Goal: Task Accomplishment & Management: Manage account settings

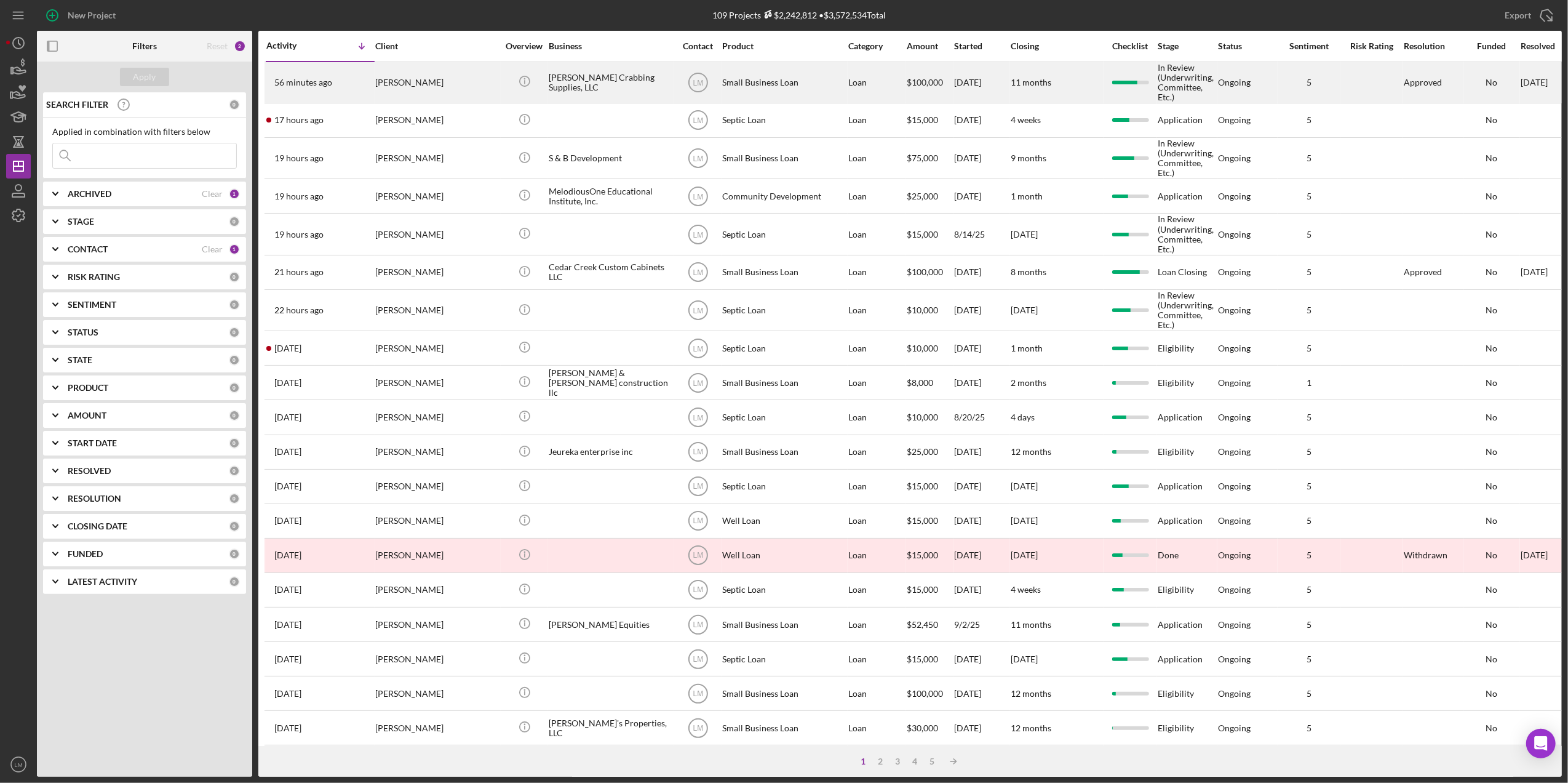
click at [564, 78] on div "[PERSON_NAME] Crabbing Supplies, LLC" at bounding box center [610, 82] width 123 height 39
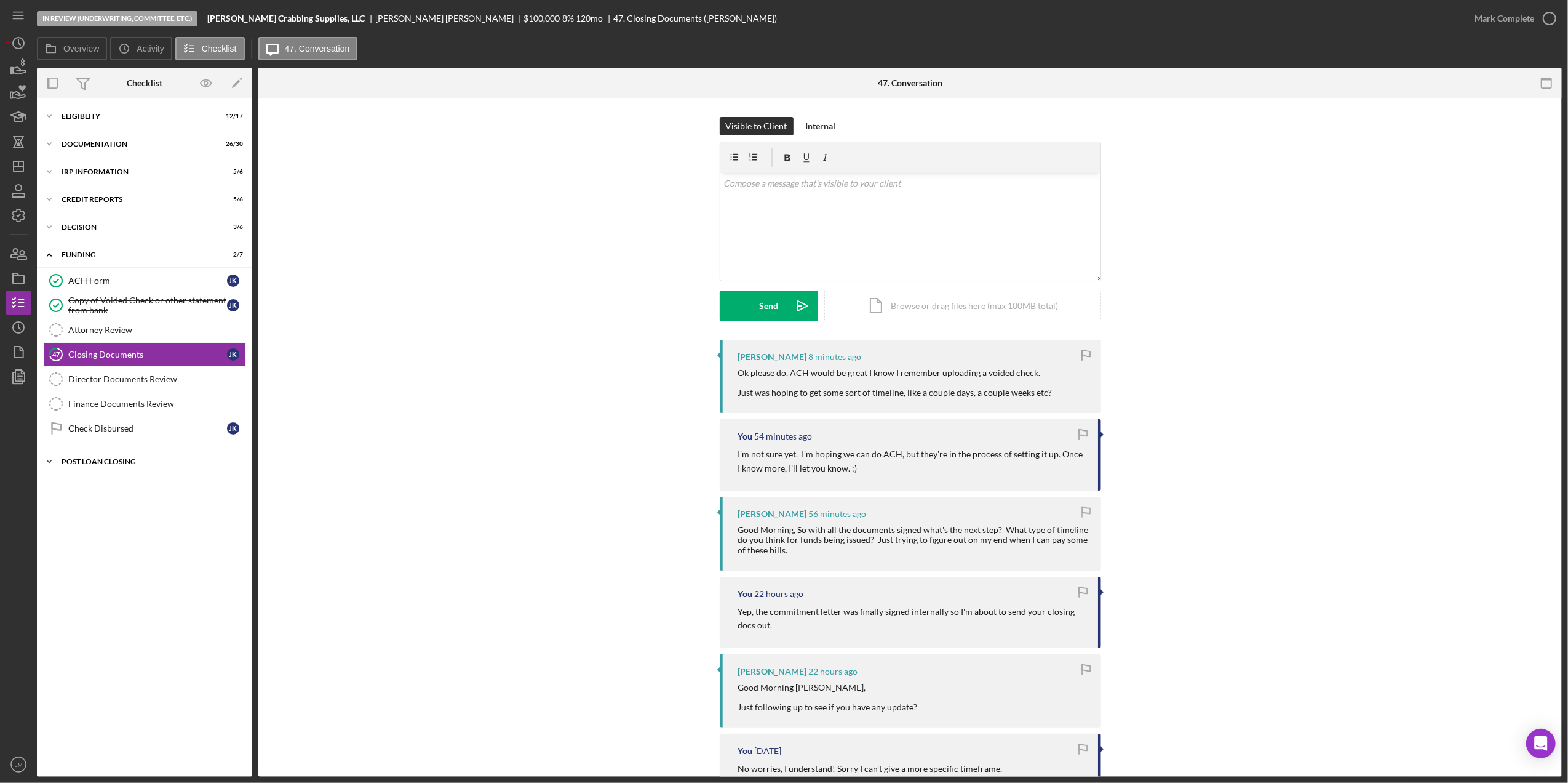
click at [137, 458] on div "Icon/Expander POST LOAN CLOSING 1 / 7" at bounding box center [145, 461] width 216 height 25
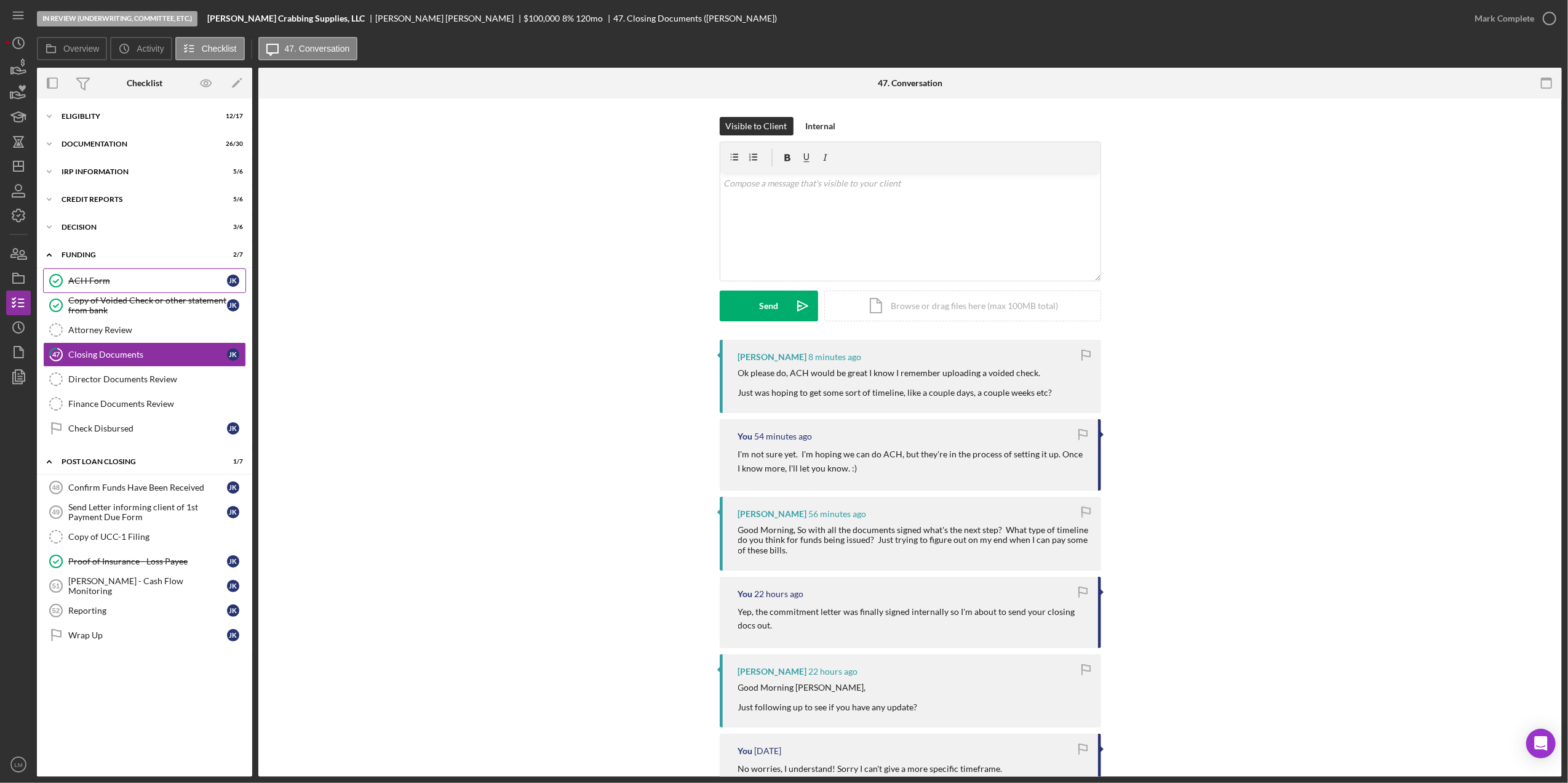
click at [116, 273] on link "ACH Form ACH Form J K" at bounding box center [145, 280] width 203 height 25
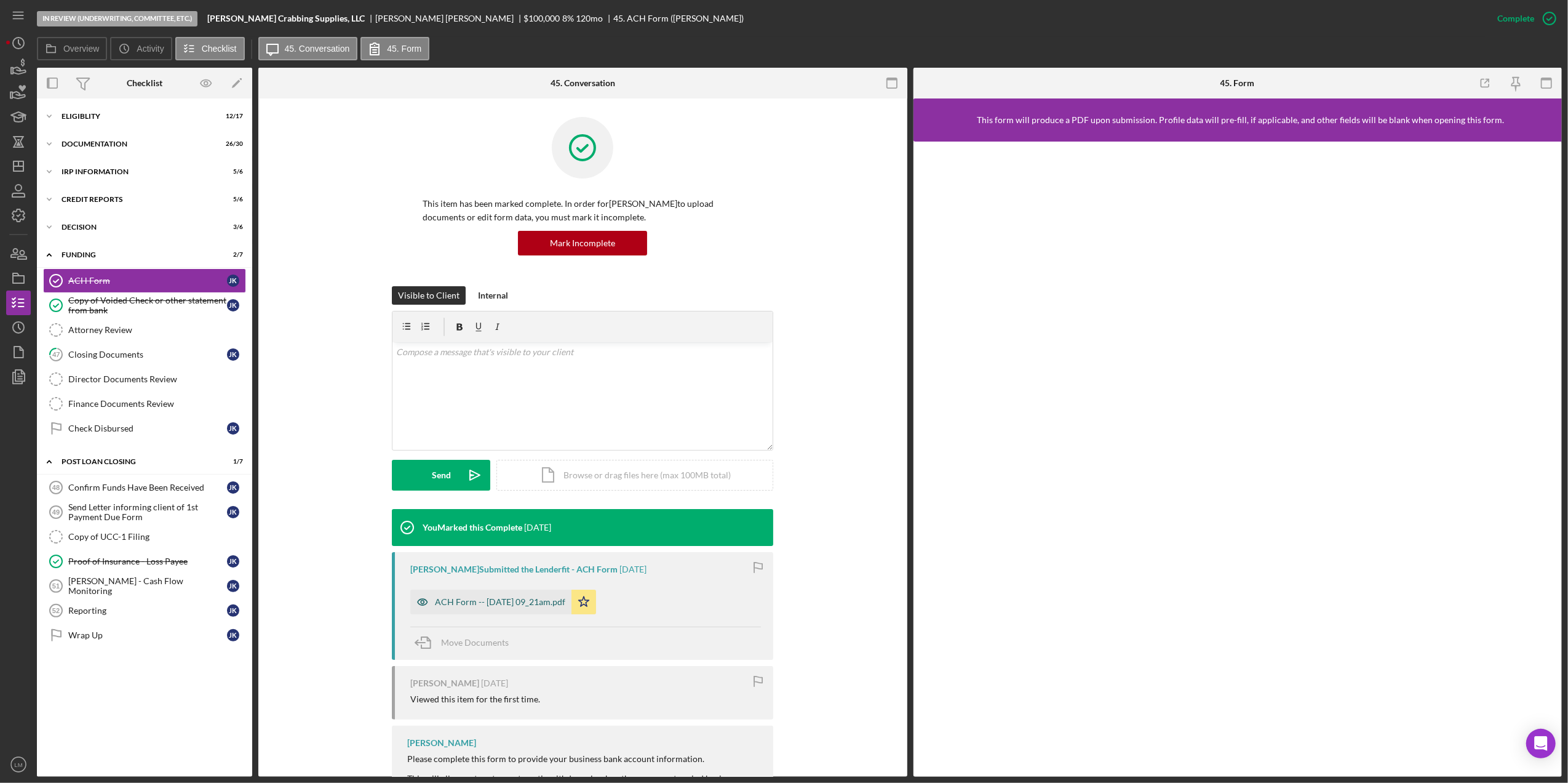
click at [533, 603] on div "ACH Form -- [DATE] 09_21am.pdf" at bounding box center [500, 601] width 131 height 10
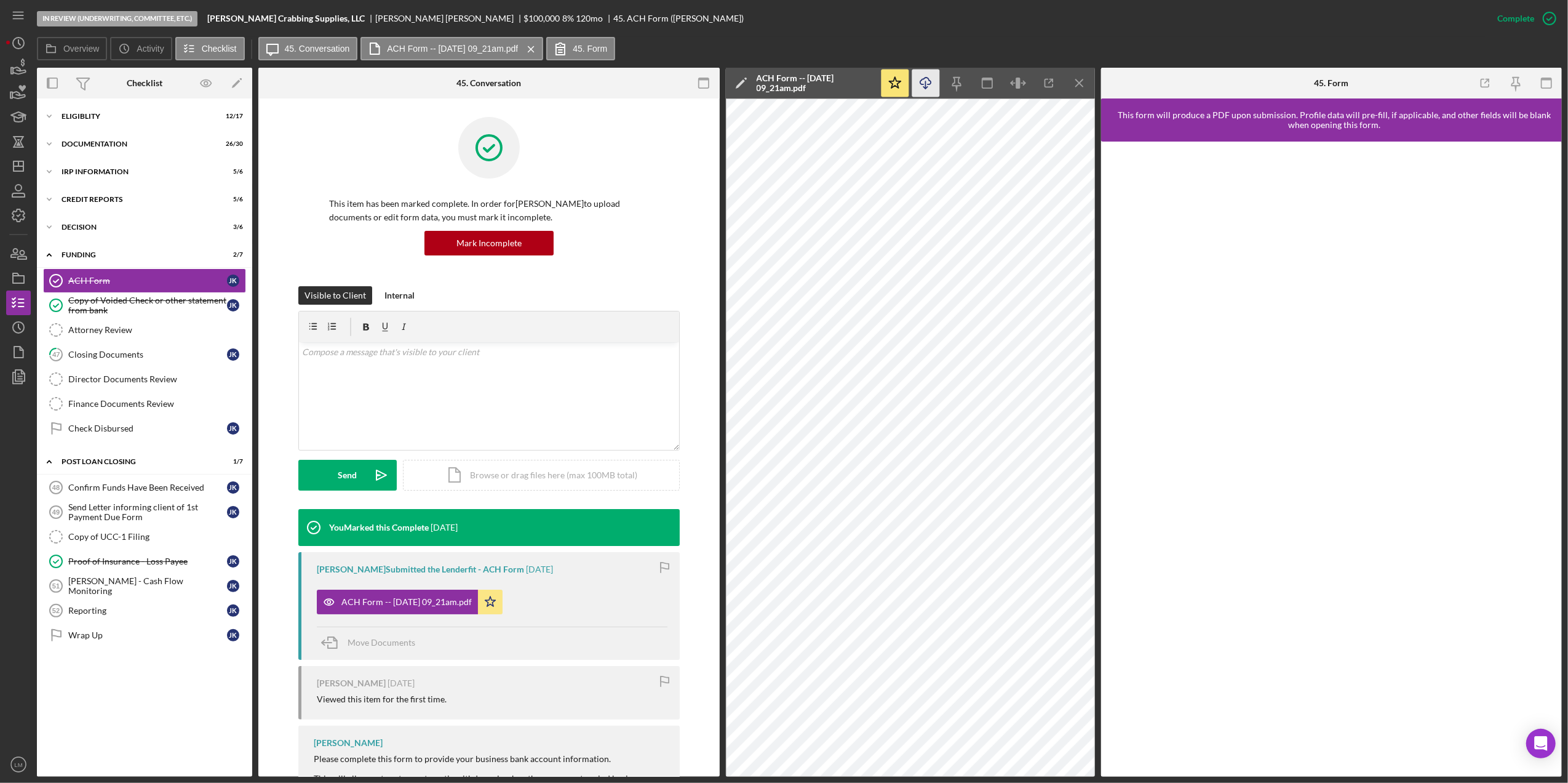
click at [923, 94] on icon "Icon/Download" at bounding box center [925, 84] width 28 height 28
click at [122, 309] on div "Copy of Voided Check or other statement from bank" at bounding box center [147, 305] width 159 height 20
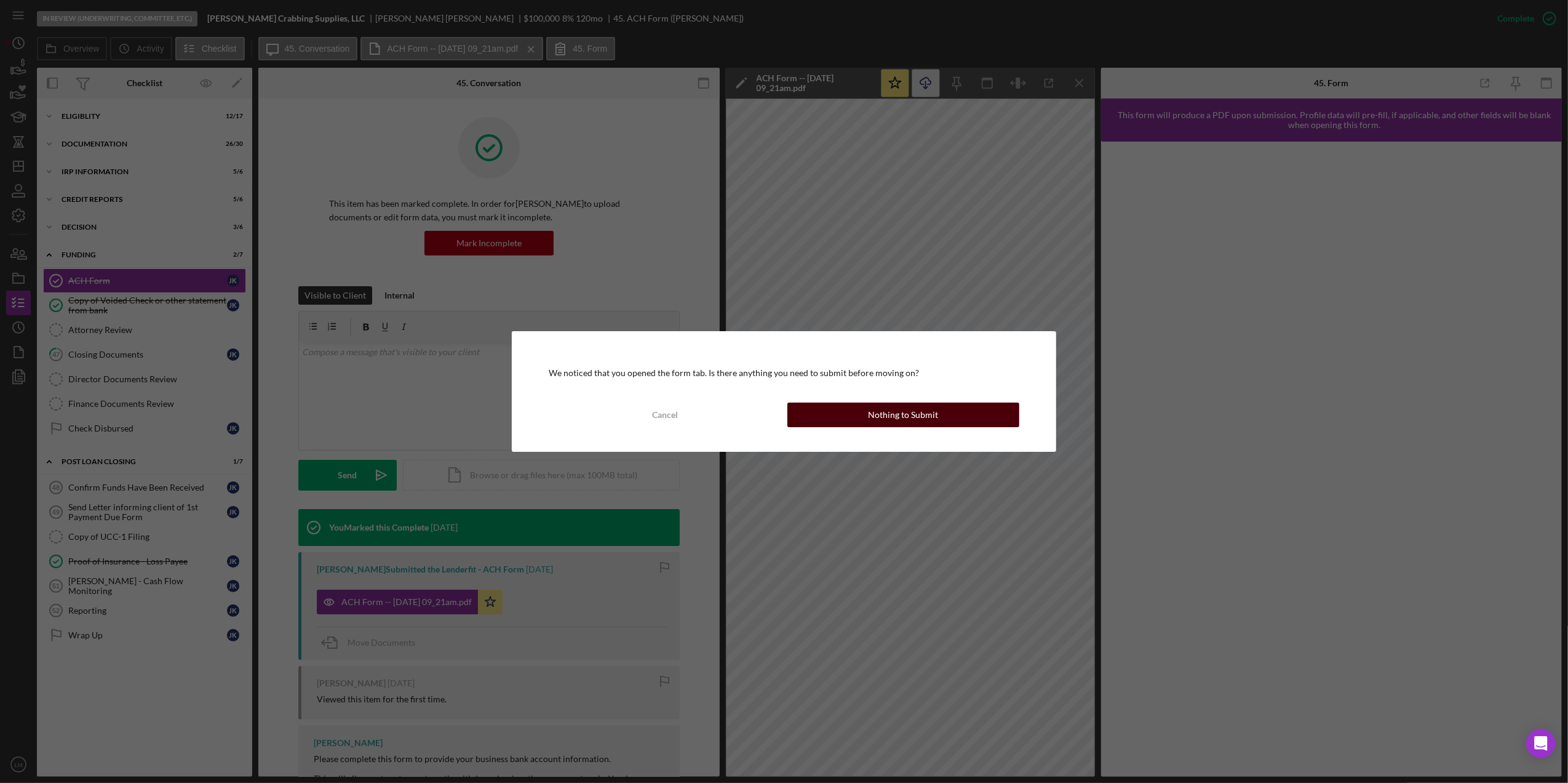
click at [844, 419] on button "Nothing to Submit" at bounding box center [903, 414] width 232 height 25
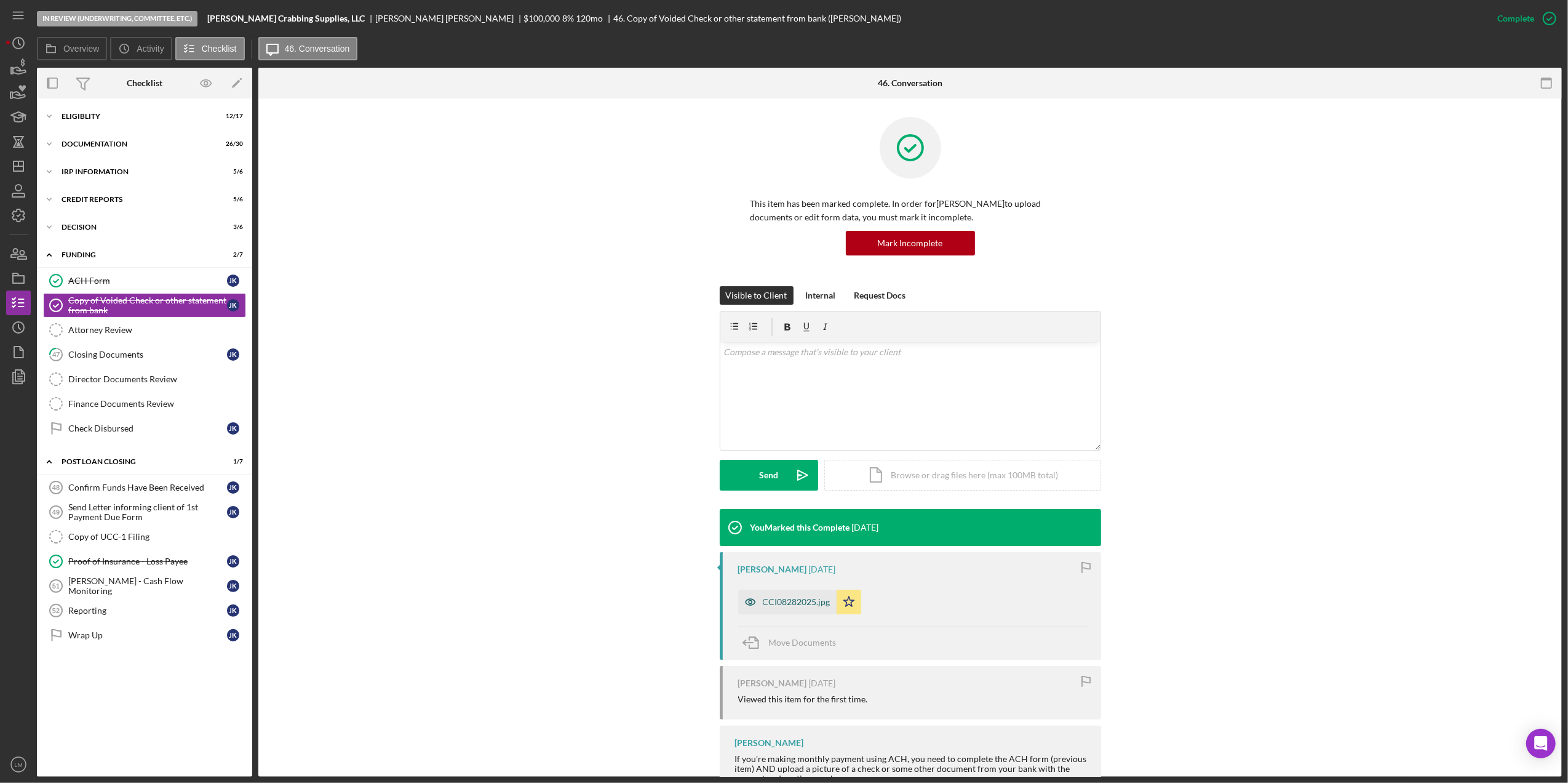
click at [783, 591] on div "CCI08282025.jpg" at bounding box center [787, 601] width 98 height 25
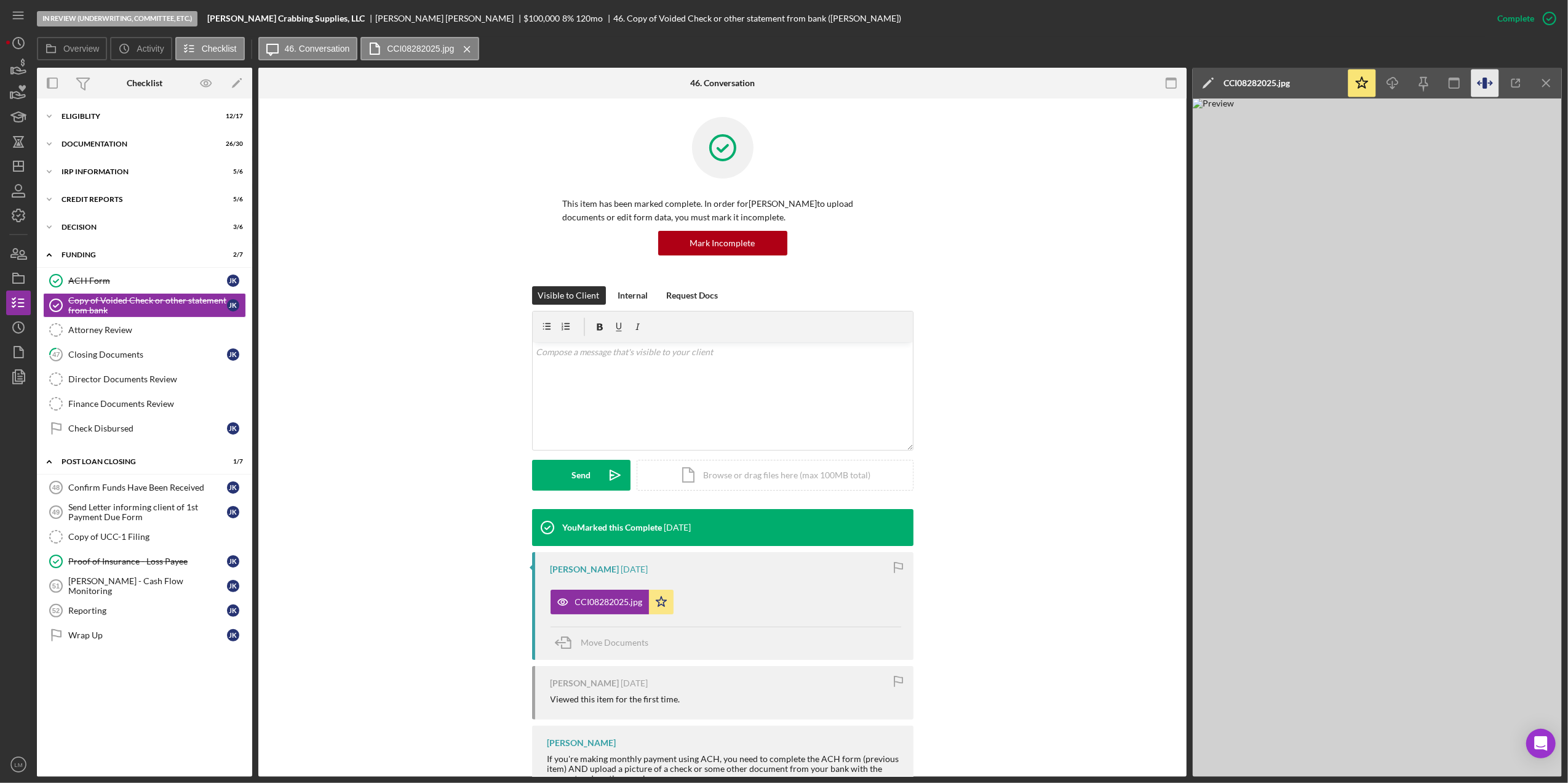
click at [1486, 86] on icon "button" at bounding box center [1484, 83] width 4 height 11
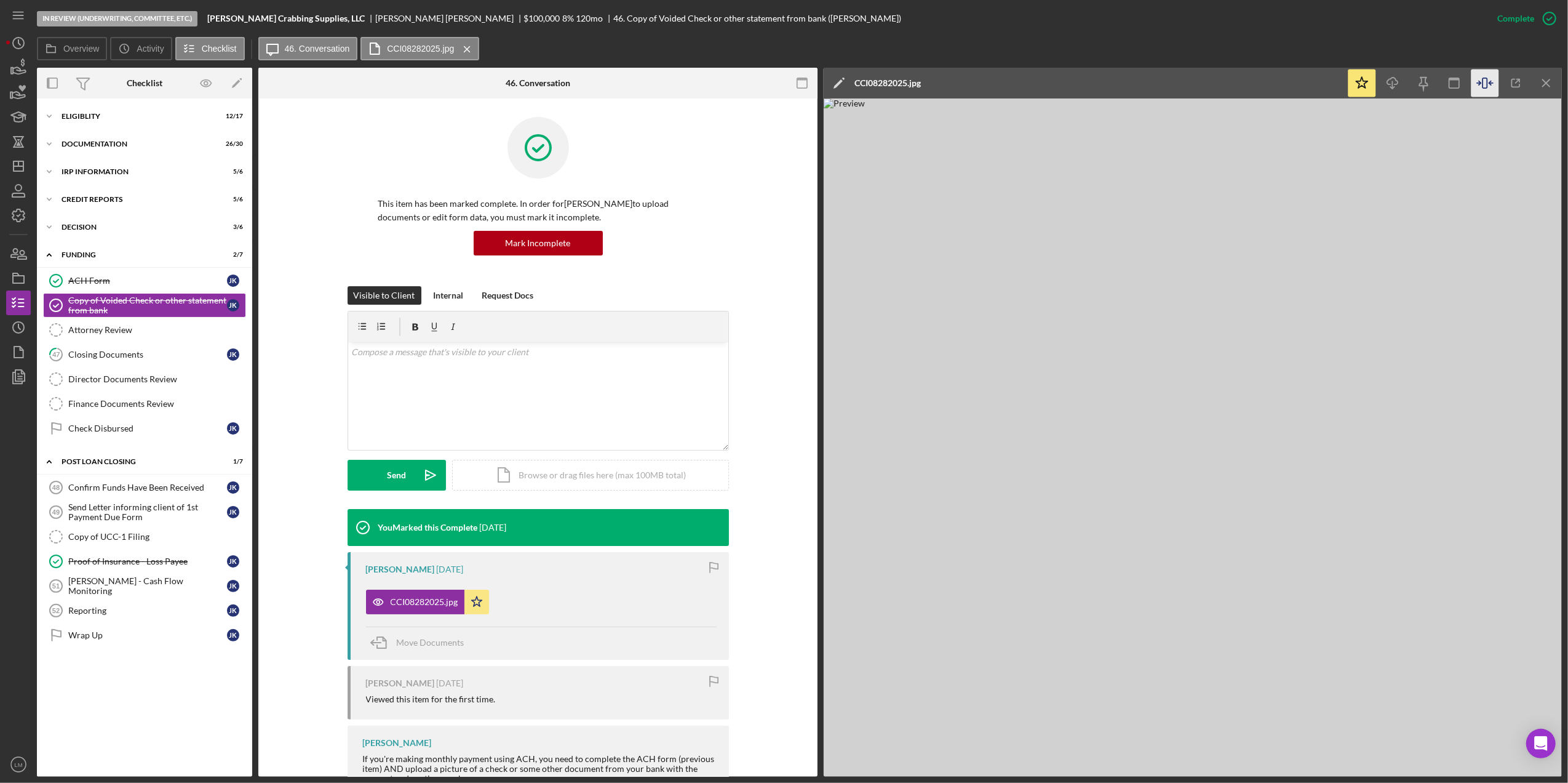
click at [1281, 40] on div "Overview Icon/History Activity Checklist Icon/Message 46. Conversation CCI08282…" at bounding box center [799, 49] width 1525 height 25
click at [1386, 95] on icon "Icon/Download" at bounding box center [1393, 84] width 28 height 28
click at [20, 269] on icon "button" at bounding box center [19, 278] width 31 height 31
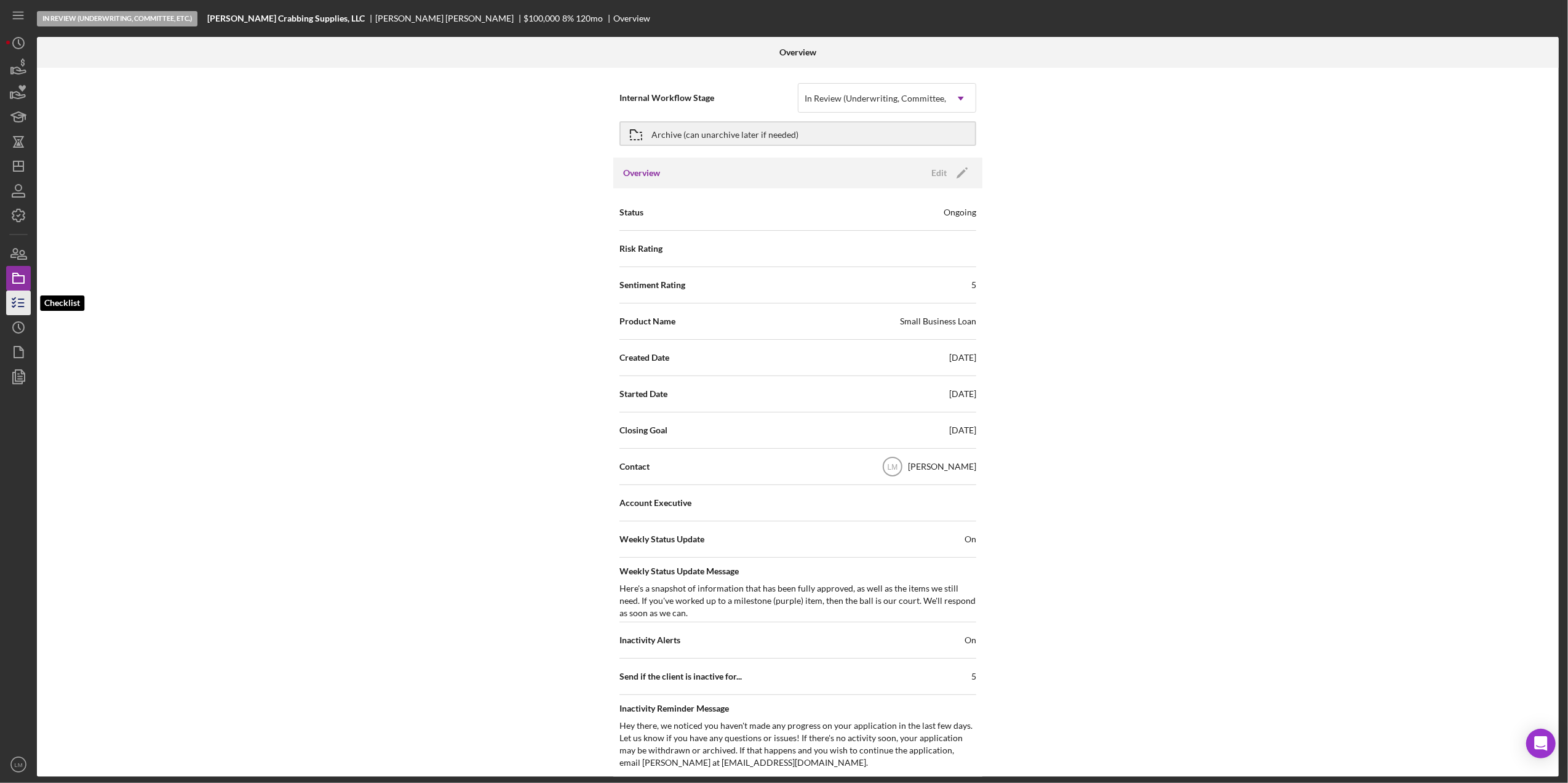
click at [18, 301] on icon "button" at bounding box center [19, 303] width 31 height 31
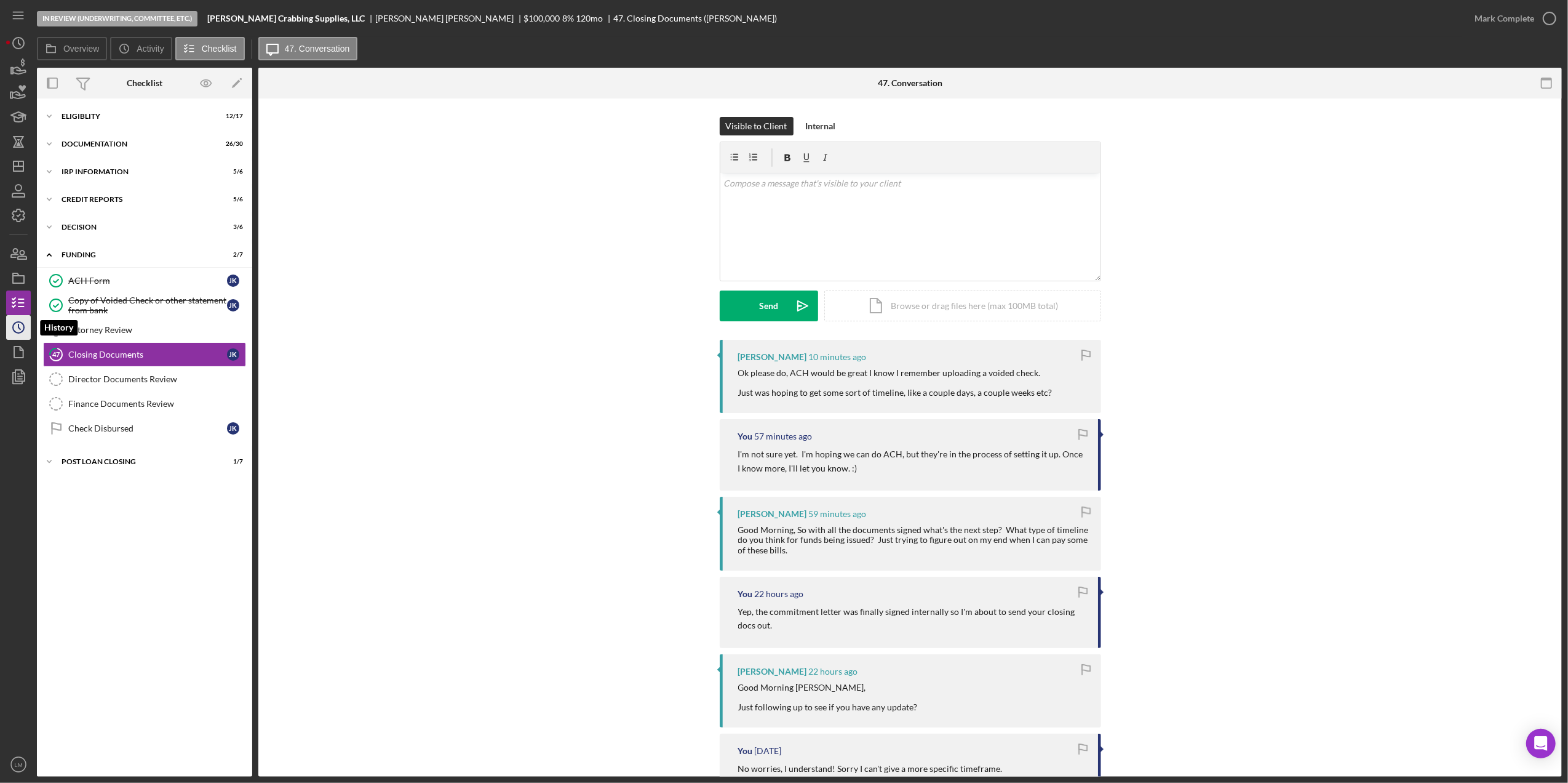
click at [21, 325] on icon "Icon/History" at bounding box center [19, 327] width 31 height 31
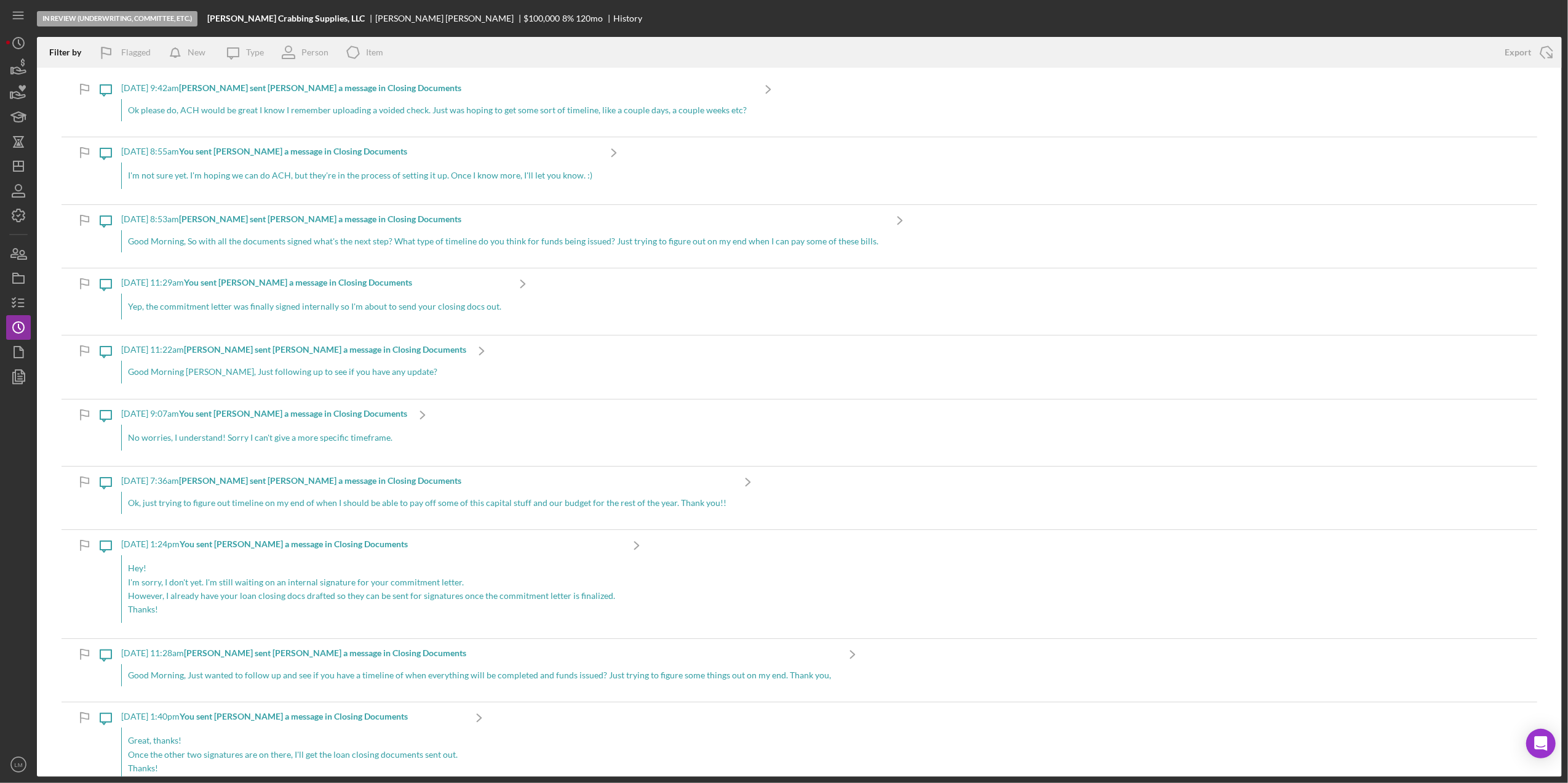
click at [692, 104] on div "Ok please do, ACH would be great I know I remember uploading a voided check. Ju…" at bounding box center [437, 109] width 631 height 22
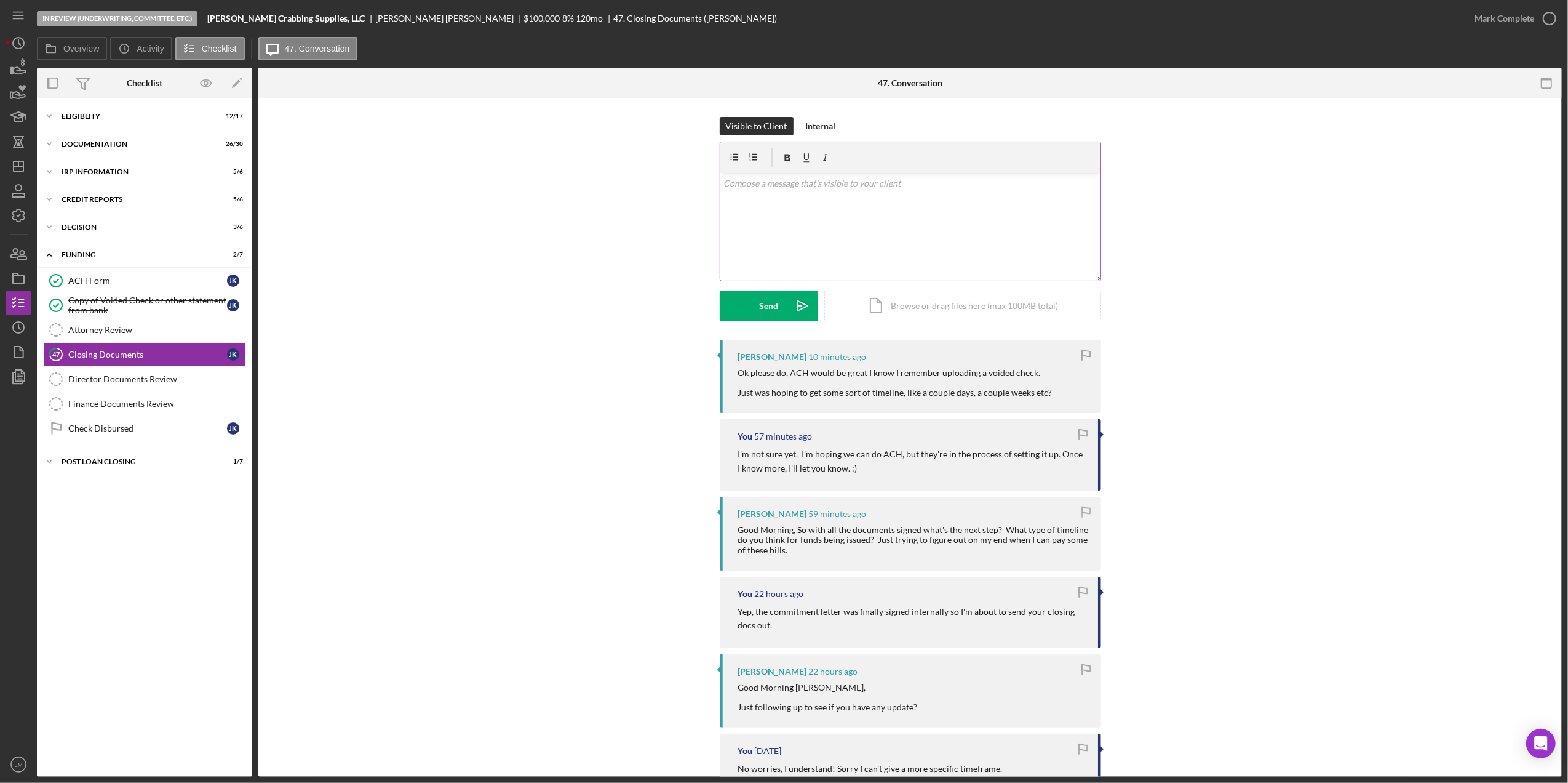
click at [783, 194] on div "v Color teal Color pink Remove color Add row above Add row below Add column bef…" at bounding box center [910, 227] width 380 height 107
click at [773, 301] on div "Send" at bounding box center [768, 306] width 19 height 31
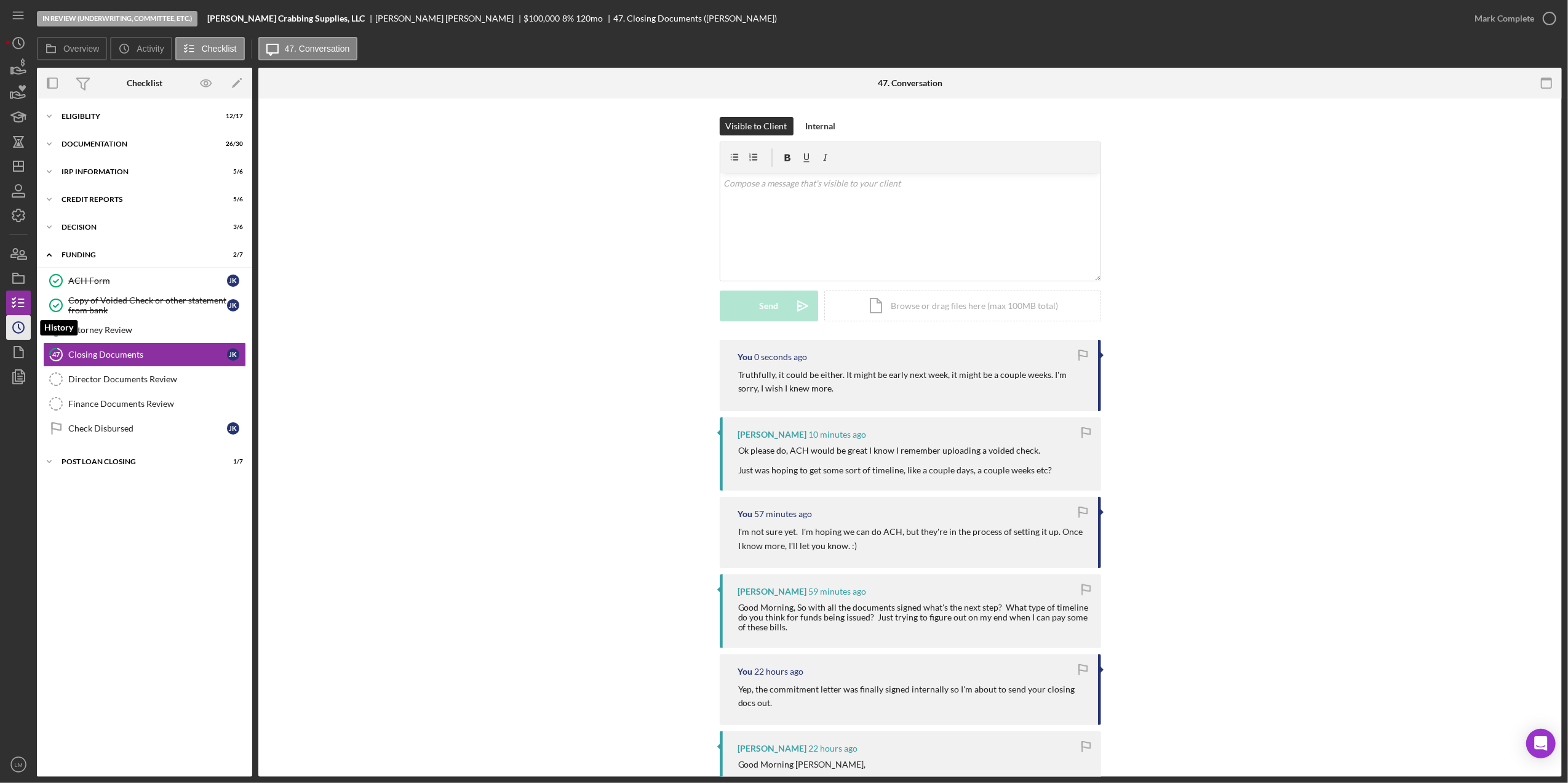
click at [19, 328] on icon "Icon/History" at bounding box center [19, 327] width 31 height 31
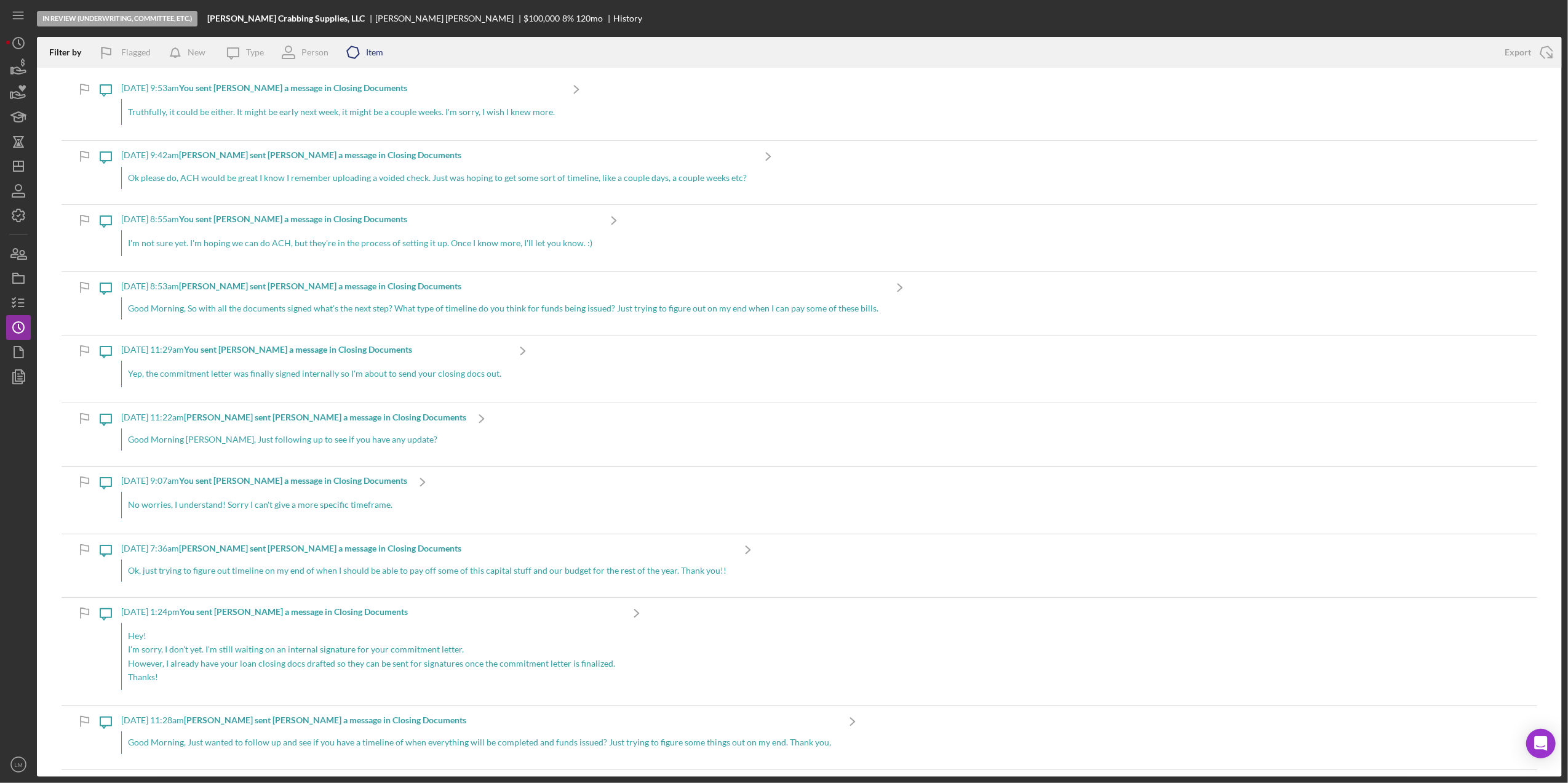
click at [362, 53] on icon "Icon/Product" at bounding box center [353, 52] width 31 height 31
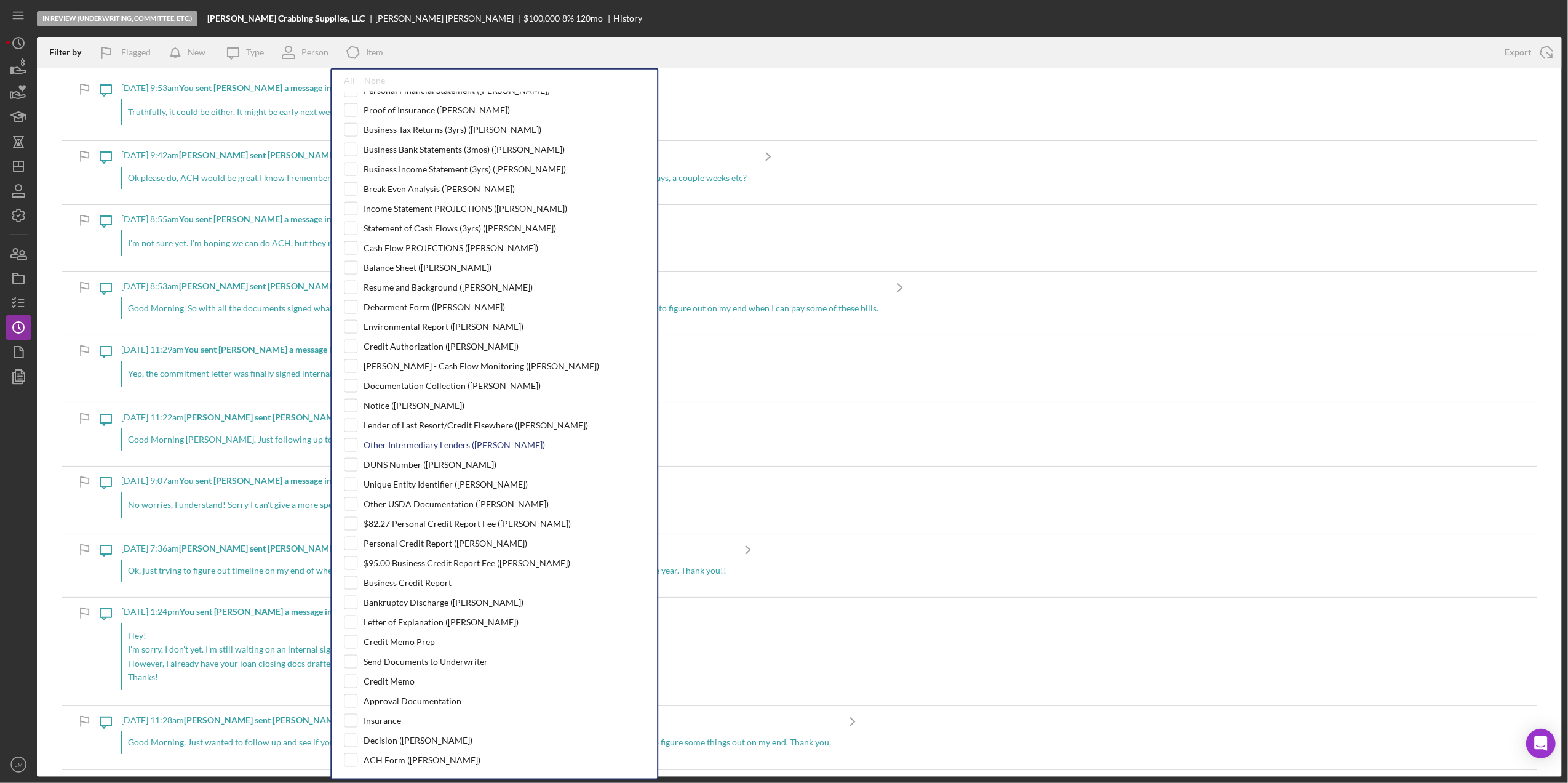
scroll to position [656, 0]
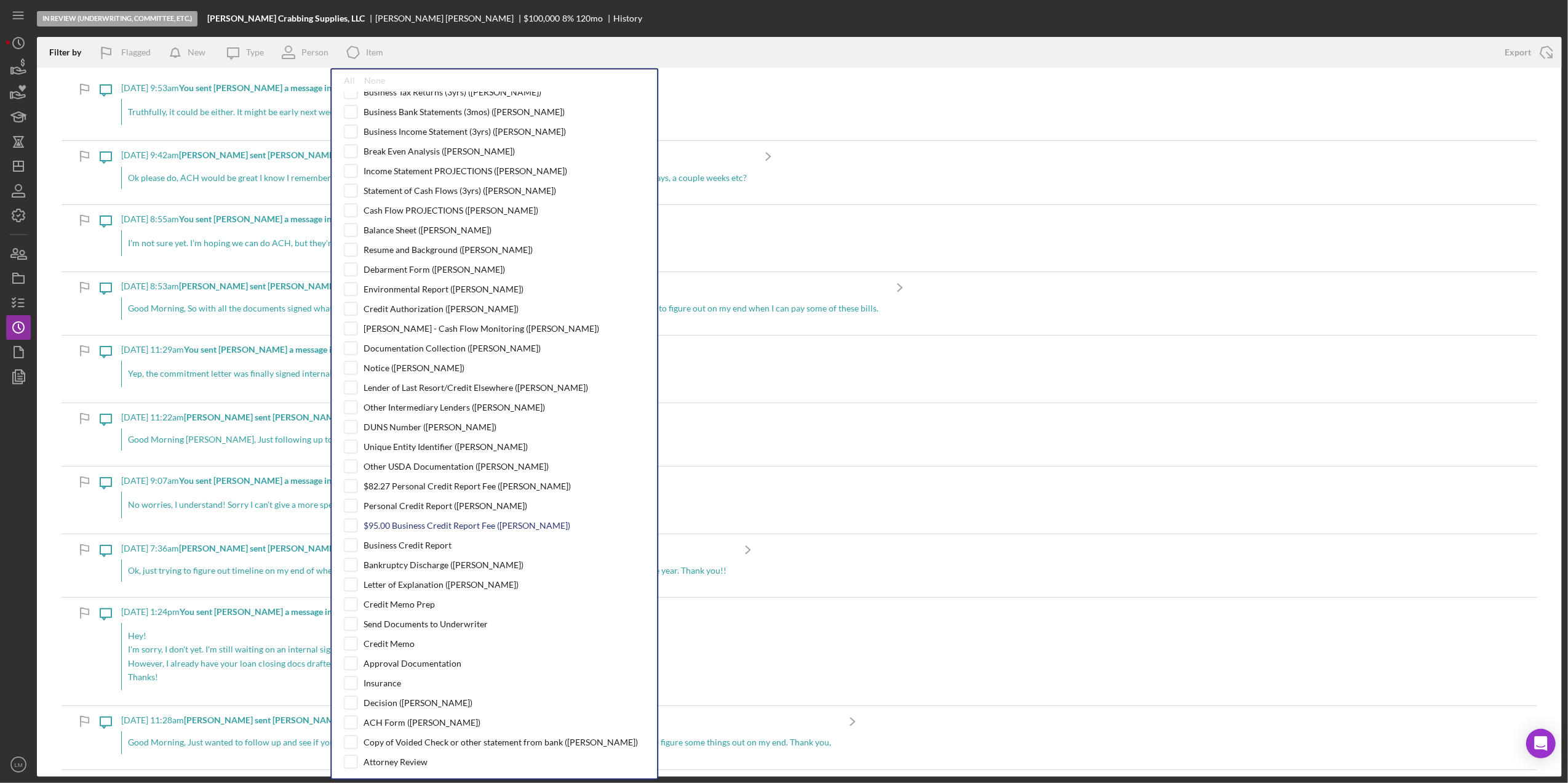
click at [458, 530] on div "$95.00 Business Credit Report Fee ([PERSON_NAME])" at bounding box center [467, 526] width 207 height 10
checkbox input "true"
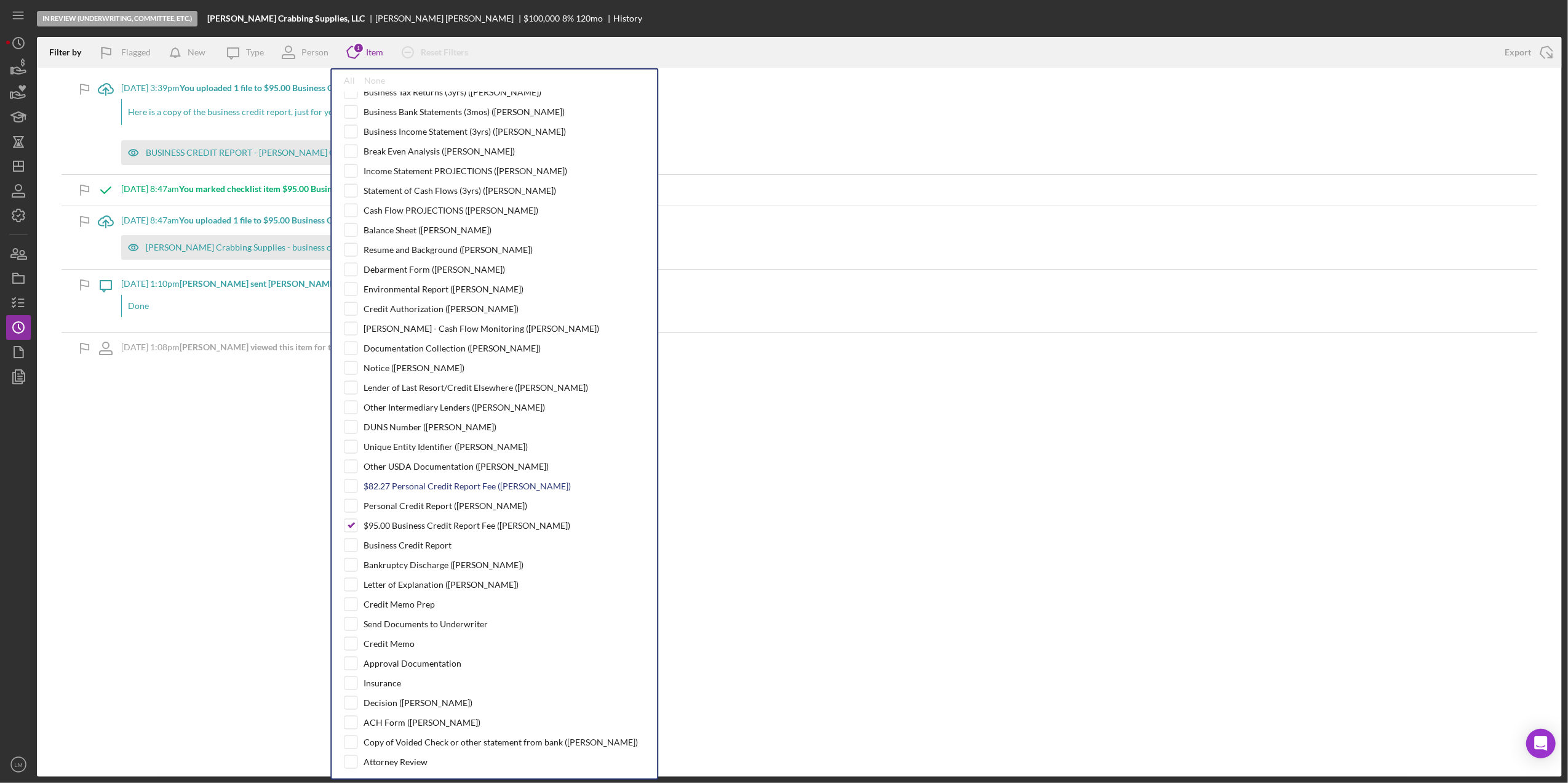
click at [466, 491] on div "$82.27 Personal Credit Report Fee ([PERSON_NAME])" at bounding box center [467, 486] width 208 height 10
checkbox input "true"
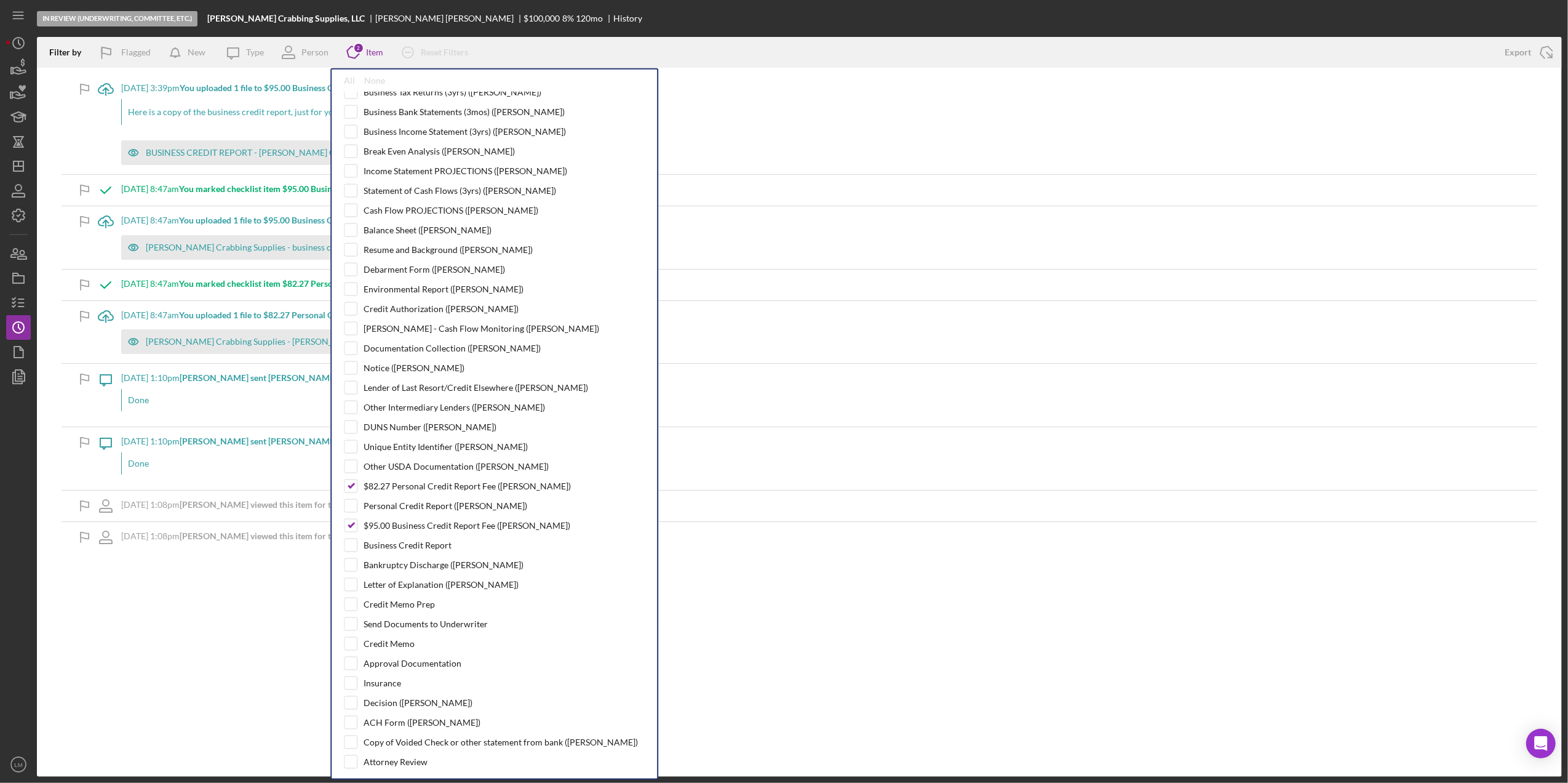
click at [149, 582] on div "Filter by Flagged New Icon/Message Type Person Icon/Product 2 Item All None Tim…" at bounding box center [799, 407] width 1525 height 740
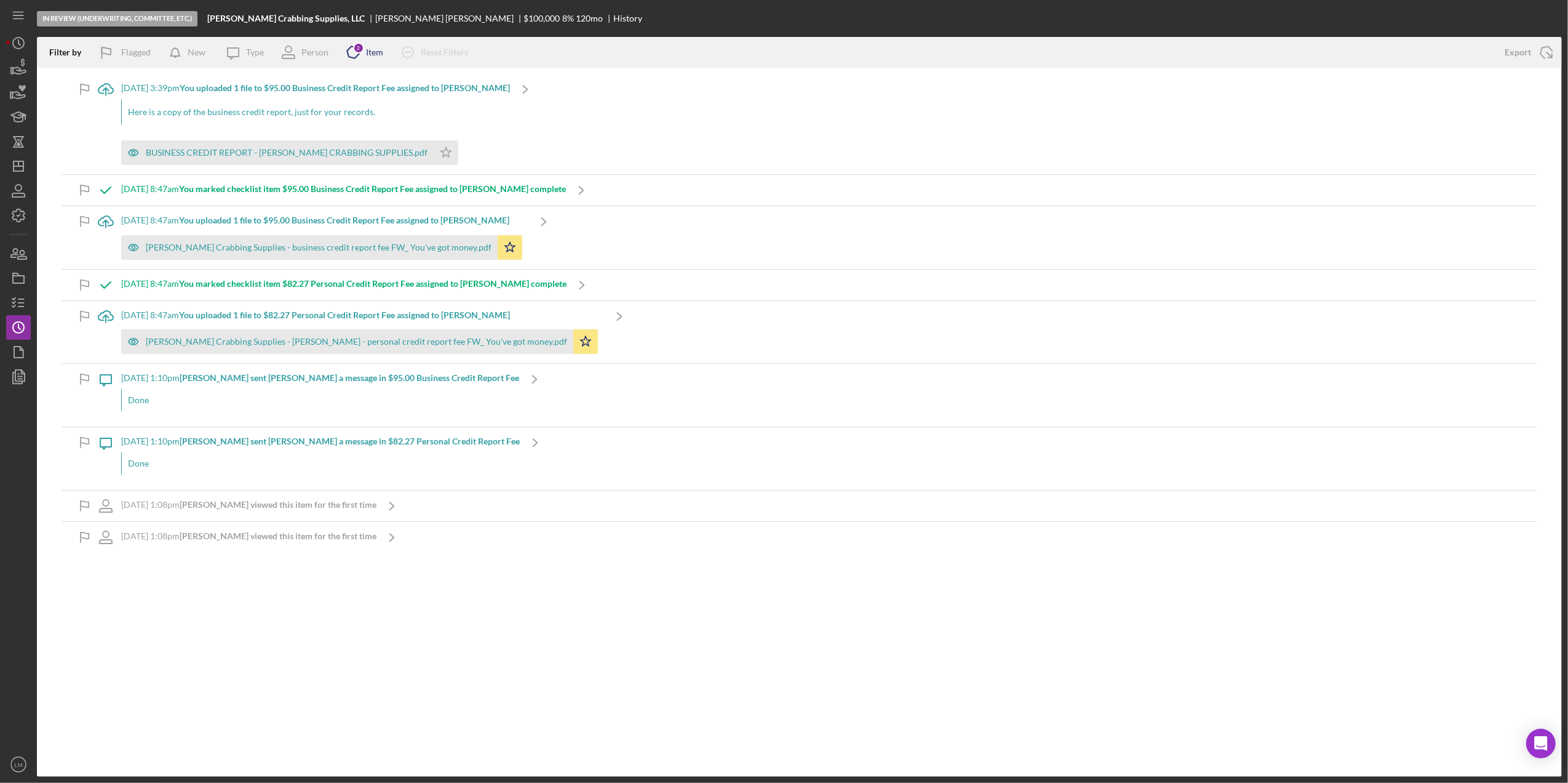
click at [362, 54] on icon "Icon/Product" at bounding box center [353, 52] width 31 height 31
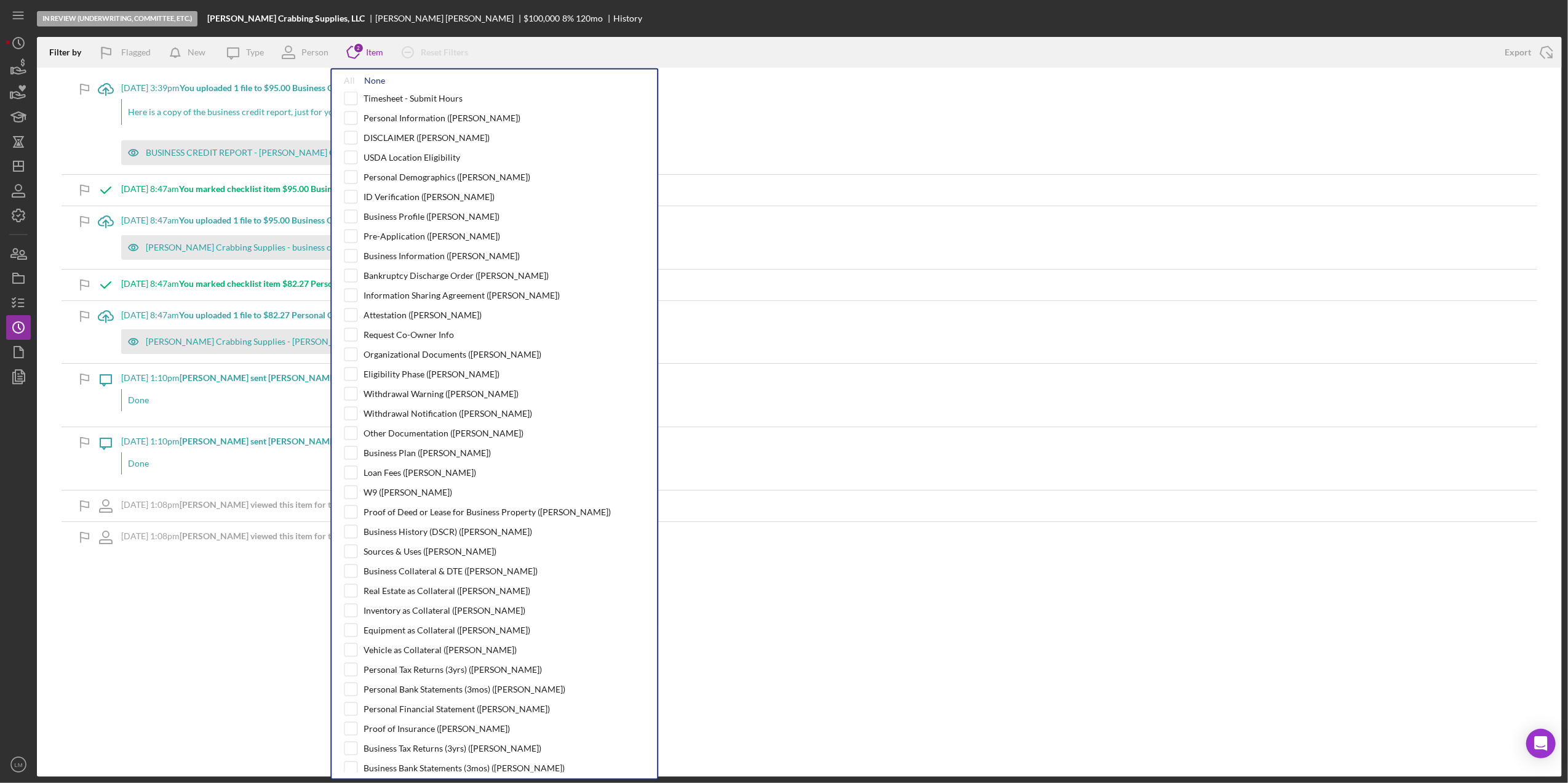
click at [369, 84] on div "None" at bounding box center [375, 80] width 21 height 10
checkbox input "false"
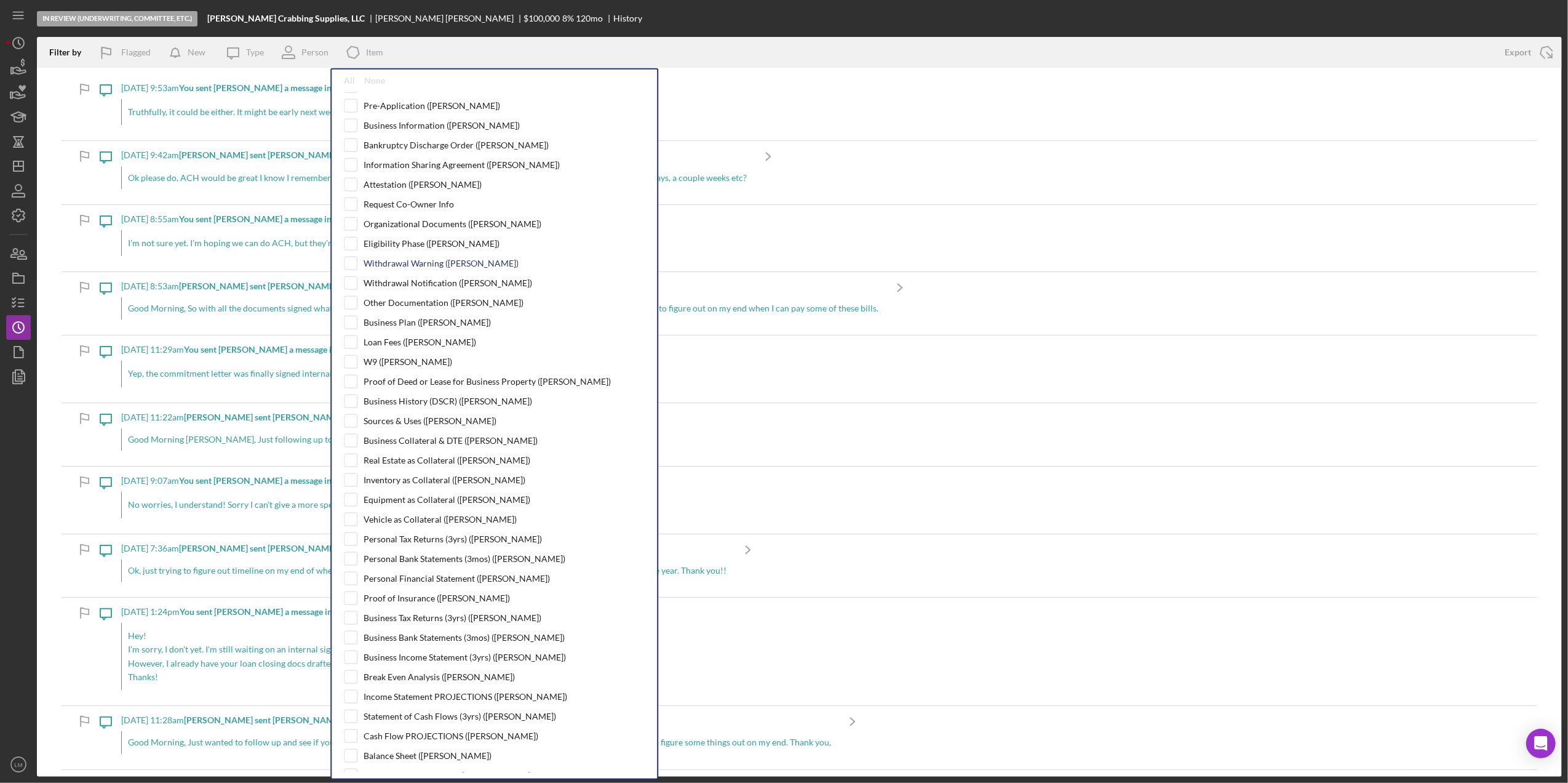
scroll to position [328, 0]
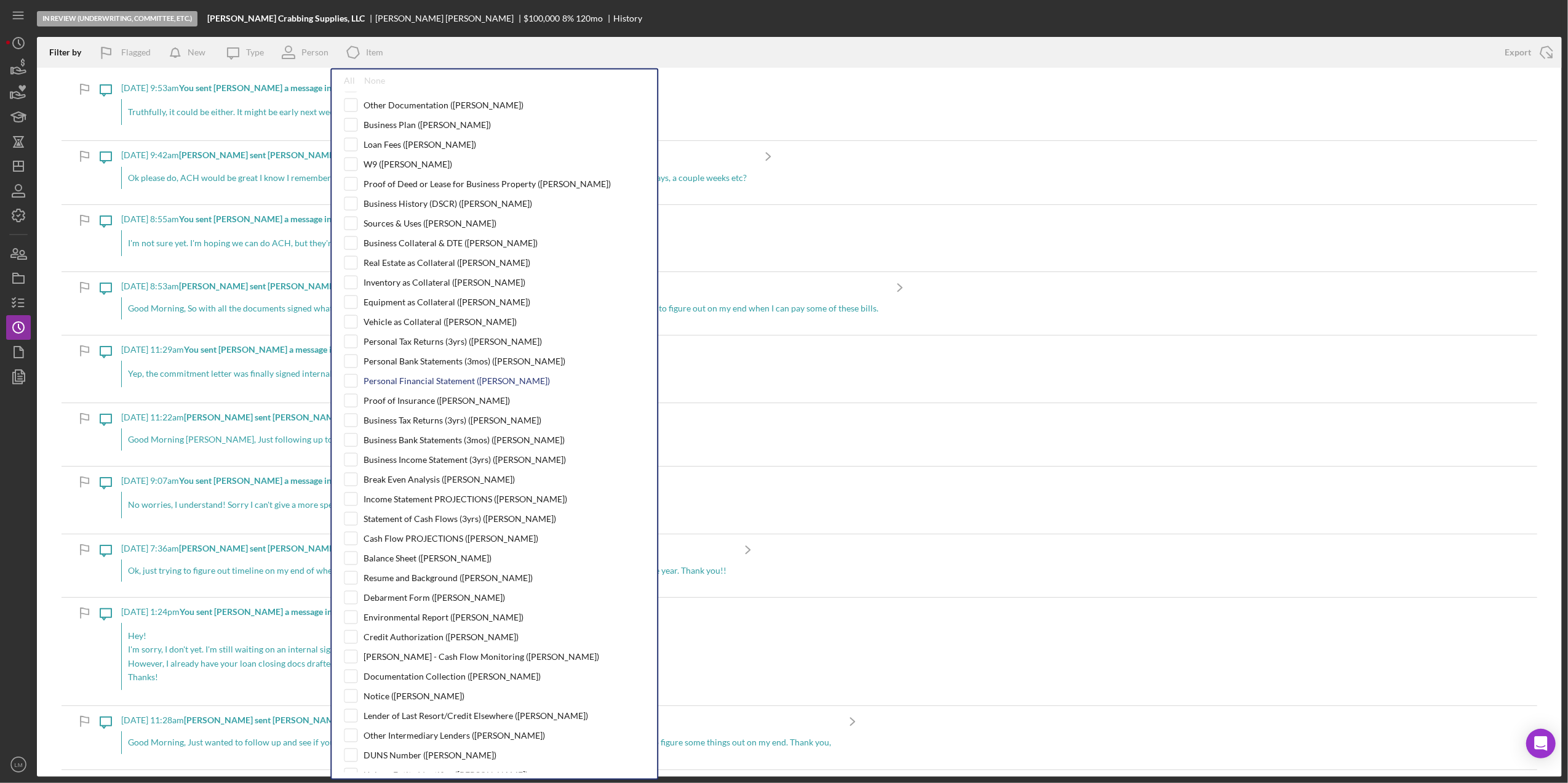
click at [417, 386] on div "Personal Financial Statement ([PERSON_NAME])" at bounding box center [456, 381] width 186 height 10
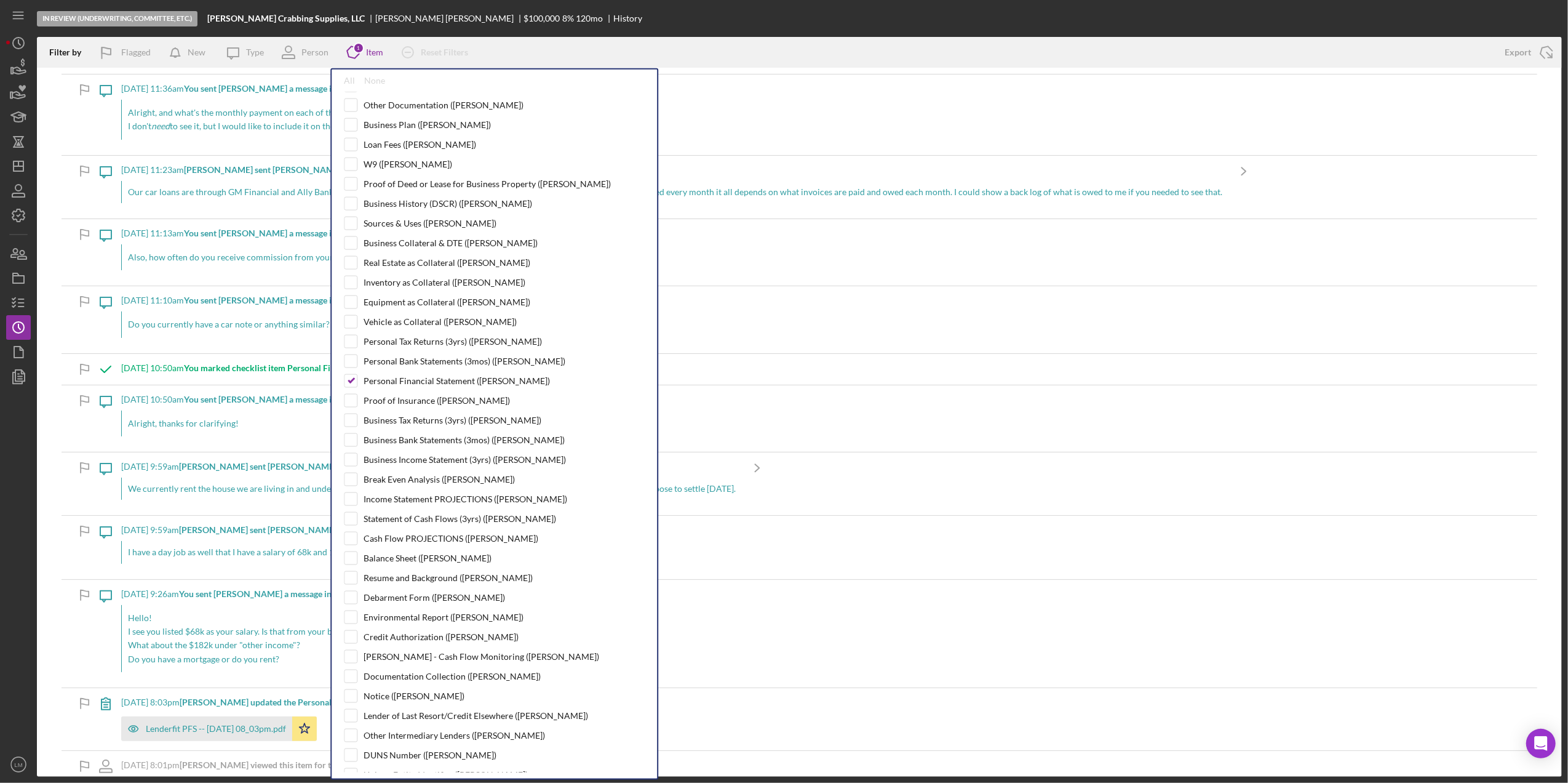
scroll to position [143, 0]
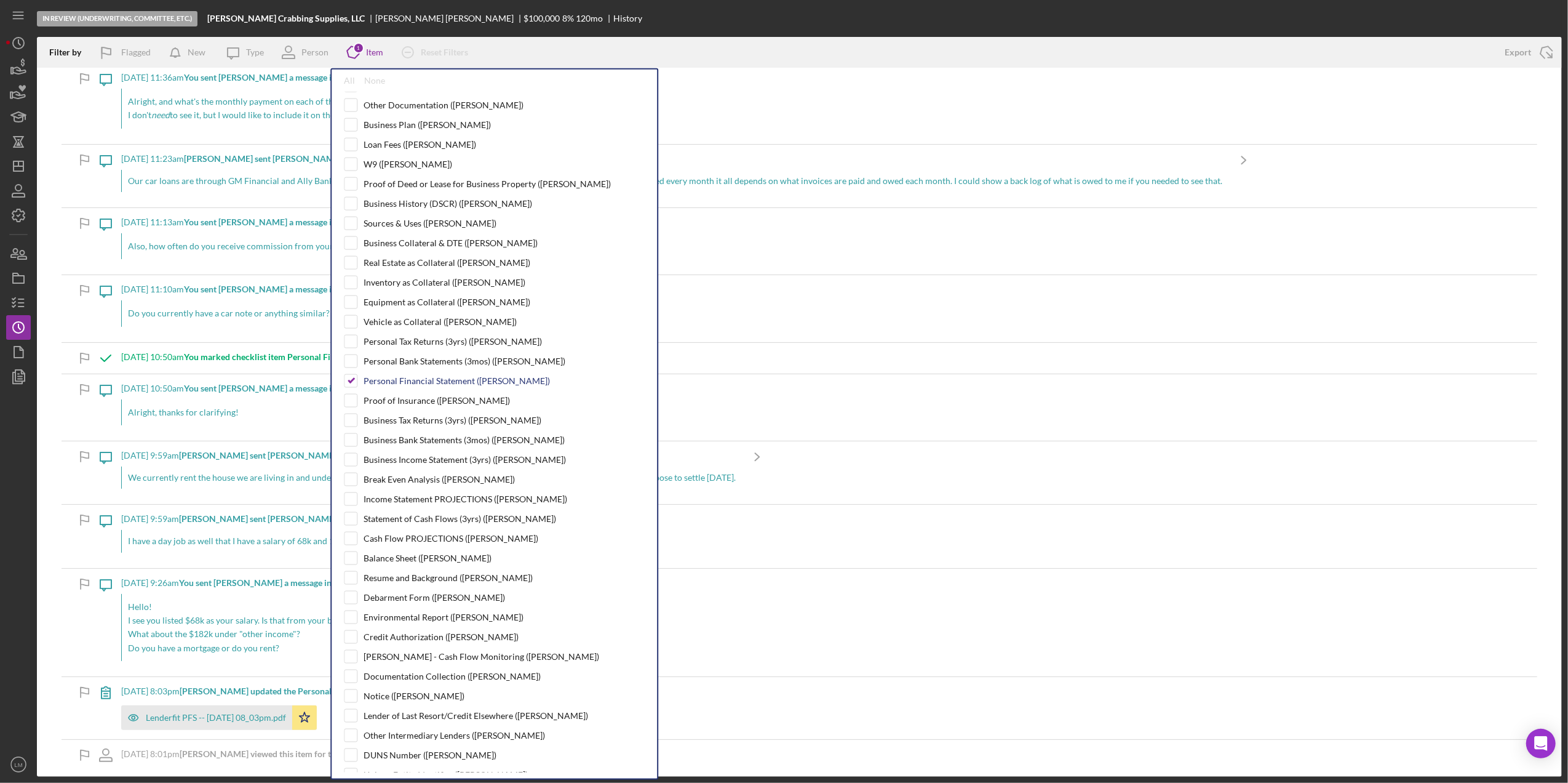
drag, startPoint x: 419, startPoint y: 392, endPoint x: 458, endPoint y: 552, distance: 164.7
click at [419, 386] on div "Personal Financial Statement ([PERSON_NAME])" at bounding box center [456, 381] width 186 height 10
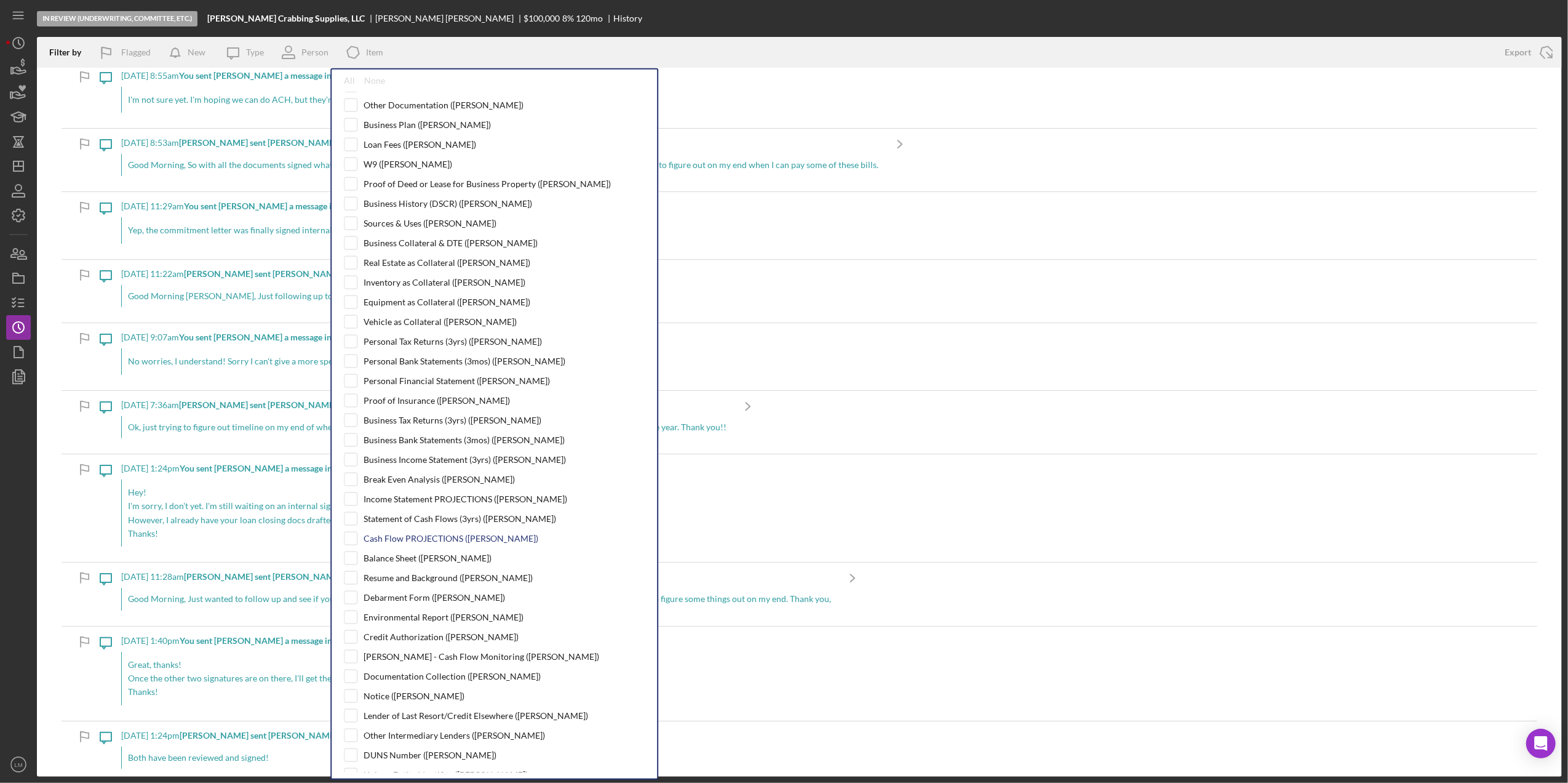
checkbox input "false"
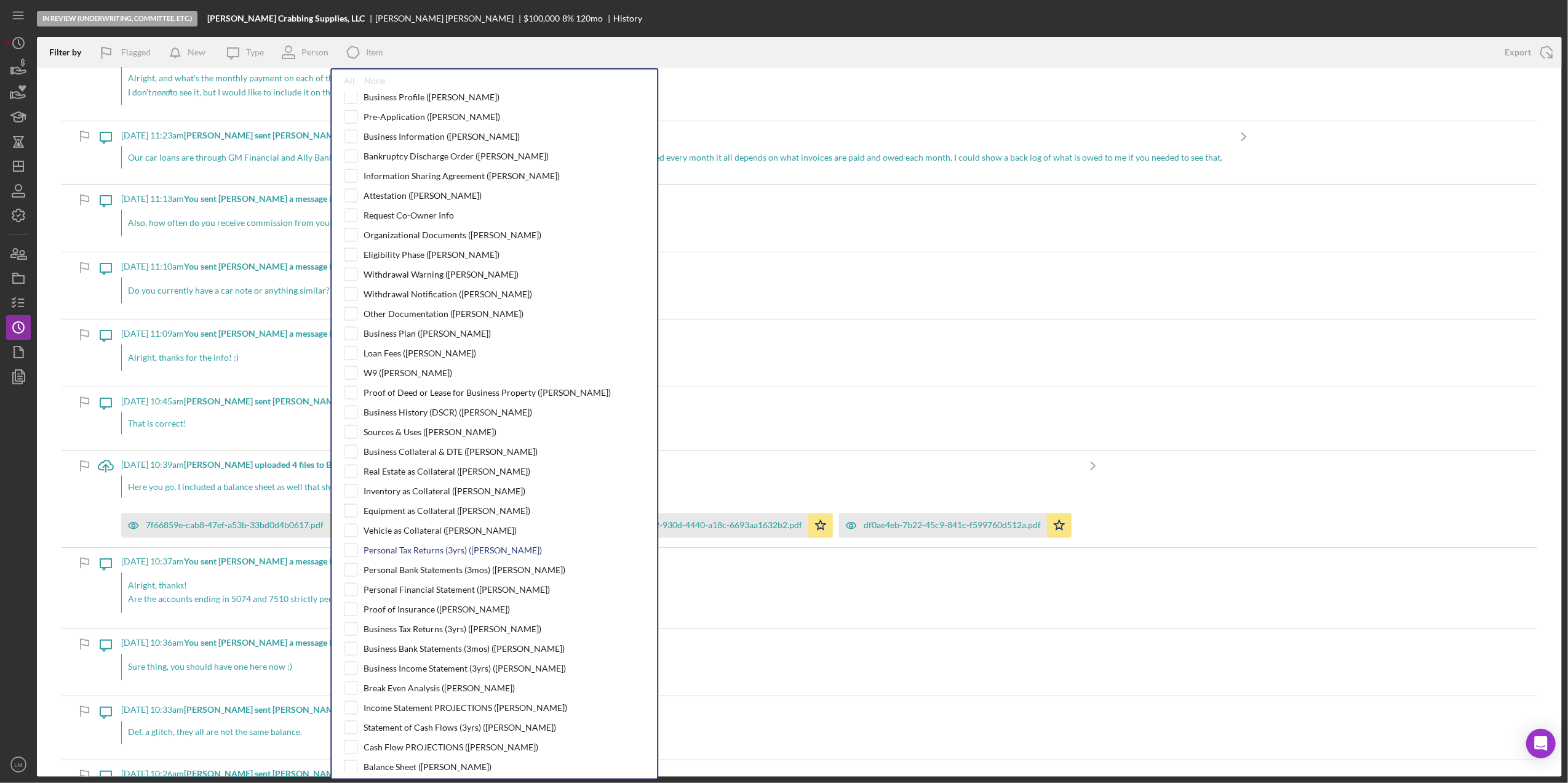
scroll to position [82, 0]
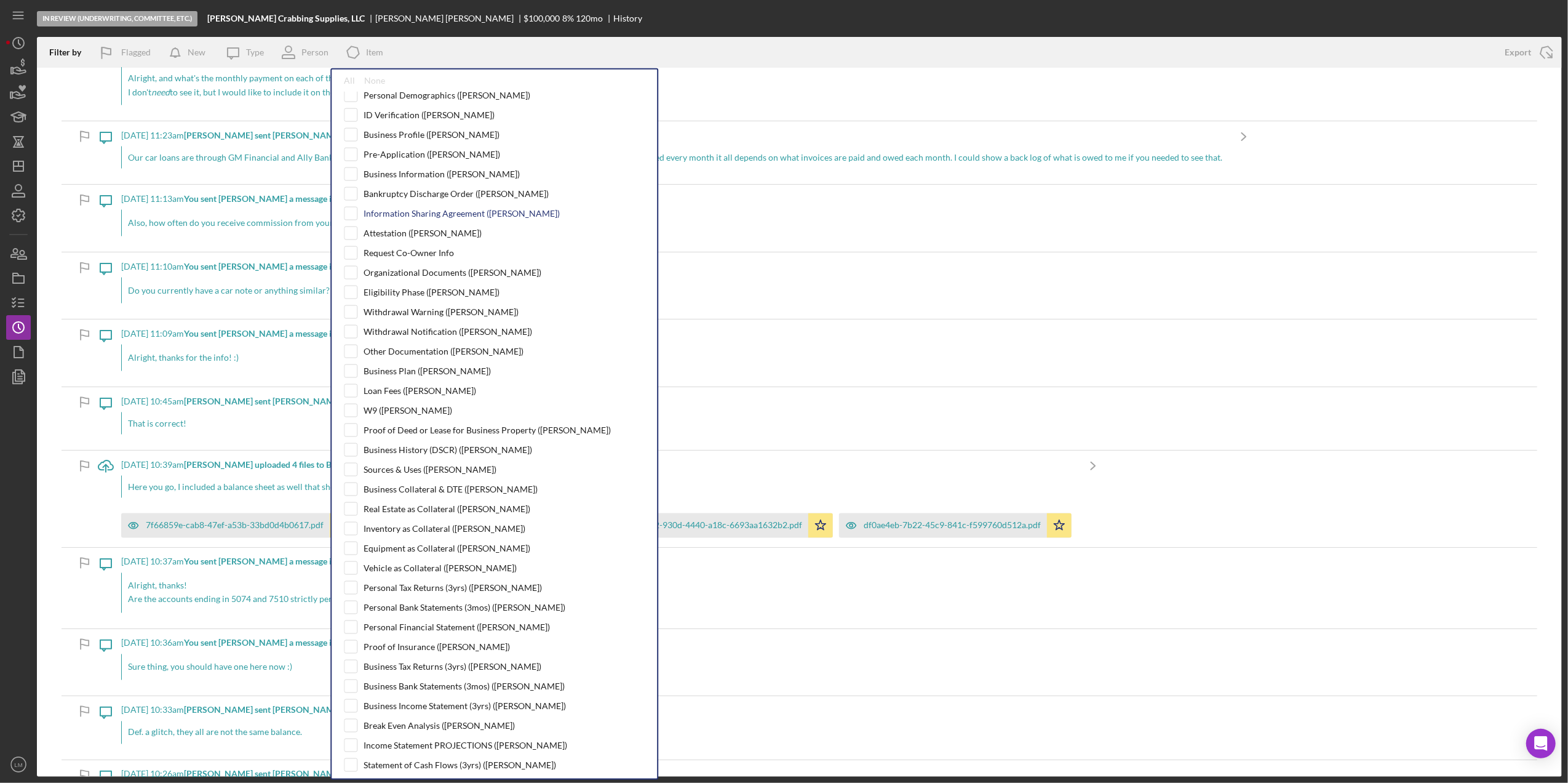
click at [448, 215] on div "Information Sharing Agreement ([PERSON_NAME])" at bounding box center [462, 213] width 196 height 10
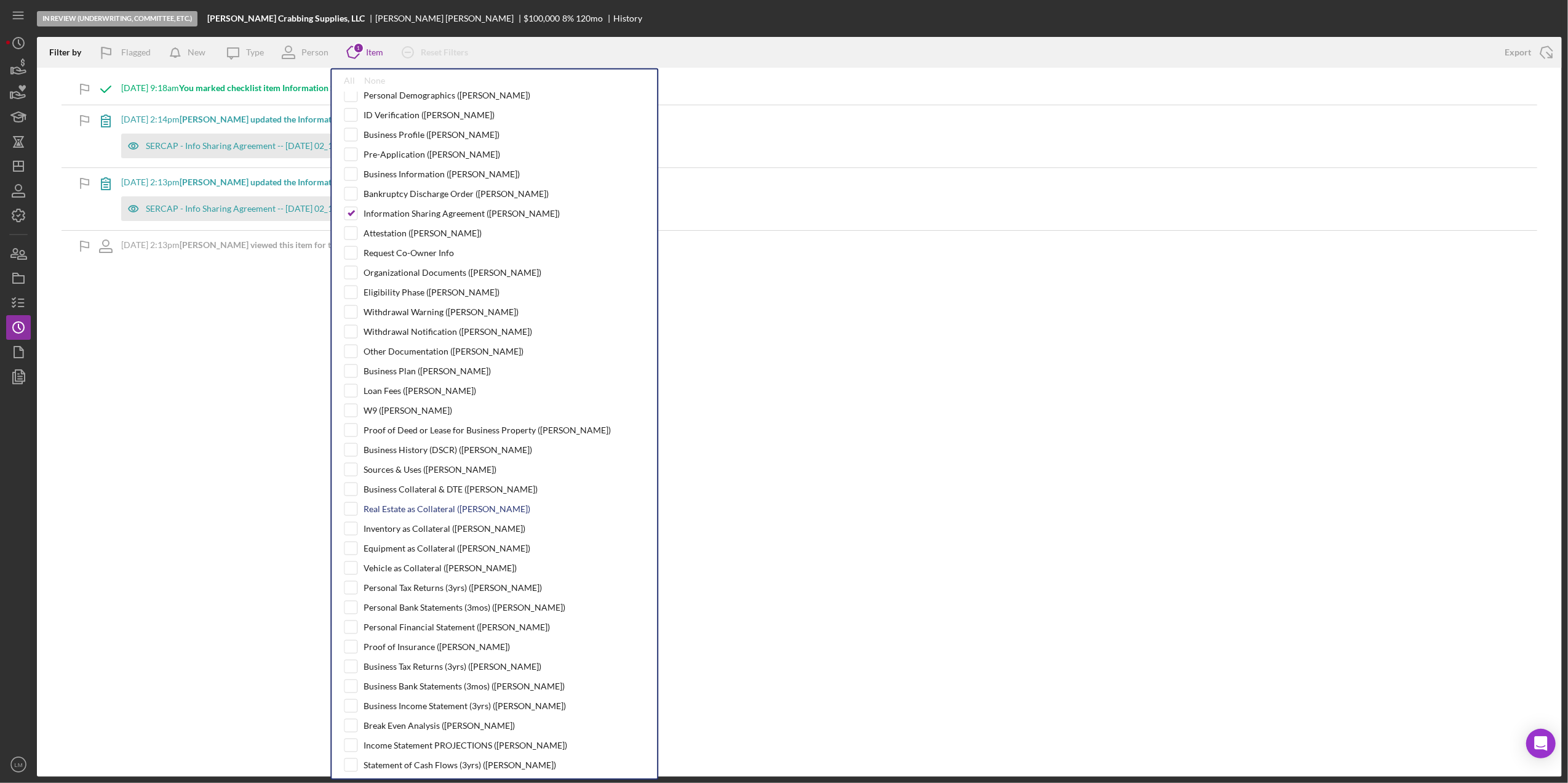
drag, startPoint x: 387, startPoint y: 212, endPoint x: 446, endPoint y: 520, distance: 313.6
click at [387, 212] on div "Information Sharing Agreement ([PERSON_NAME])" at bounding box center [462, 213] width 196 height 10
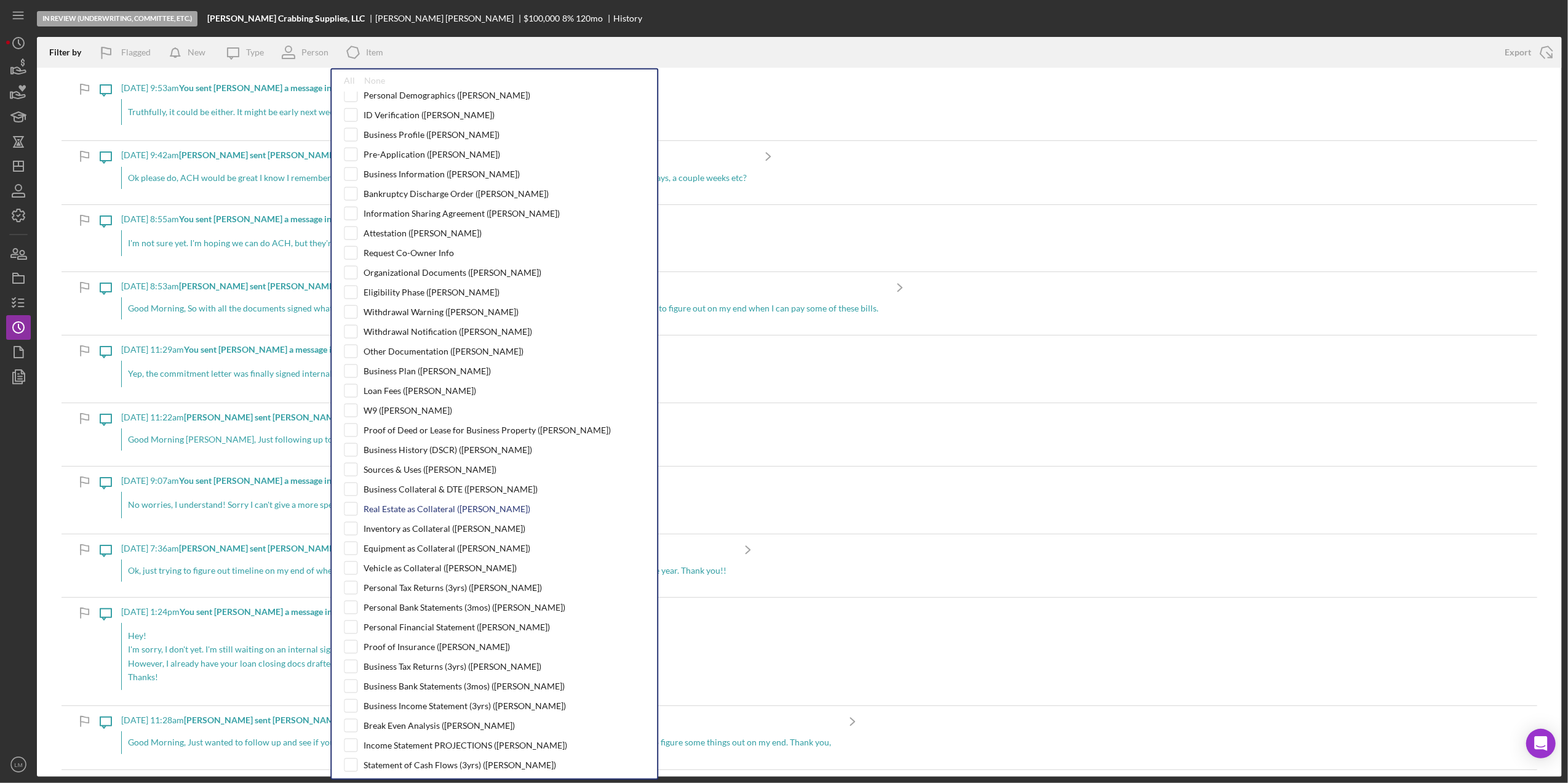
checkbox input "false"
click at [436, 593] on div "Personal Tax Returns (3yrs) ([PERSON_NAME])" at bounding box center [452, 587] width 178 height 10
checkbox input "true"
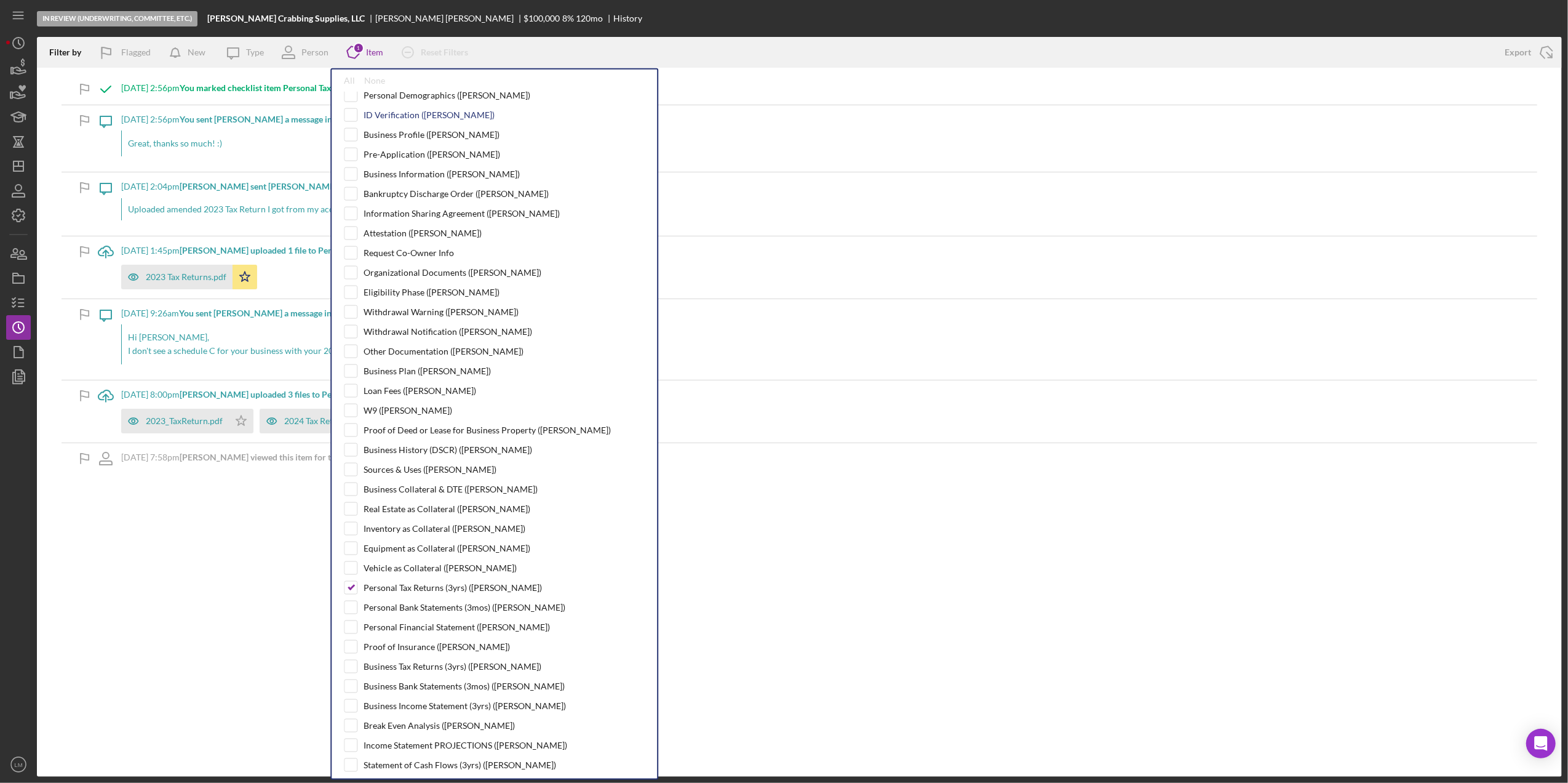
click at [436, 117] on div "ID Verification ([PERSON_NAME])" at bounding box center [429, 115] width 131 height 10
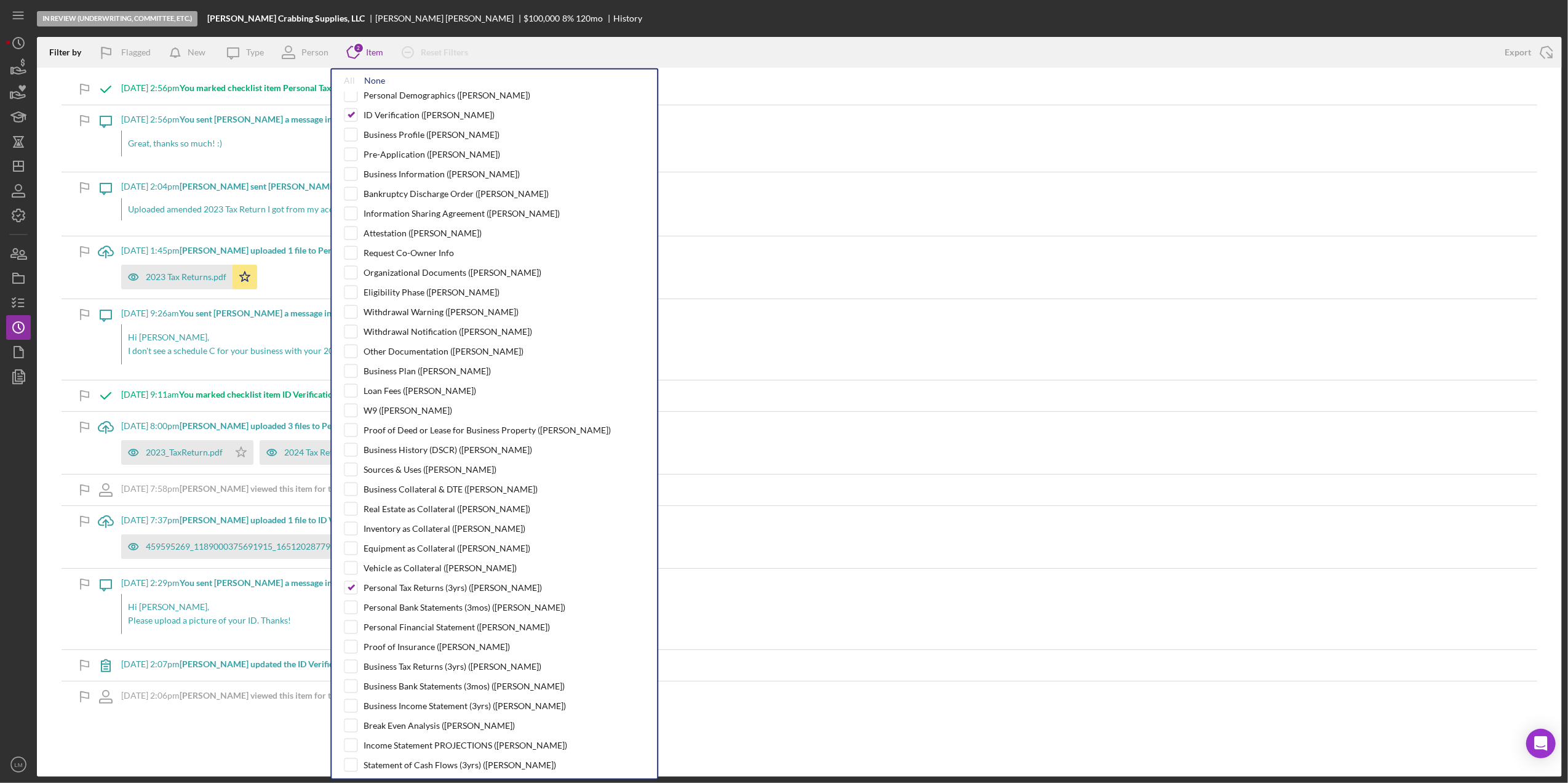
drag, startPoint x: 379, startPoint y: 80, endPoint x: 419, endPoint y: 153, distance: 83.2
click at [379, 80] on div "None" at bounding box center [375, 80] width 21 height 10
checkbox input "false"
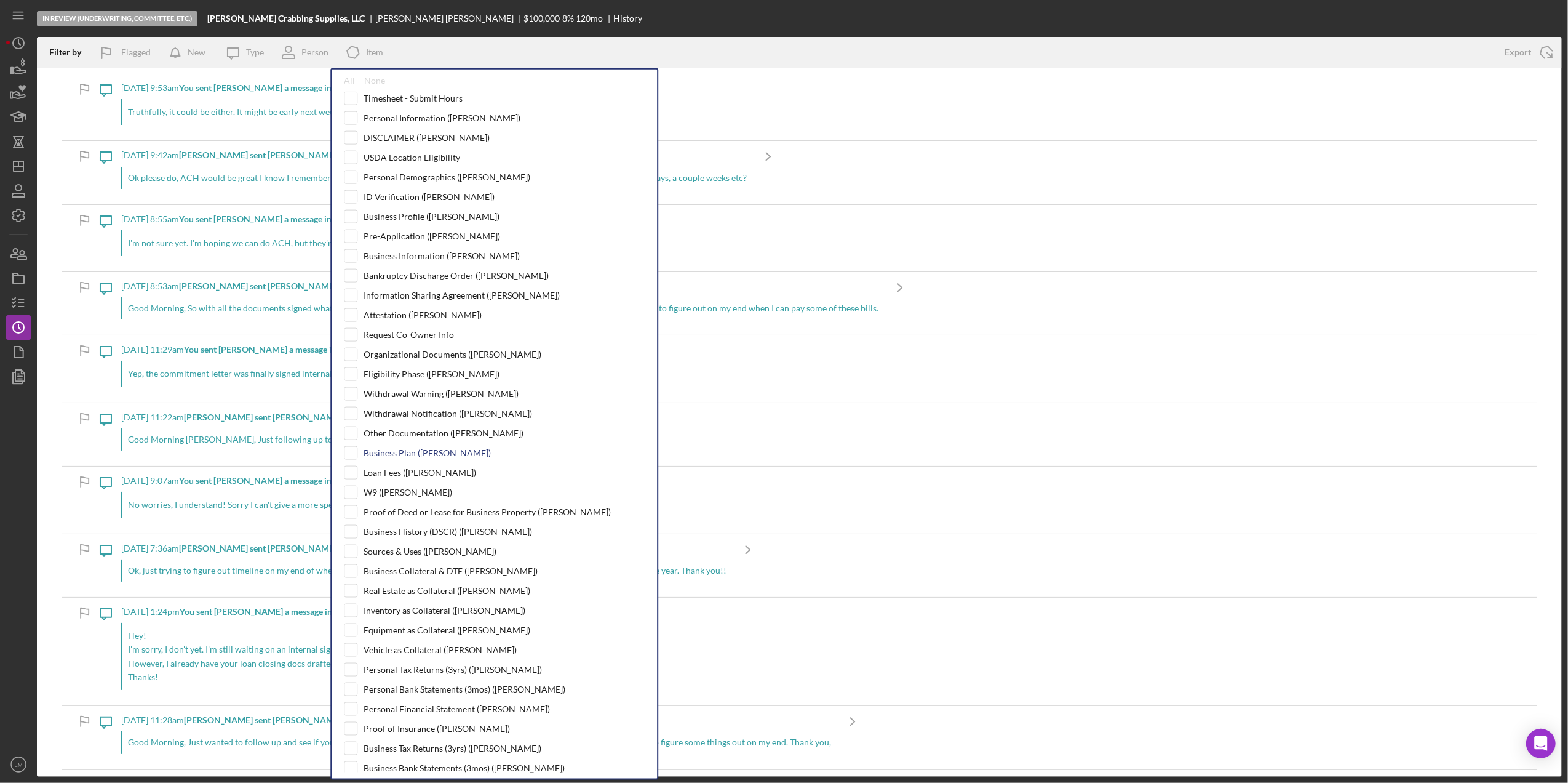
click at [417, 458] on div "Business Plan ([PERSON_NAME])" at bounding box center [427, 453] width 127 height 10
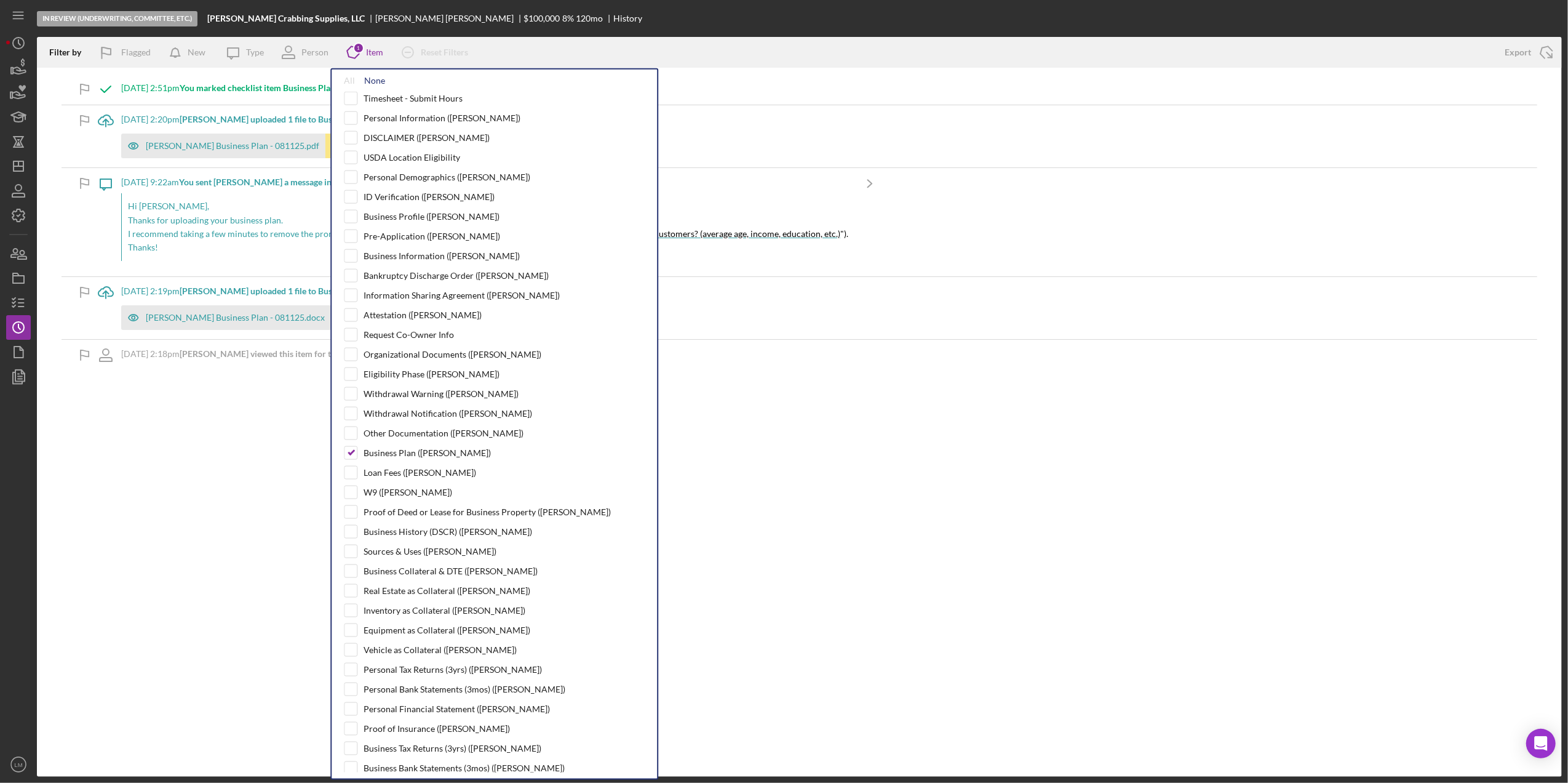
click at [369, 82] on div "None" at bounding box center [375, 80] width 21 height 10
checkbox input "false"
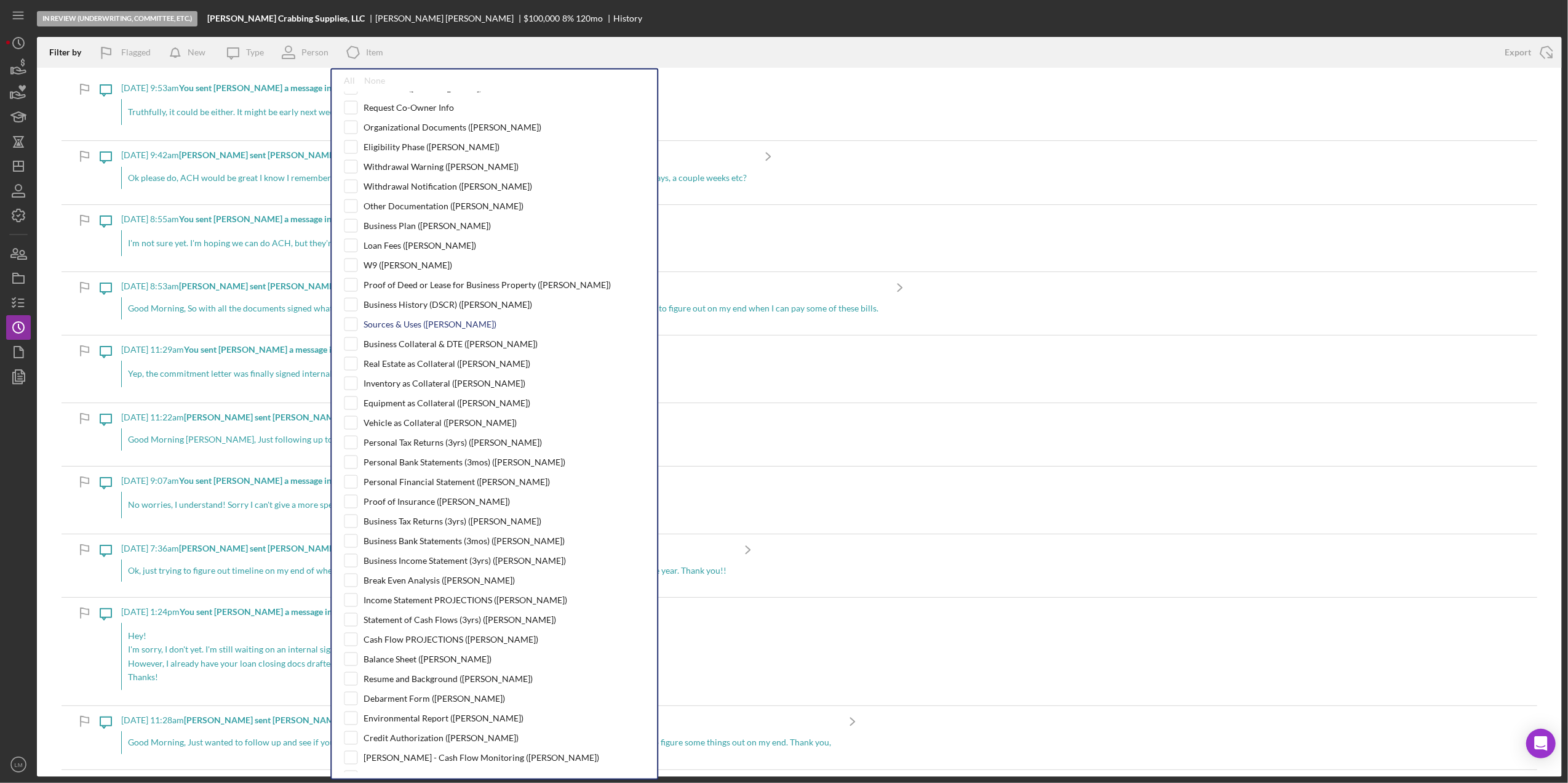
scroll to position [246, 0]
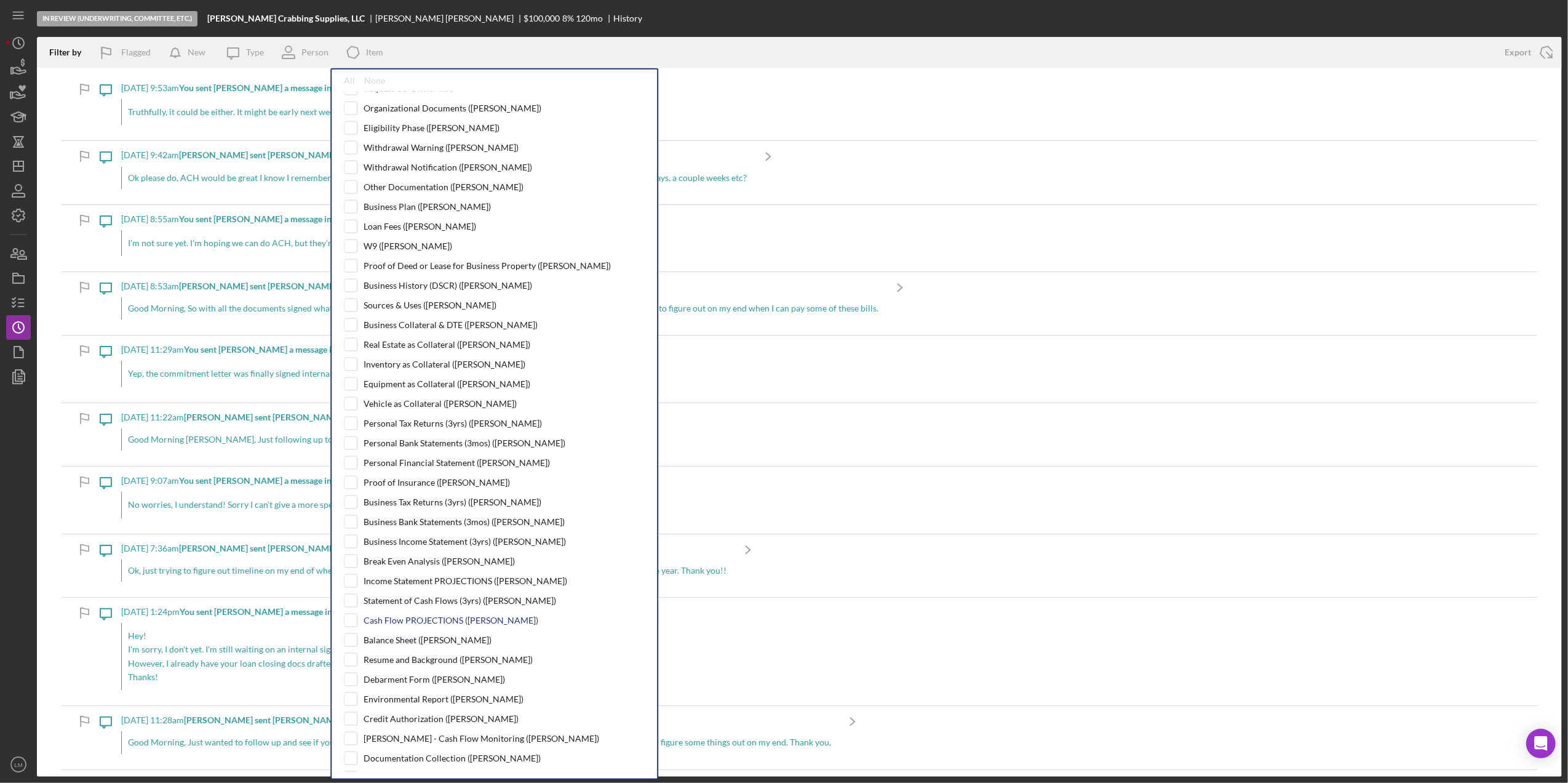
click at [427, 625] on div "Cash Flow PROJECTIONS ([PERSON_NAME])" at bounding box center [450, 620] width 174 height 10
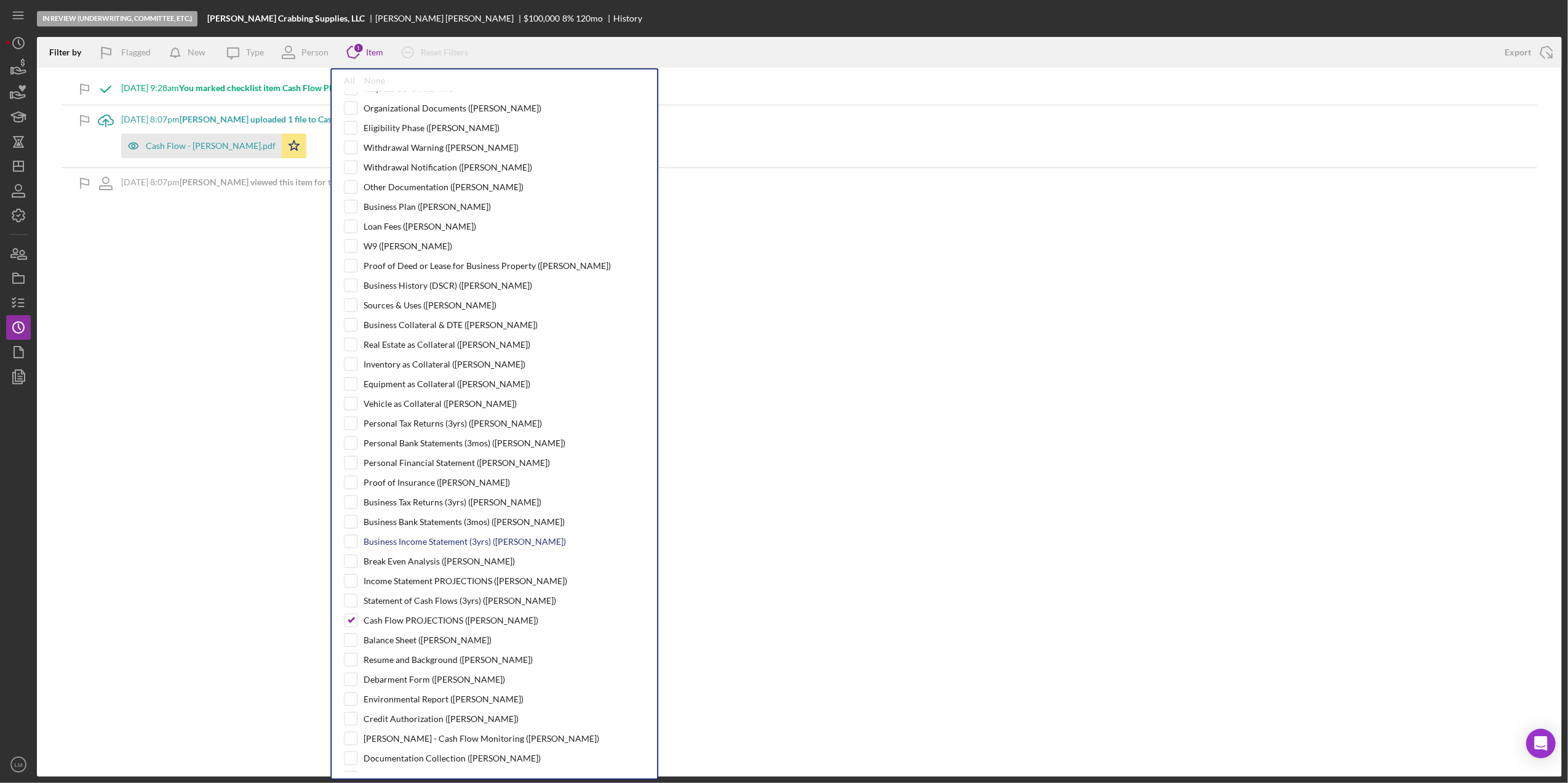
drag, startPoint x: 449, startPoint y: 636, endPoint x: 444, endPoint y: 549, distance: 87.1
click at [449, 625] on div "Cash Flow PROJECTIONS ([PERSON_NAME])" at bounding box center [450, 620] width 174 height 10
checkbox input "false"
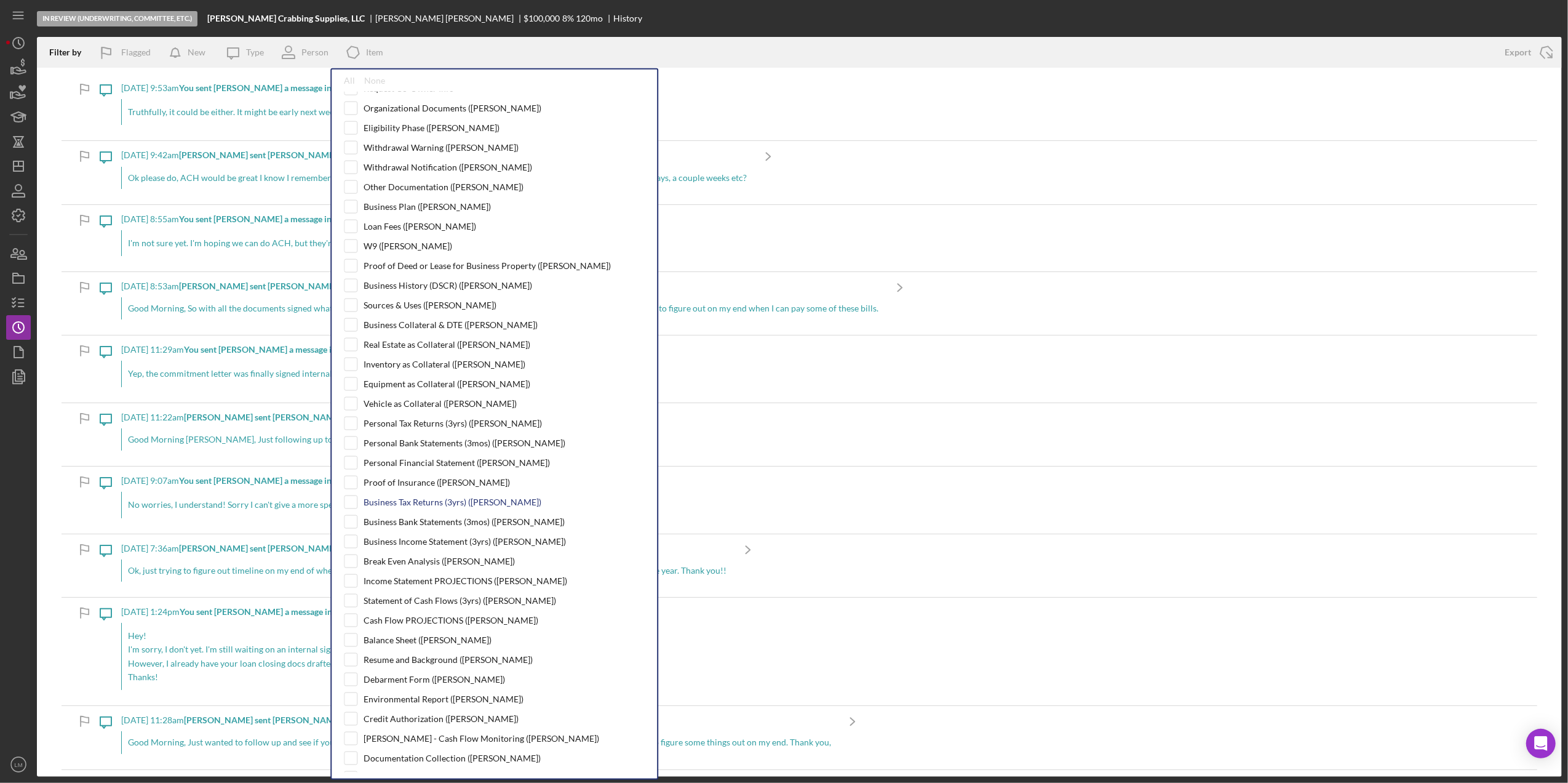
click at [444, 507] on div "Business Tax Returns (3yrs) ([PERSON_NAME])" at bounding box center [452, 502] width 178 height 10
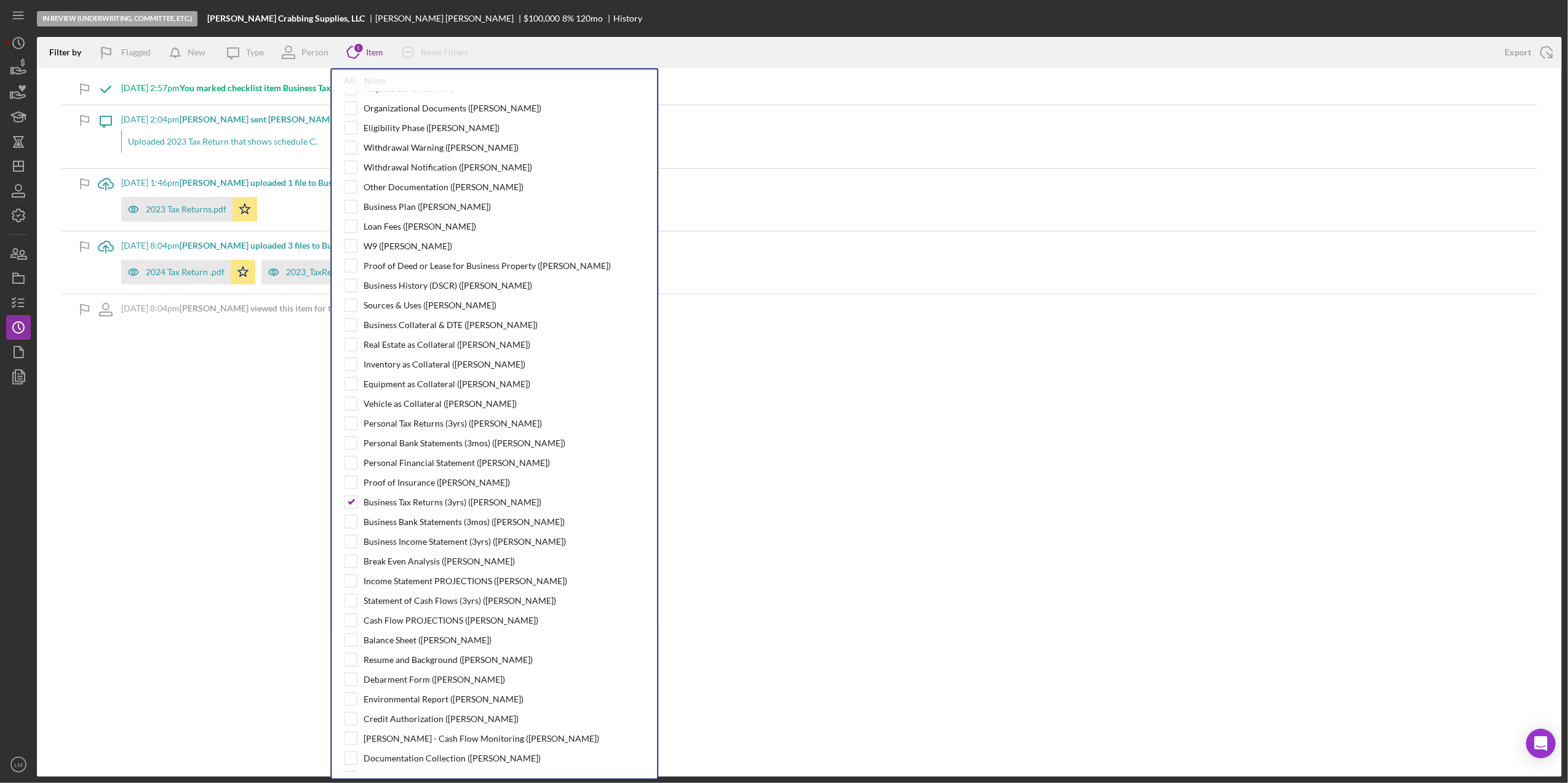
drag, startPoint x: 409, startPoint y: 516, endPoint x: 427, endPoint y: 584, distance: 70.3
click at [409, 507] on div "Business Tax Returns (3yrs) ([PERSON_NAME])" at bounding box center [452, 502] width 178 height 10
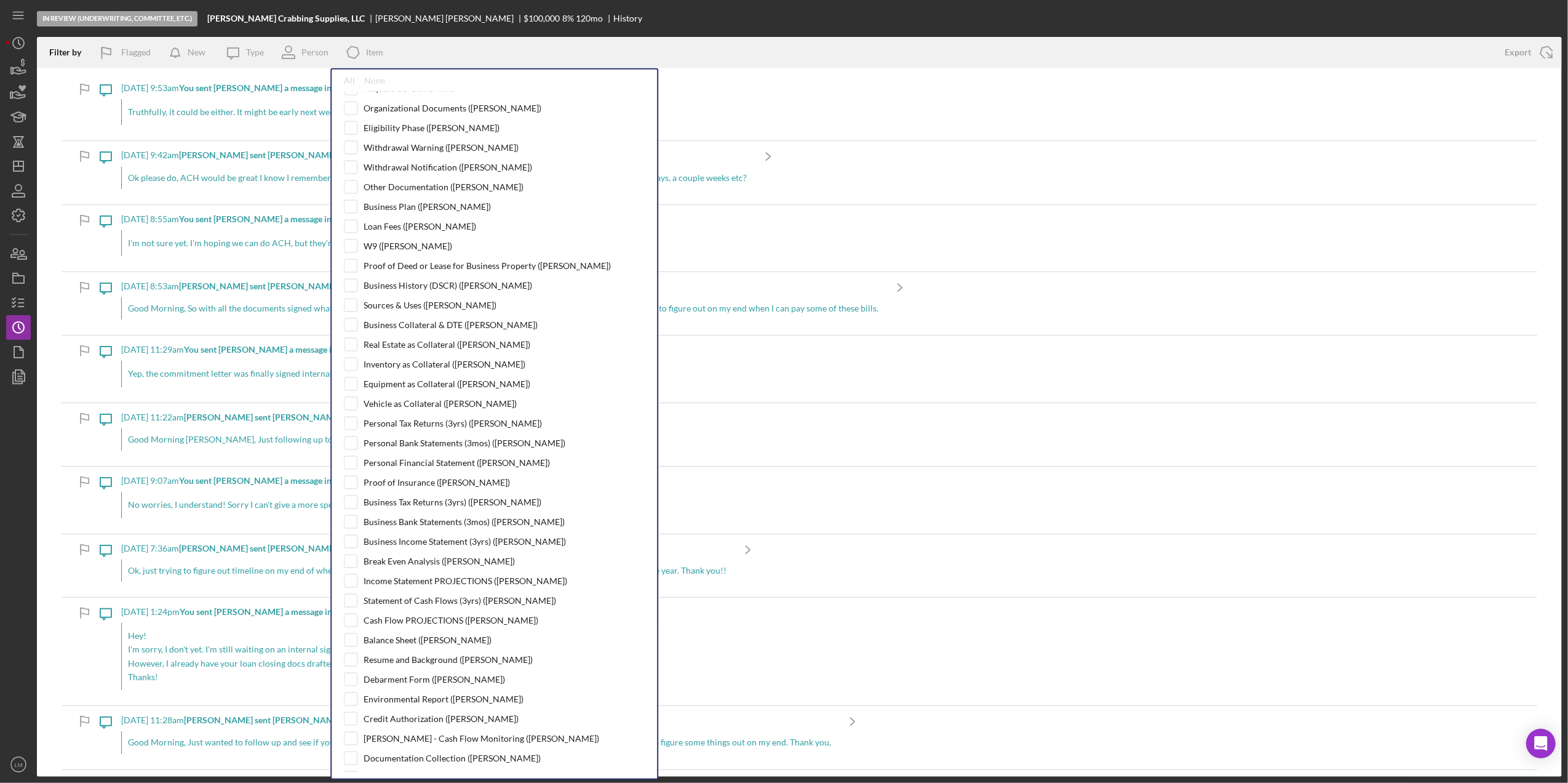
checkbox input "false"
click at [440, 546] on div "Business Income Statement (3yrs) ([PERSON_NAME])" at bounding box center [464, 541] width 202 height 10
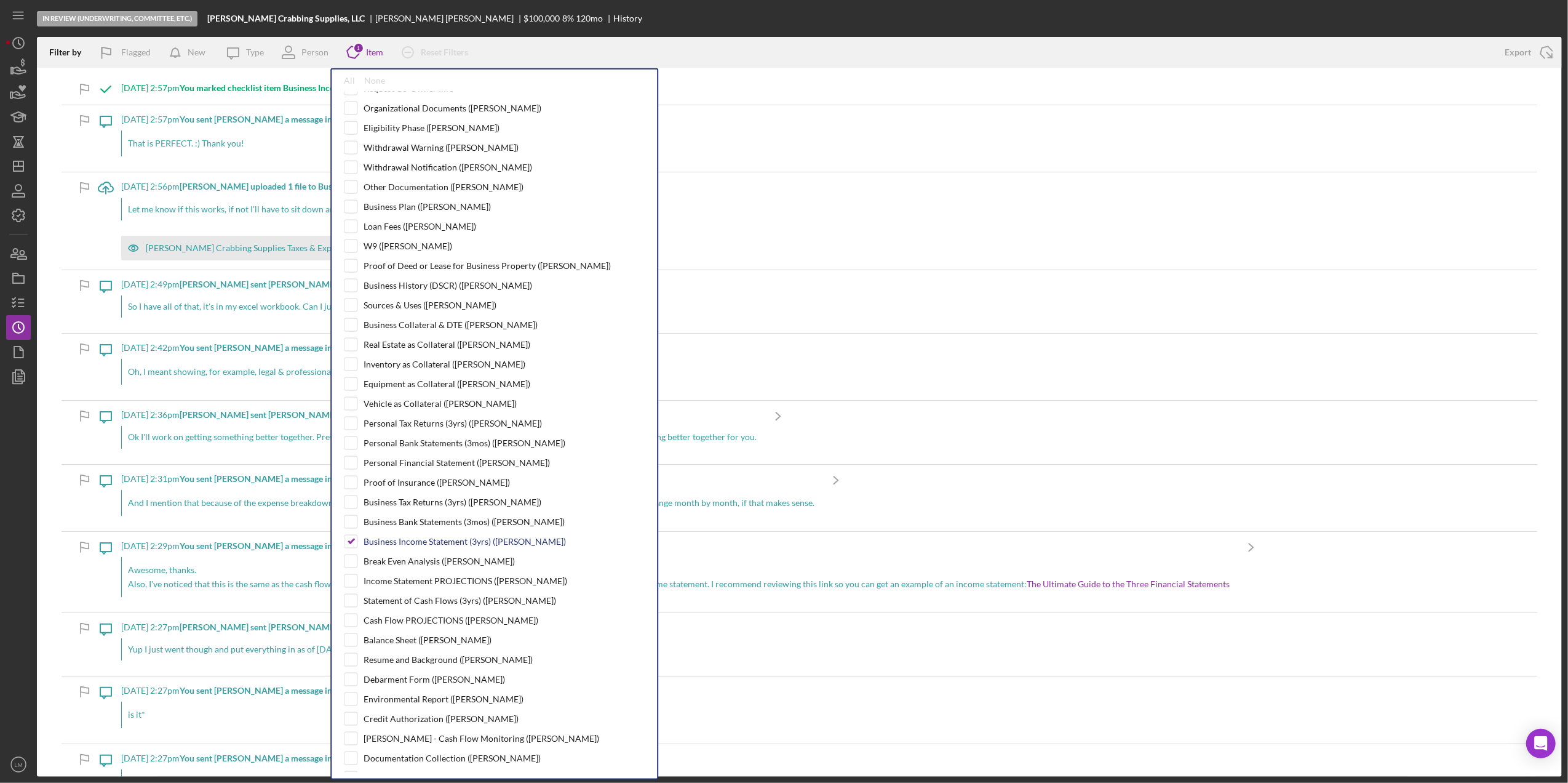
drag, startPoint x: 426, startPoint y: 560, endPoint x: 426, endPoint y: 572, distance: 12.0
click at [426, 546] on div "Business Income Statement (3yrs) ([PERSON_NAME])" at bounding box center [464, 541] width 202 height 10
click at [426, 566] on div "Break Even Analysis ([PERSON_NAME])" at bounding box center [439, 561] width 151 height 10
checkbox input "false"
checkbox input "true"
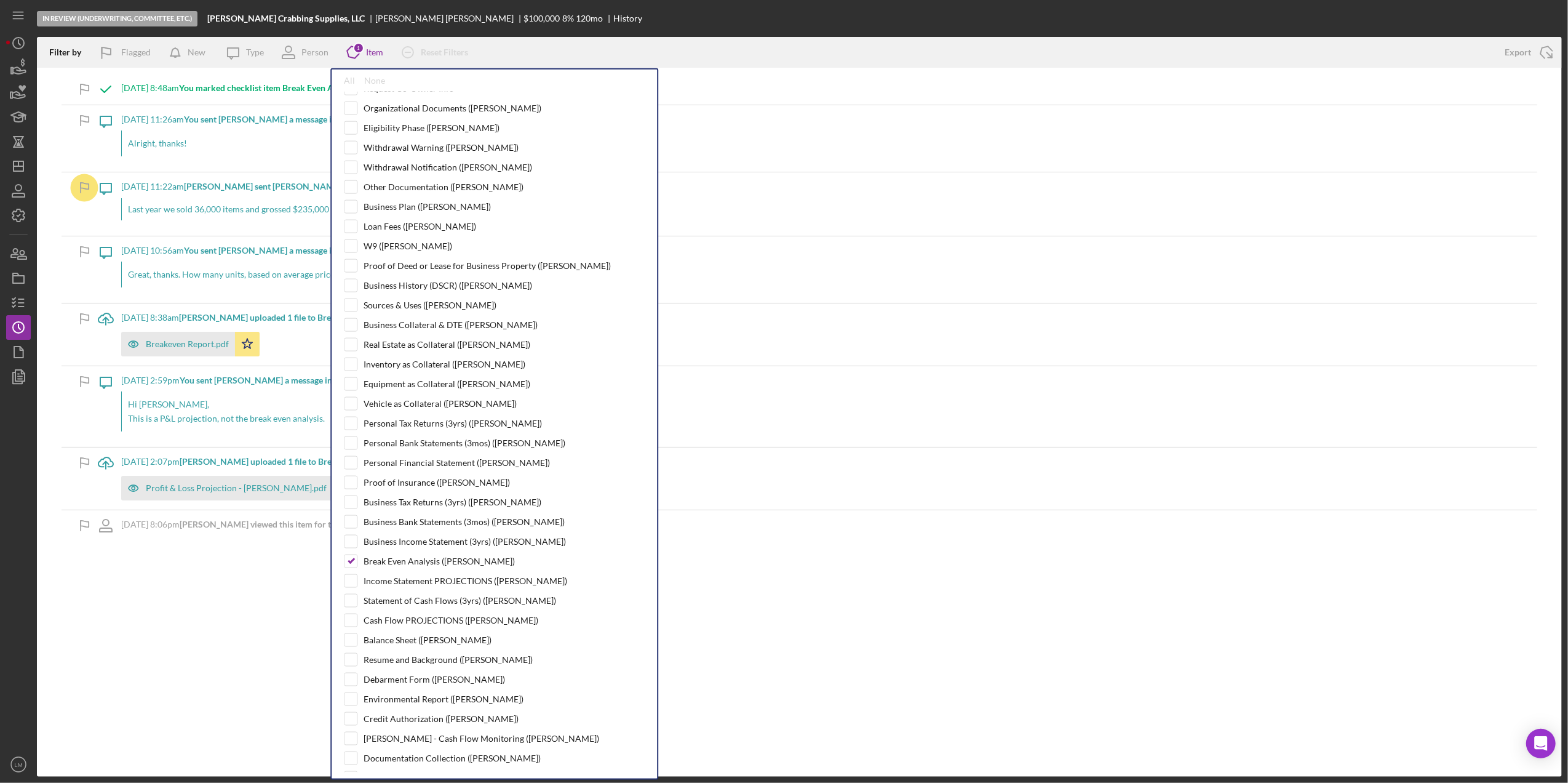
drag, startPoint x: 438, startPoint y: 565, endPoint x: 434, endPoint y: 579, distance: 14.6
click at [438, 565] on div "Timesheet - Submit Hours Personal Information ([PERSON_NAME]) DISCLAIMER ([PERS…" at bounding box center [493, 432] width 300 height 681
click at [433, 568] on div "Break Even Analysis ([PERSON_NAME])" at bounding box center [493, 561] width 300 height 13
click at [387, 251] on div "W9 ([PERSON_NAME])" at bounding box center [408, 246] width 89 height 10
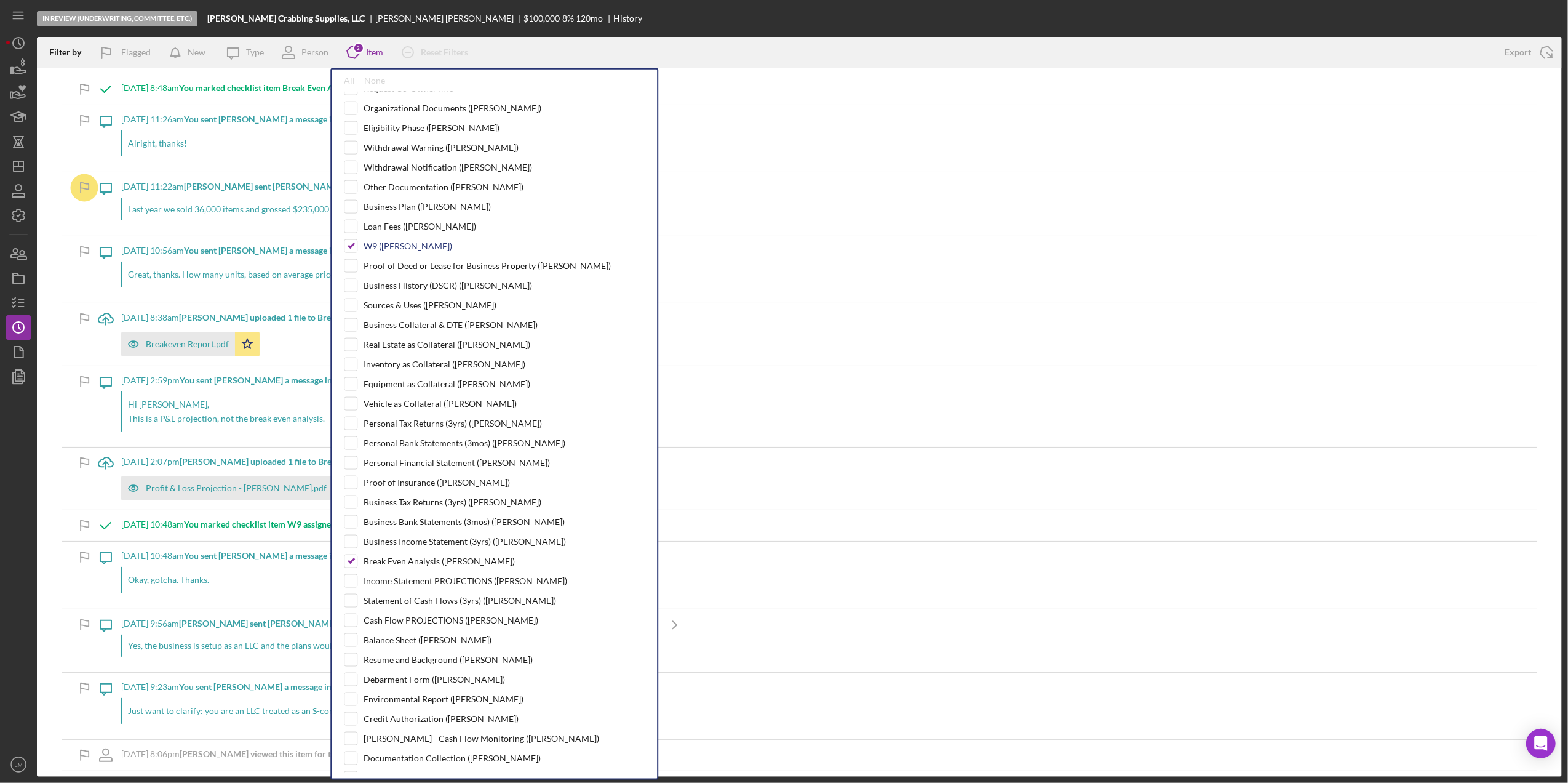
checkbox input "true"
click at [406, 566] on div "Break Even Analysis ([PERSON_NAME])" at bounding box center [439, 561] width 151 height 10
checkbox input "false"
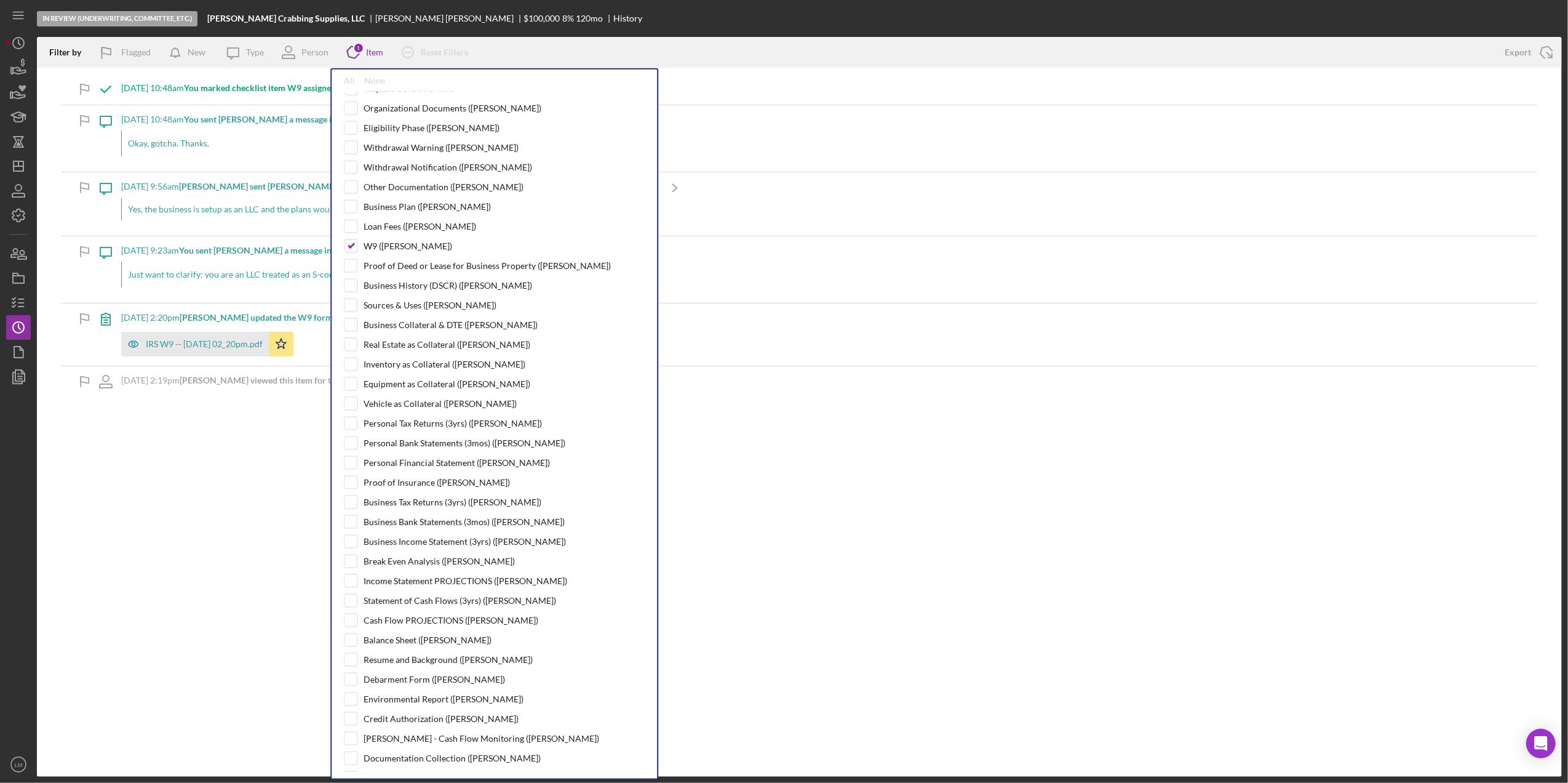
scroll to position [0, 0]
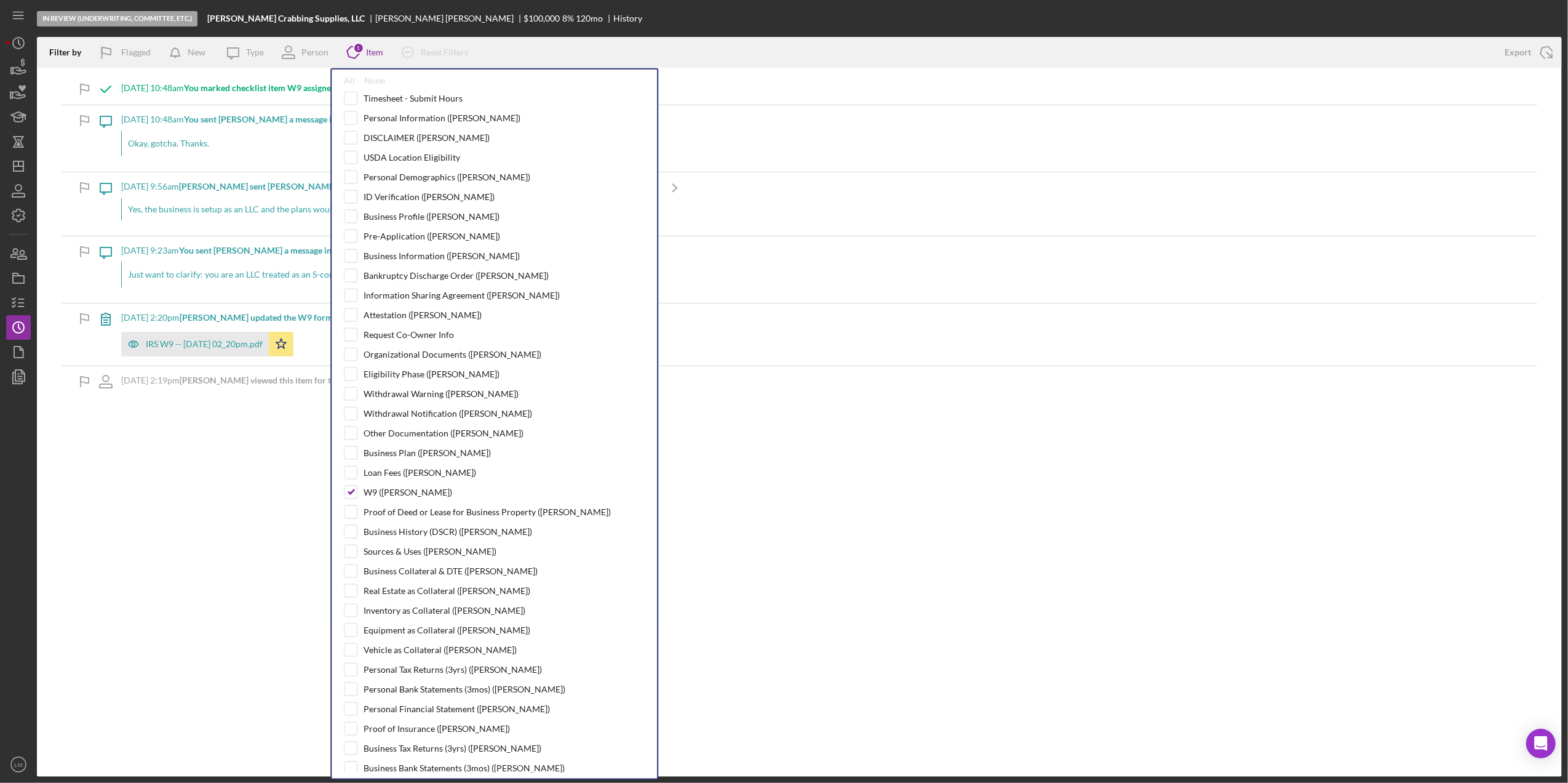
drag, startPoint x: 367, startPoint y: 500, endPoint x: 429, endPoint y: 551, distance: 80.3
click at [367, 497] on div "W9 ([PERSON_NAME])" at bounding box center [408, 492] width 89 height 10
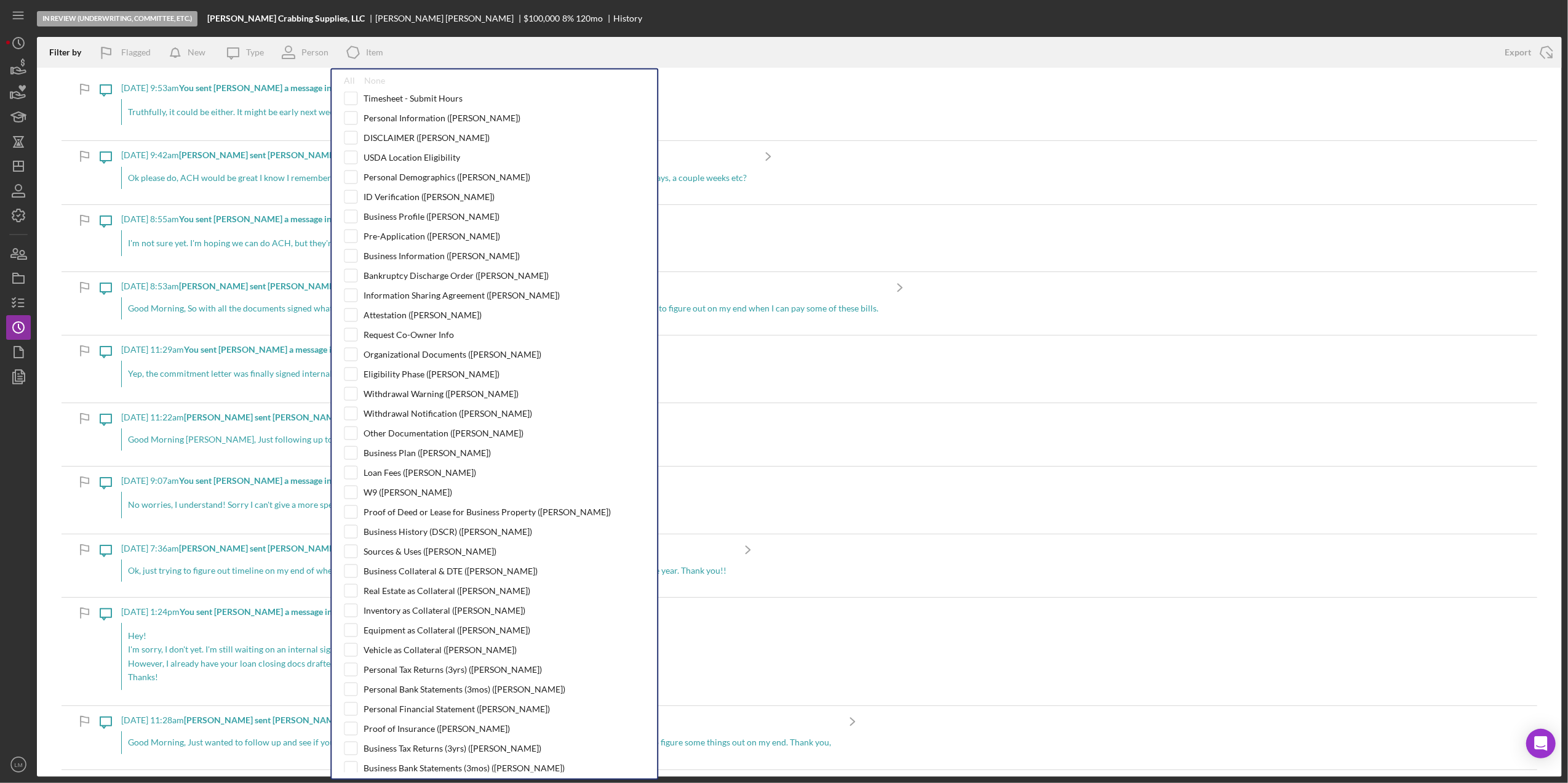
checkbox input "false"
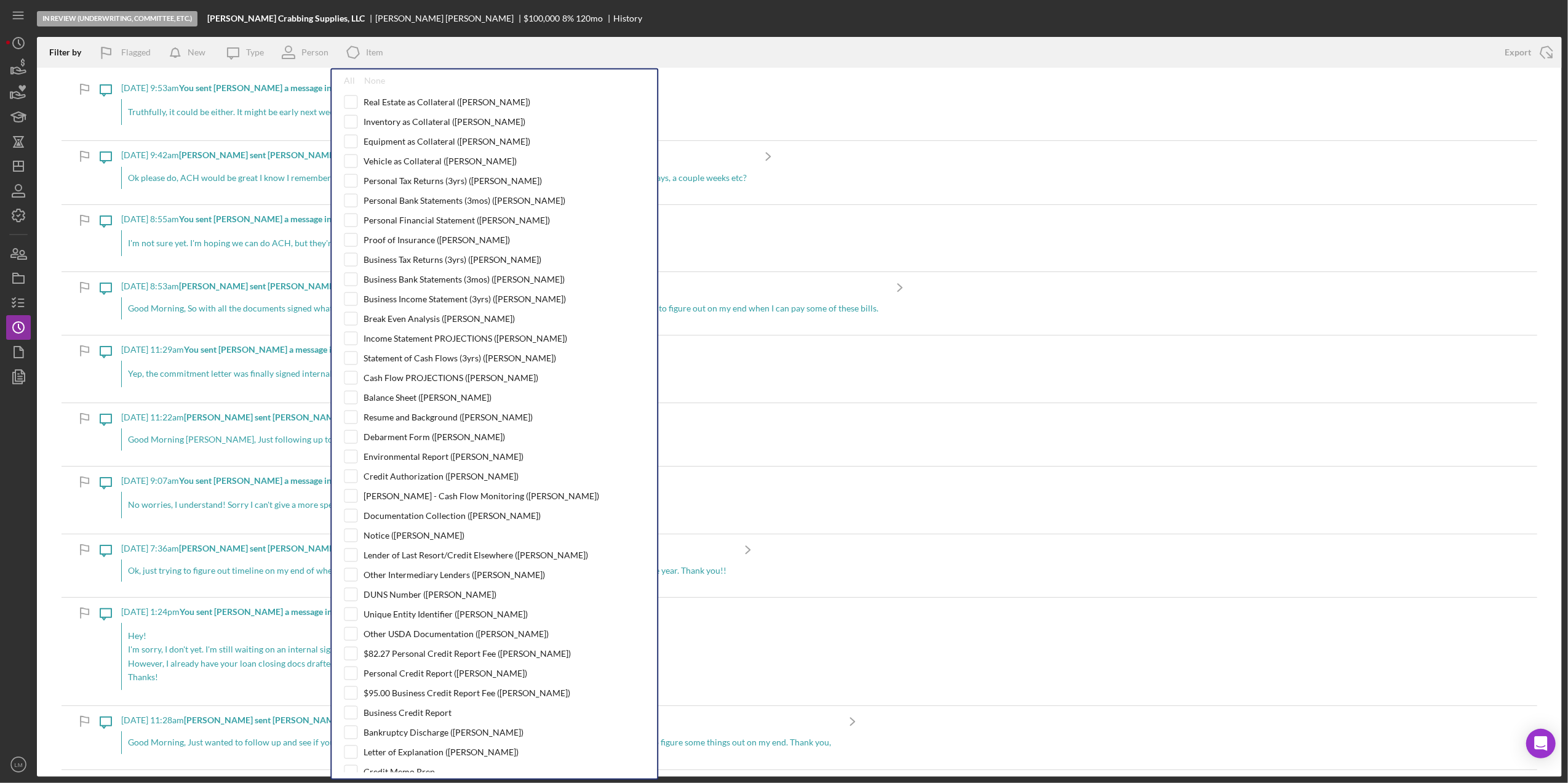
scroll to position [574, 0]
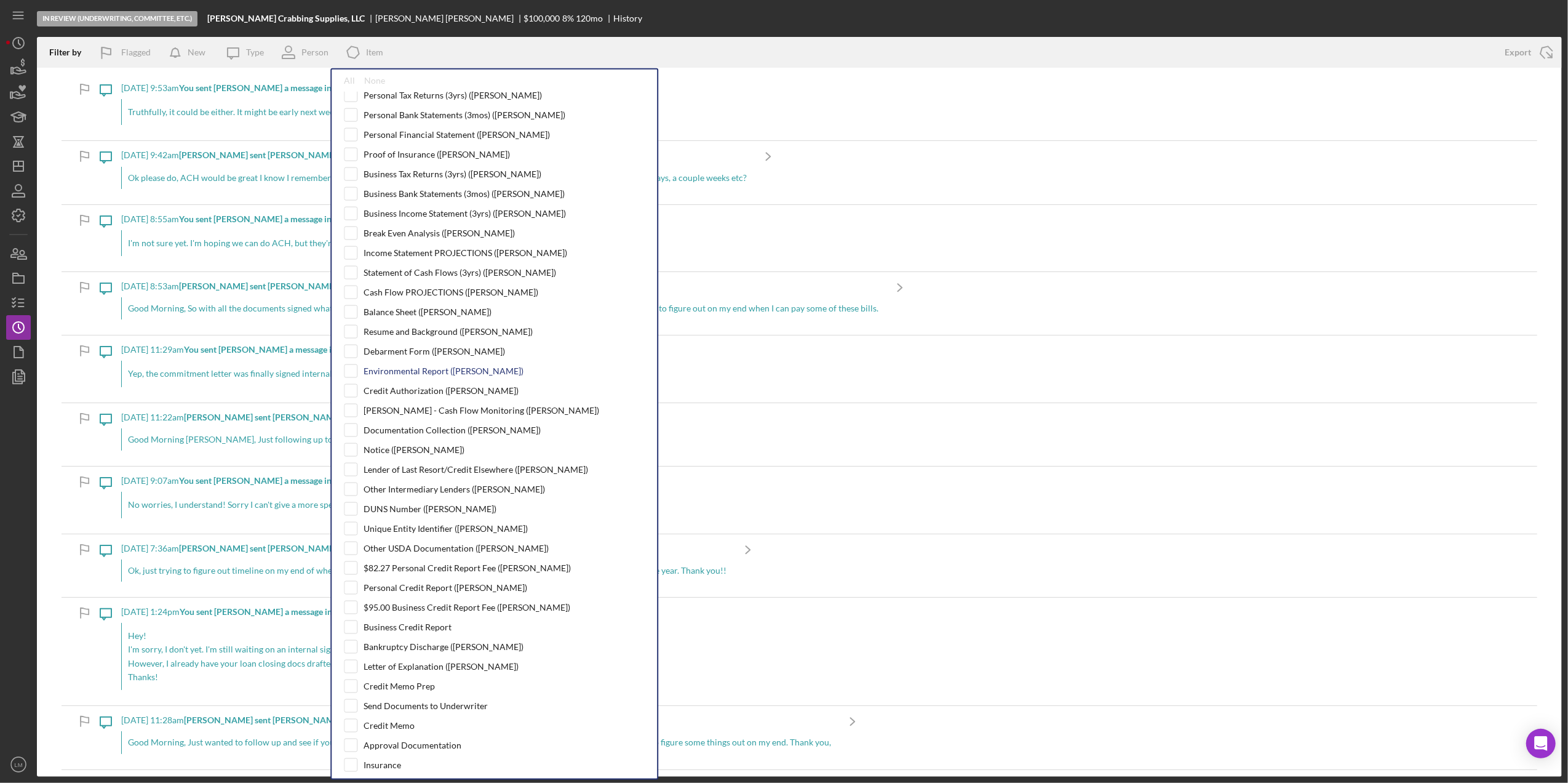
click at [421, 378] on div "Environmental Report ([PERSON_NAME])" at bounding box center [493, 371] width 300 height 13
click at [411, 376] on div "Environmental Report ([PERSON_NAME])" at bounding box center [443, 371] width 160 height 10
checkbox input "true"
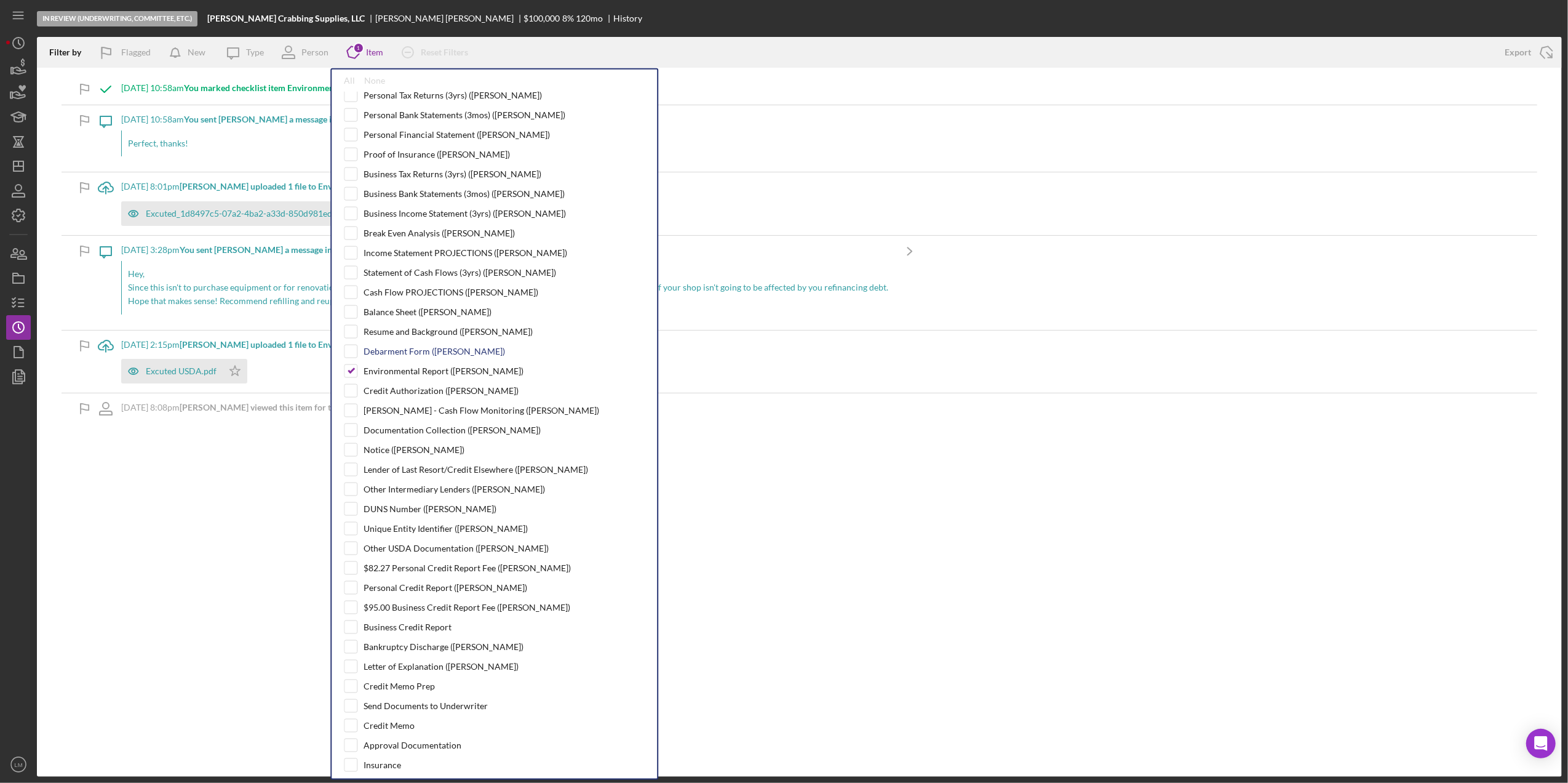
click at [412, 356] on div "Debarment Form ([PERSON_NAME])" at bounding box center [434, 351] width 141 height 10
checkbox input "true"
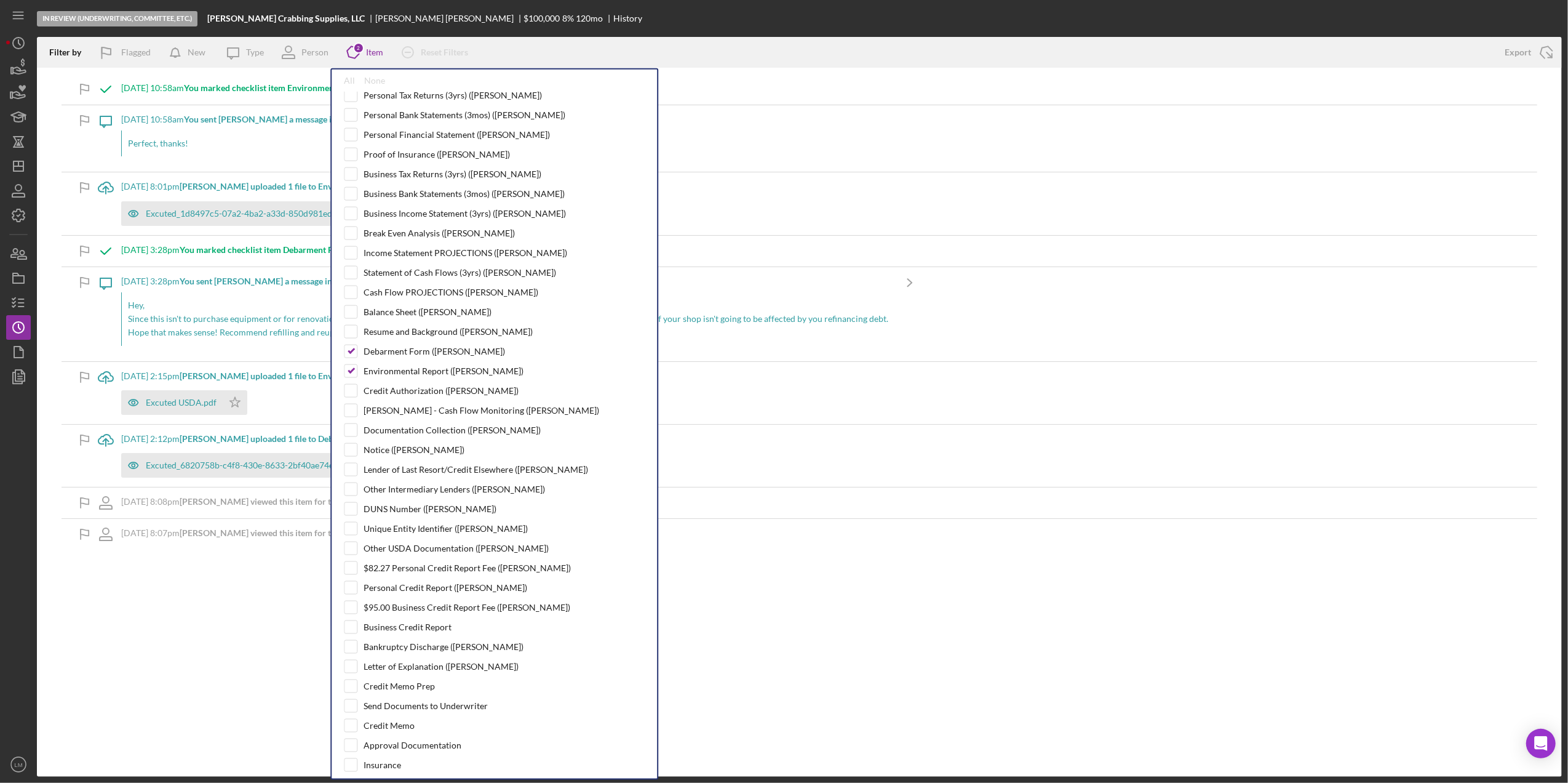
click at [825, 612] on div "Filter by Flagged New Icon/Message Type Person Icon/Product 2 Item All None Tim…" at bounding box center [799, 407] width 1525 height 740
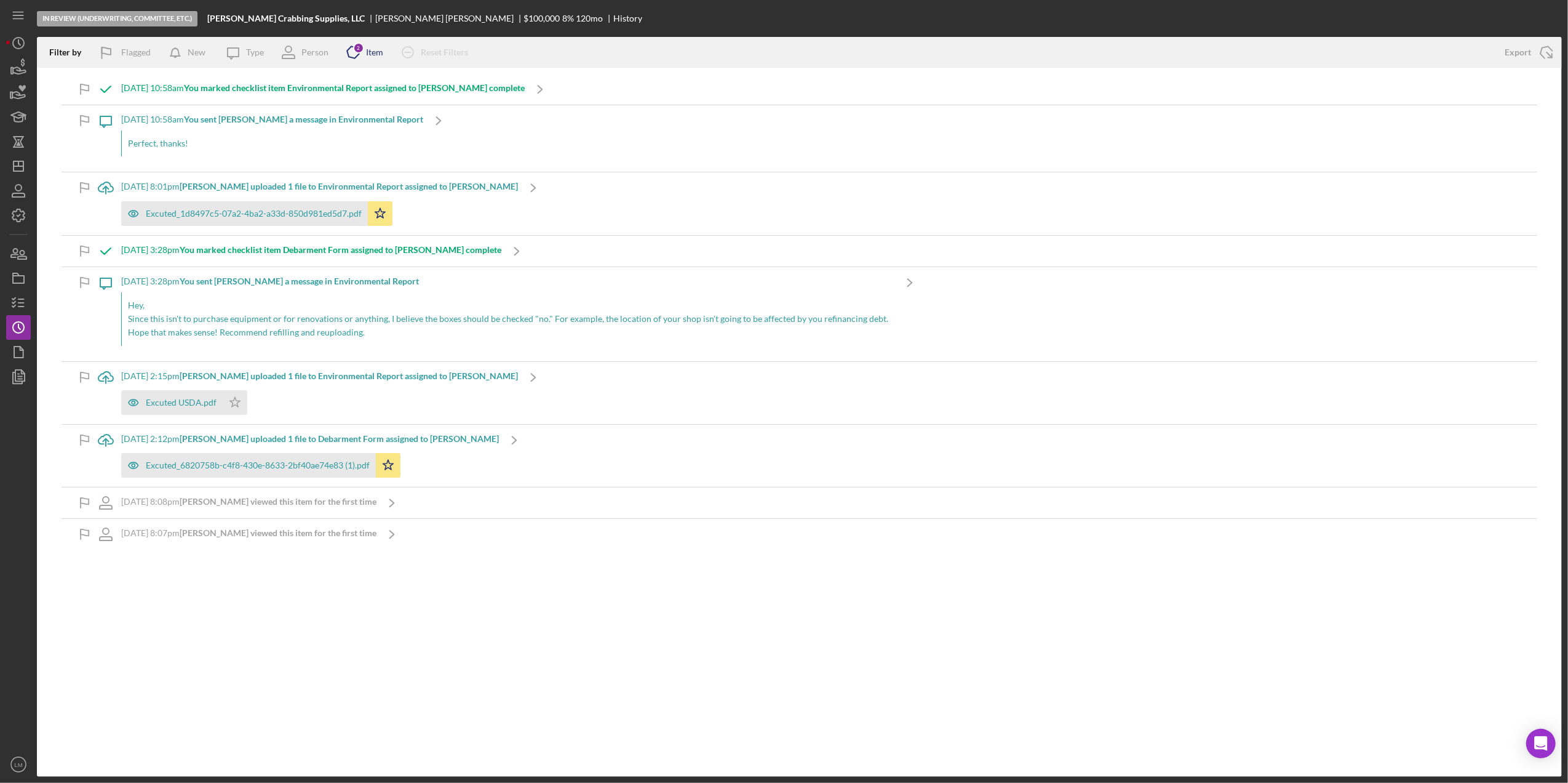
click at [352, 48] on icon "Icon/Product" at bounding box center [353, 52] width 31 height 31
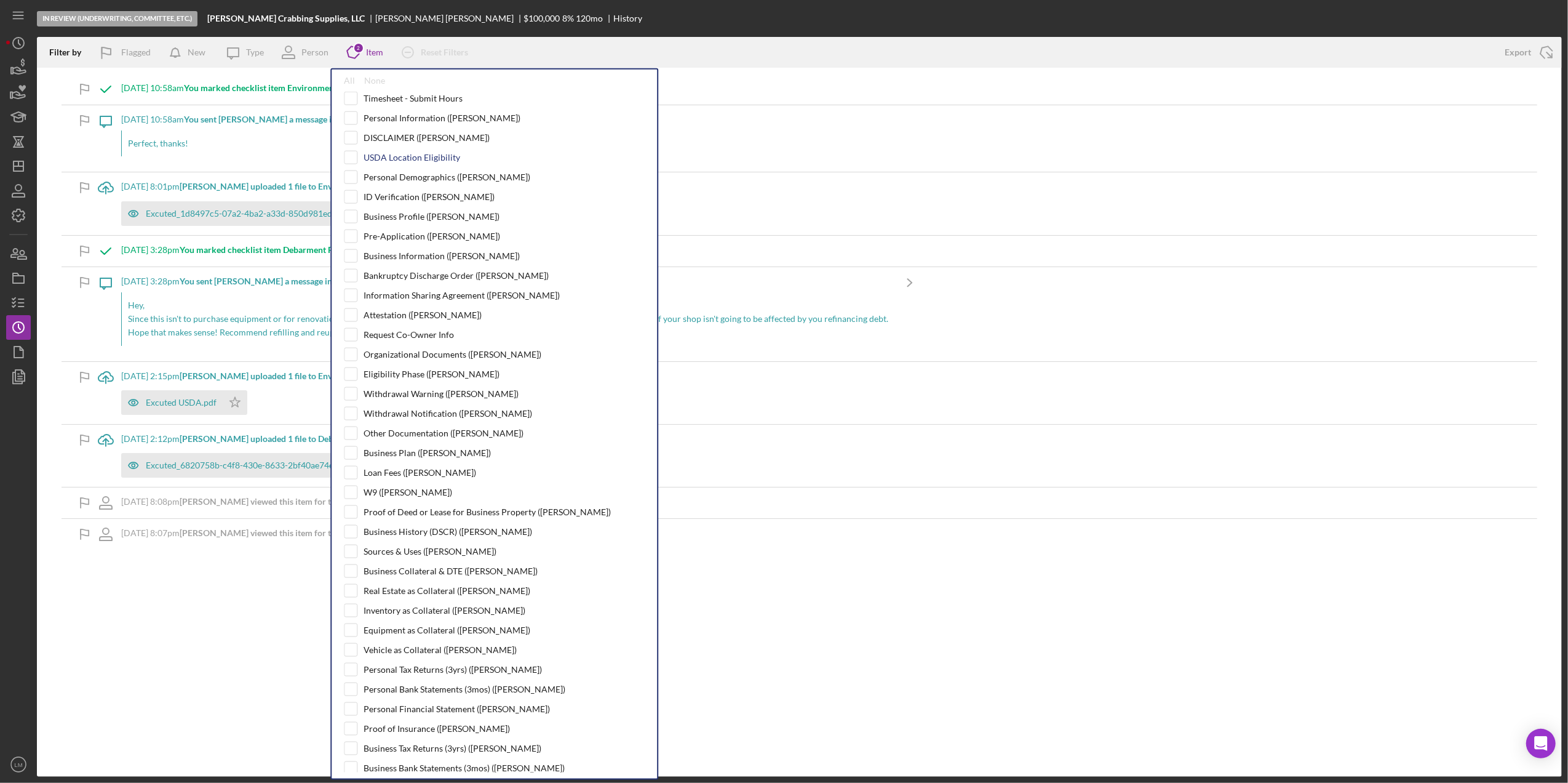
click at [386, 157] on div "USDA Location Eligibility" at bounding box center [412, 157] width 97 height 10
checkbox input "true"
click at [214, 707] on div "Filter by Flagged New Icon/Message Type Person Icon/Product 3 Item All None Tim…" at bounding box center [799, 407] width 1525 height 740
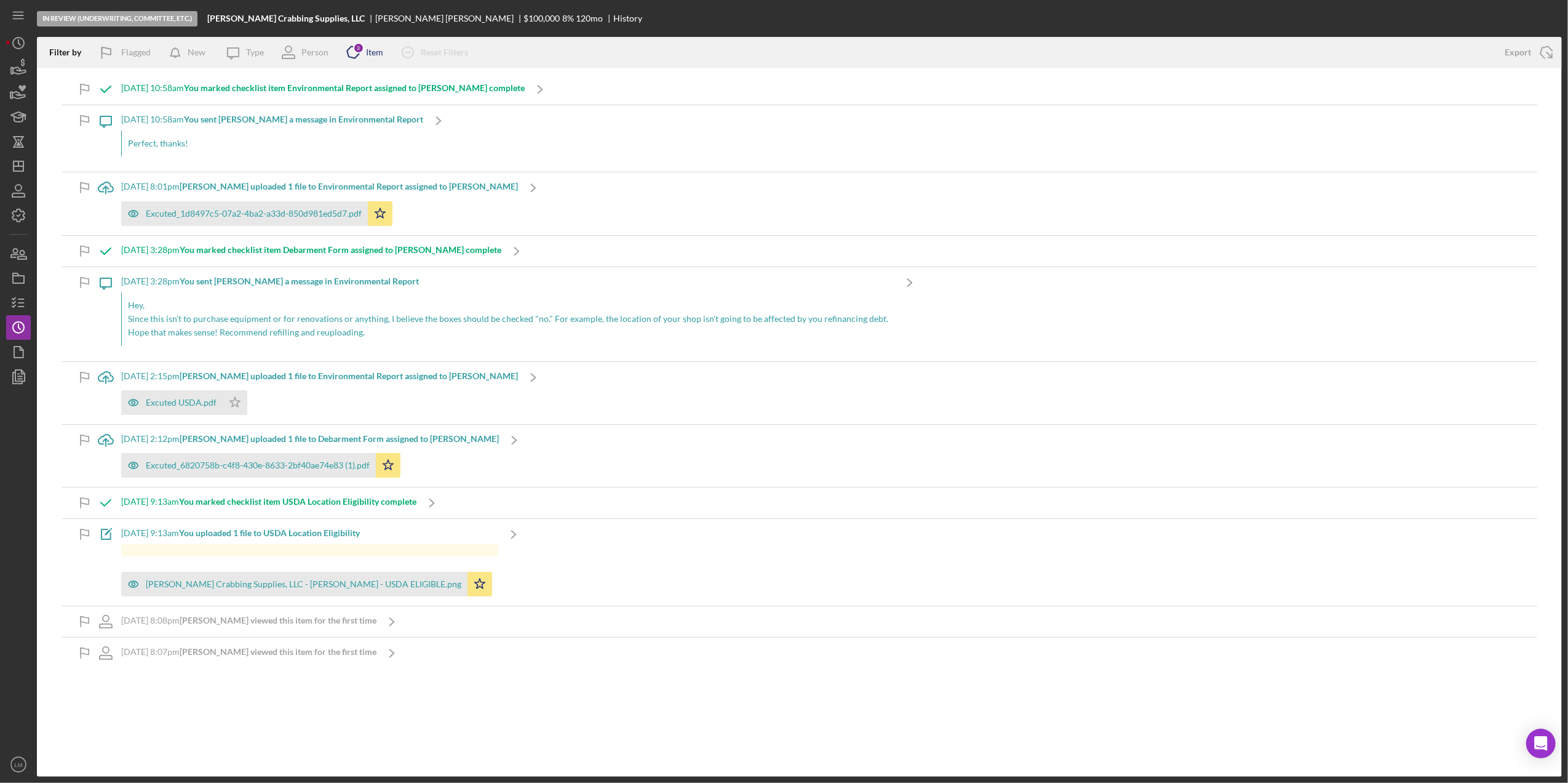
click at [381, 56] on div "Item" at bounding box center [375, 52] width 17 height 10
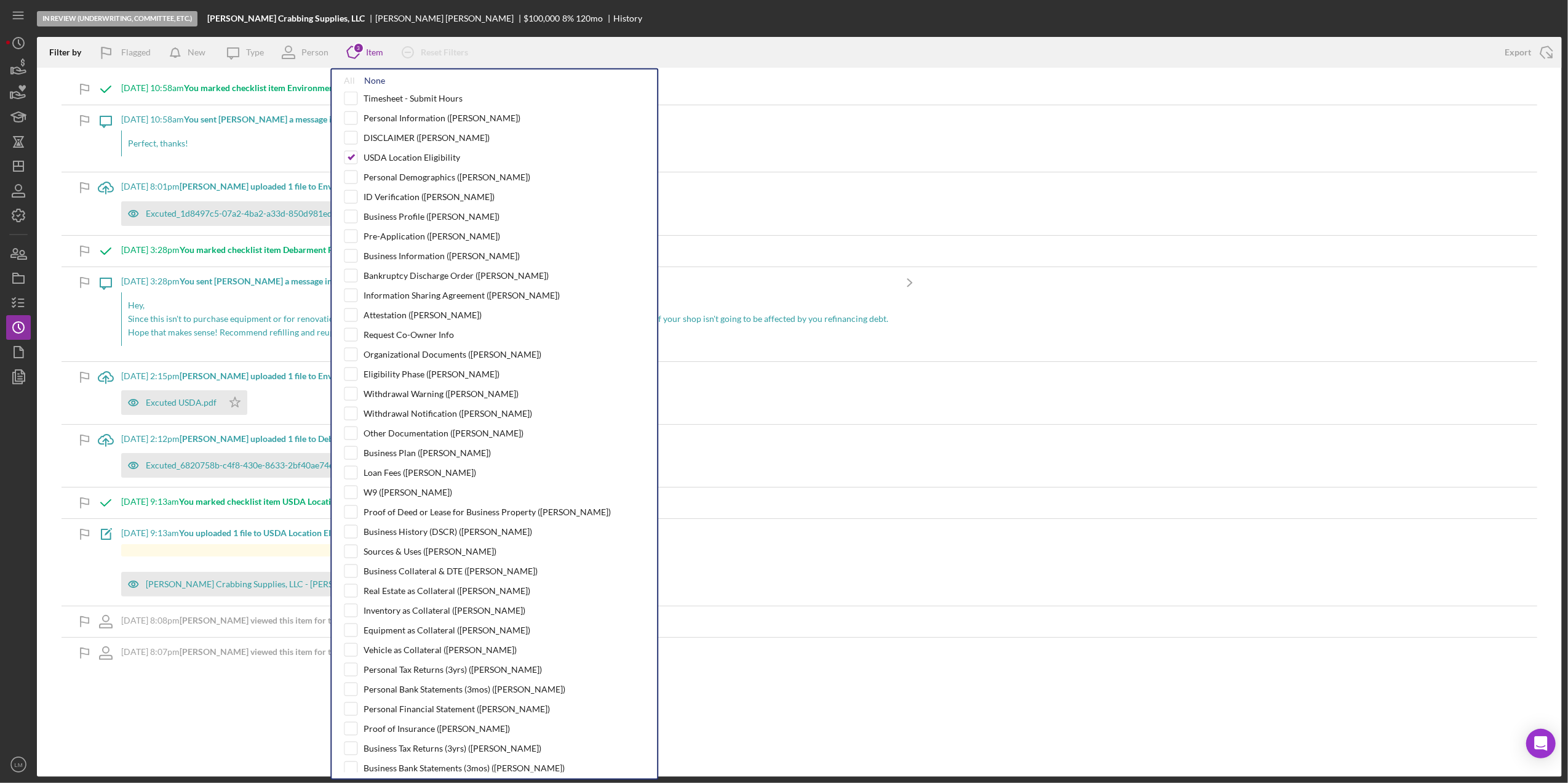
click at [379, 82] on div "None" at bounding box center [375, 80] width 21 height 10
checkbox input "false"
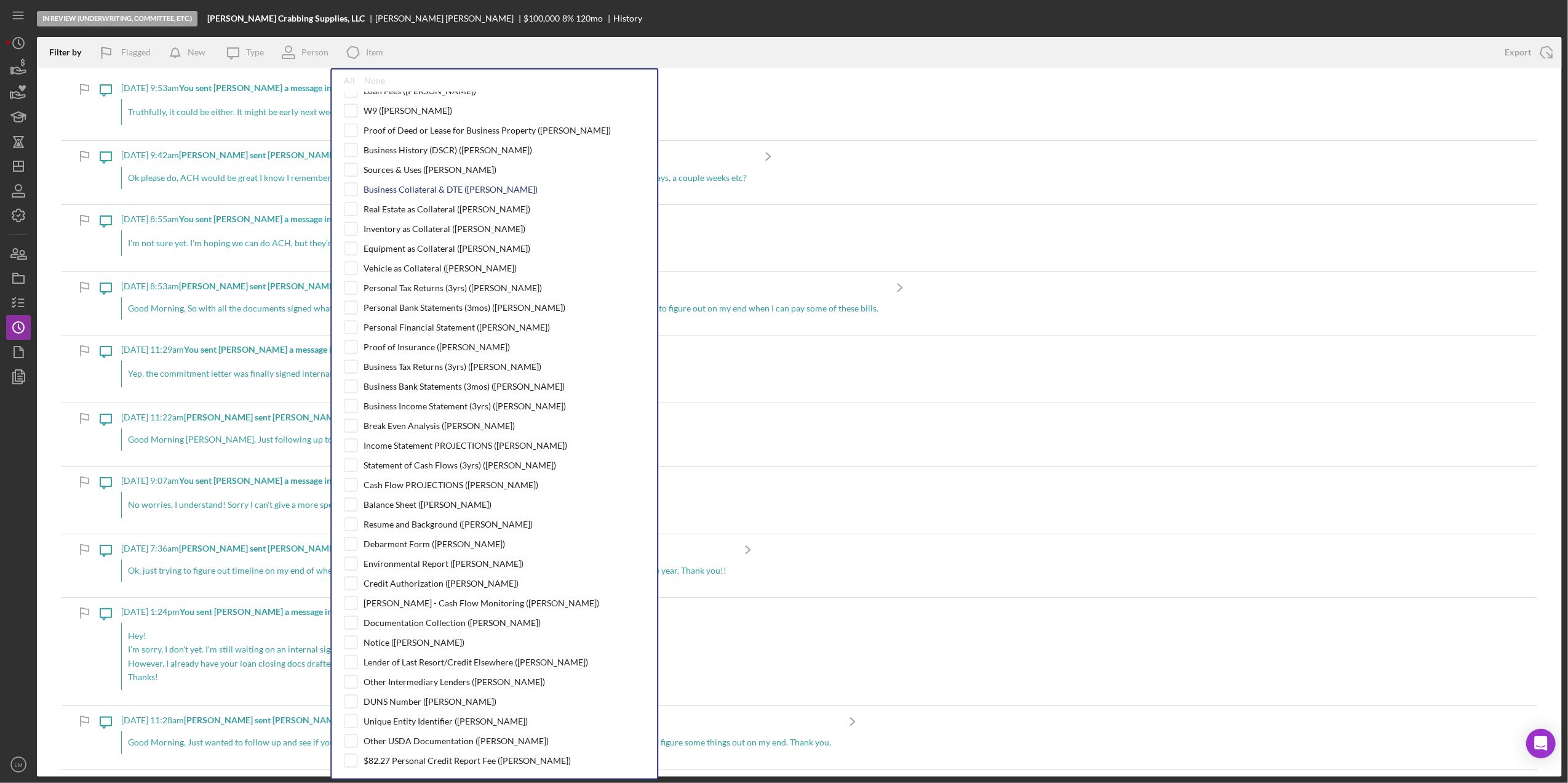
scroll to position [410, 0]
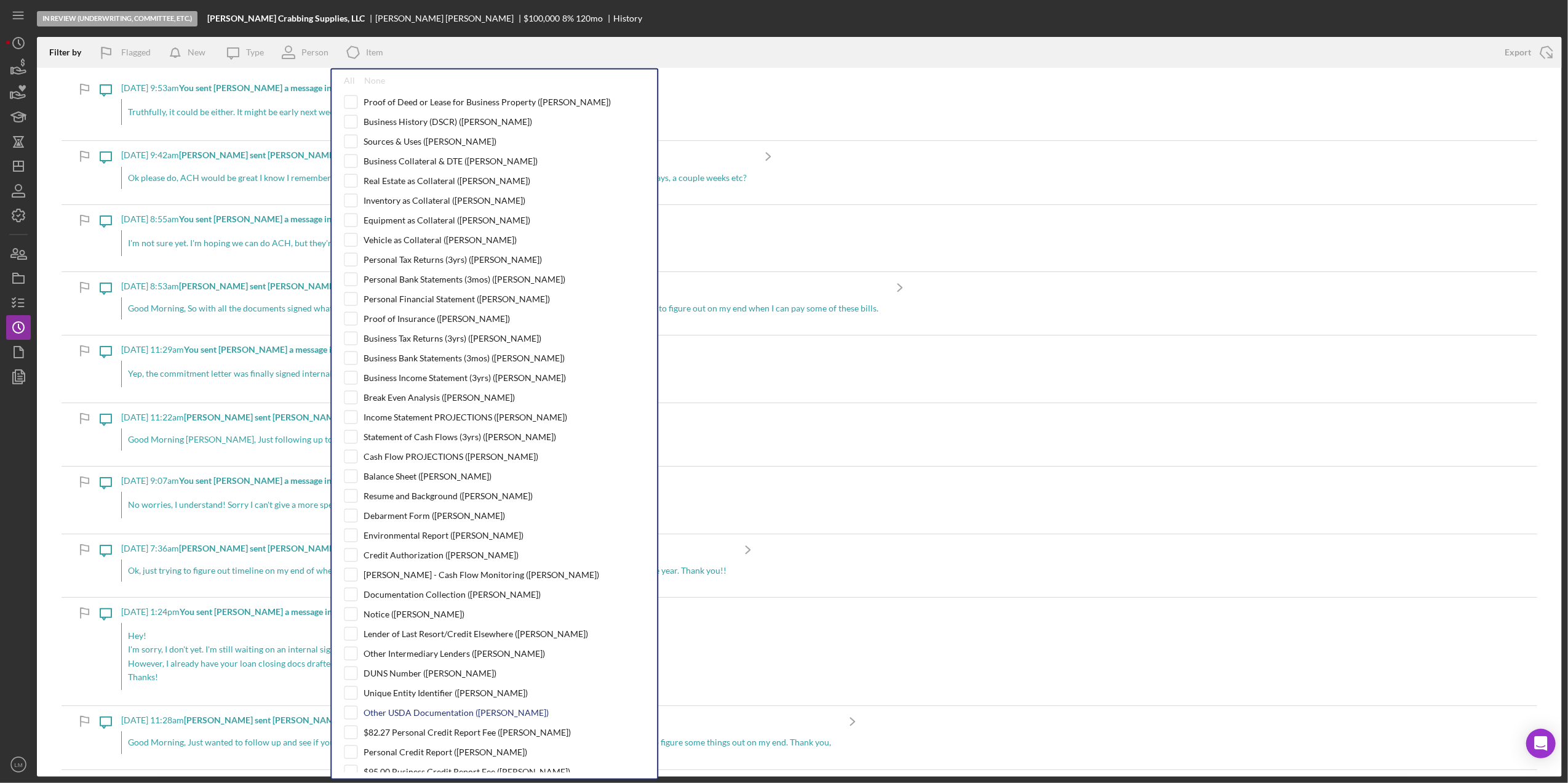
click at [425, 717] on div "Other USDA Documentation ([PERSON_NAME])" at bounding box center [456, 712] width 185 height 10
checkbox input "true"
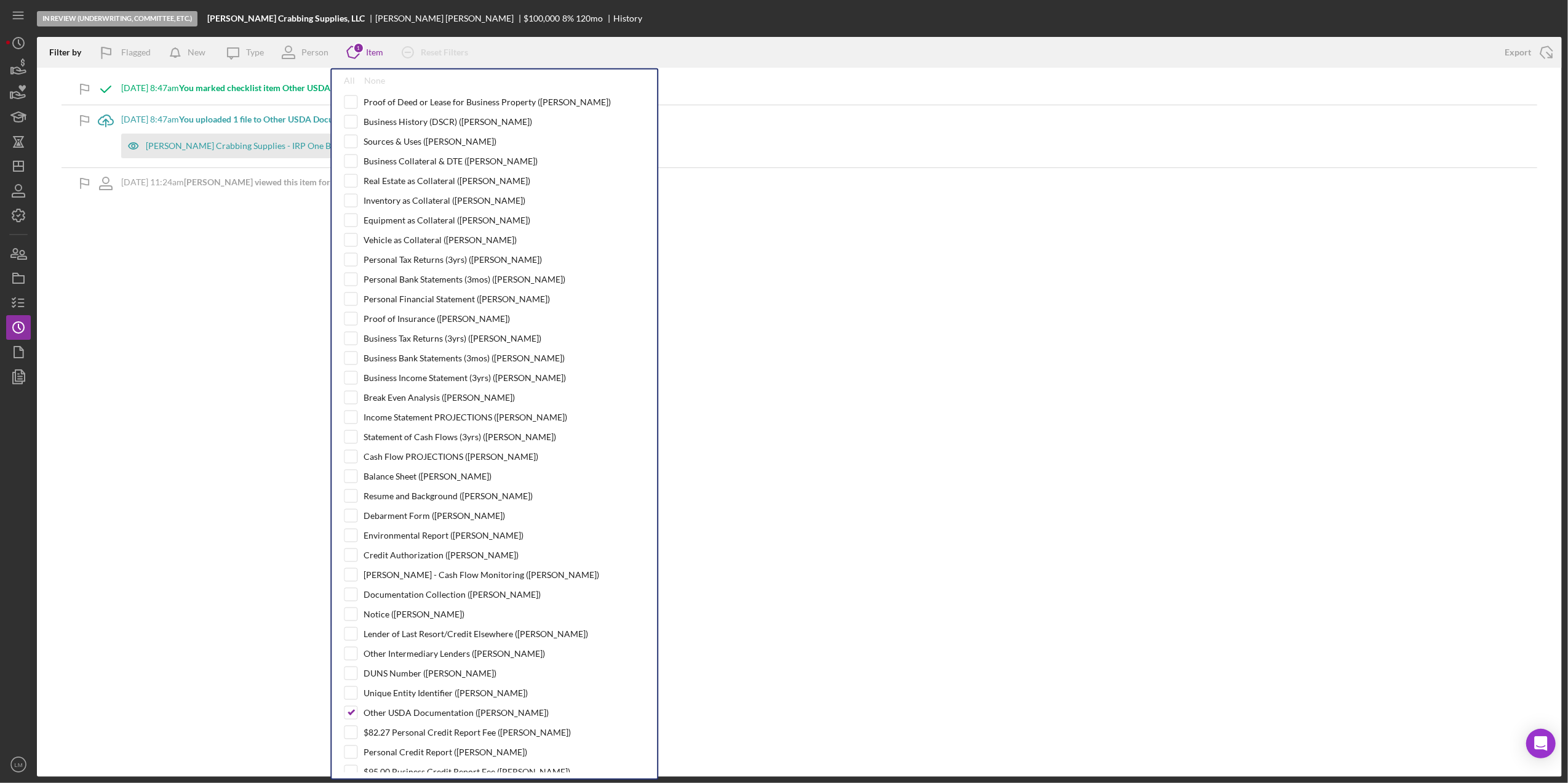
click at [850, 393] on div "Filter by Flagged New Icon/Message Type Person Icon/Product 1 Item All None Tim…" at bounding box center [799, 407] width 1525 height 740
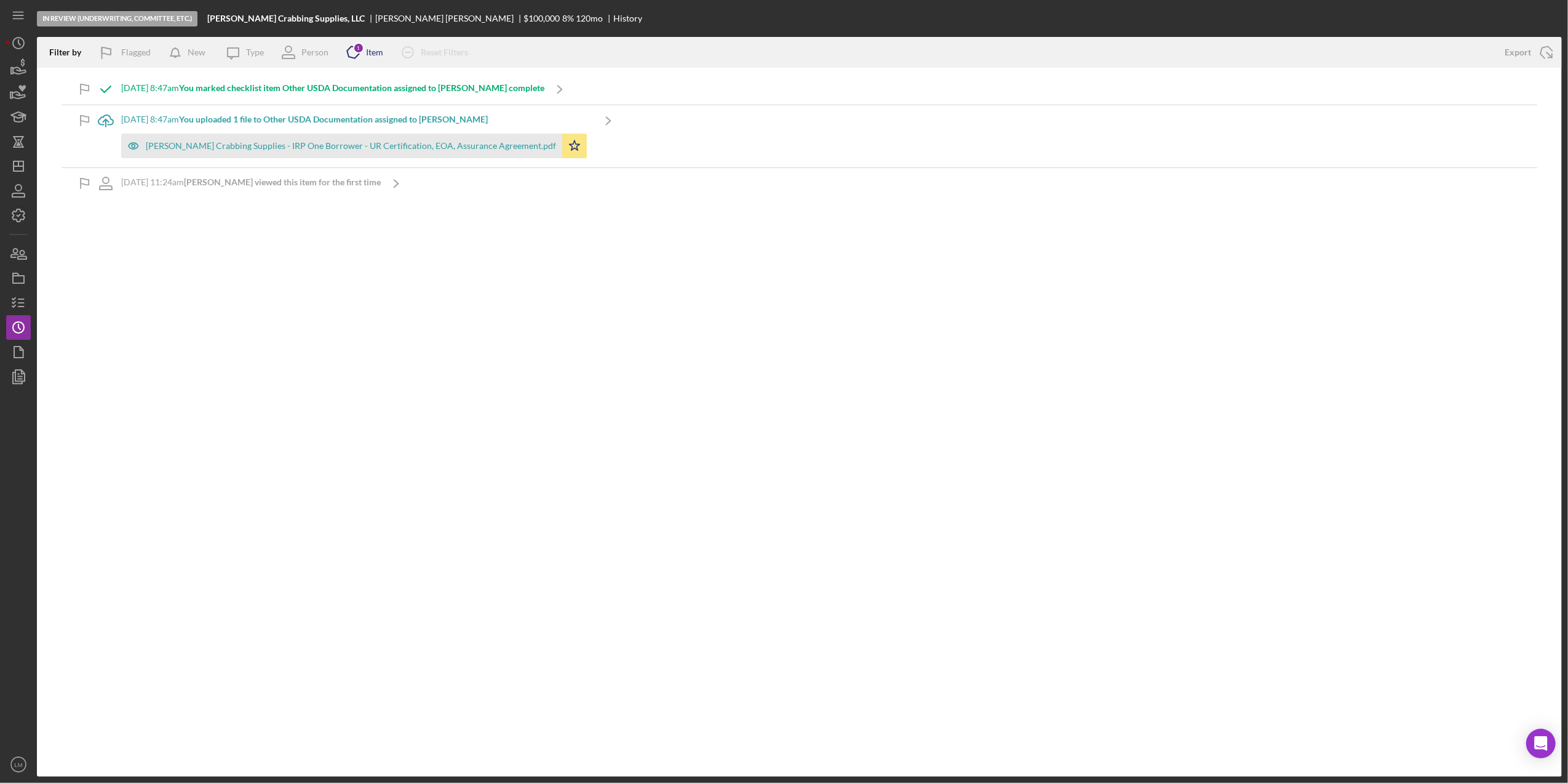
click at [370, 52] on div "Item" at bounding box center [375, 52] width 17 height 10
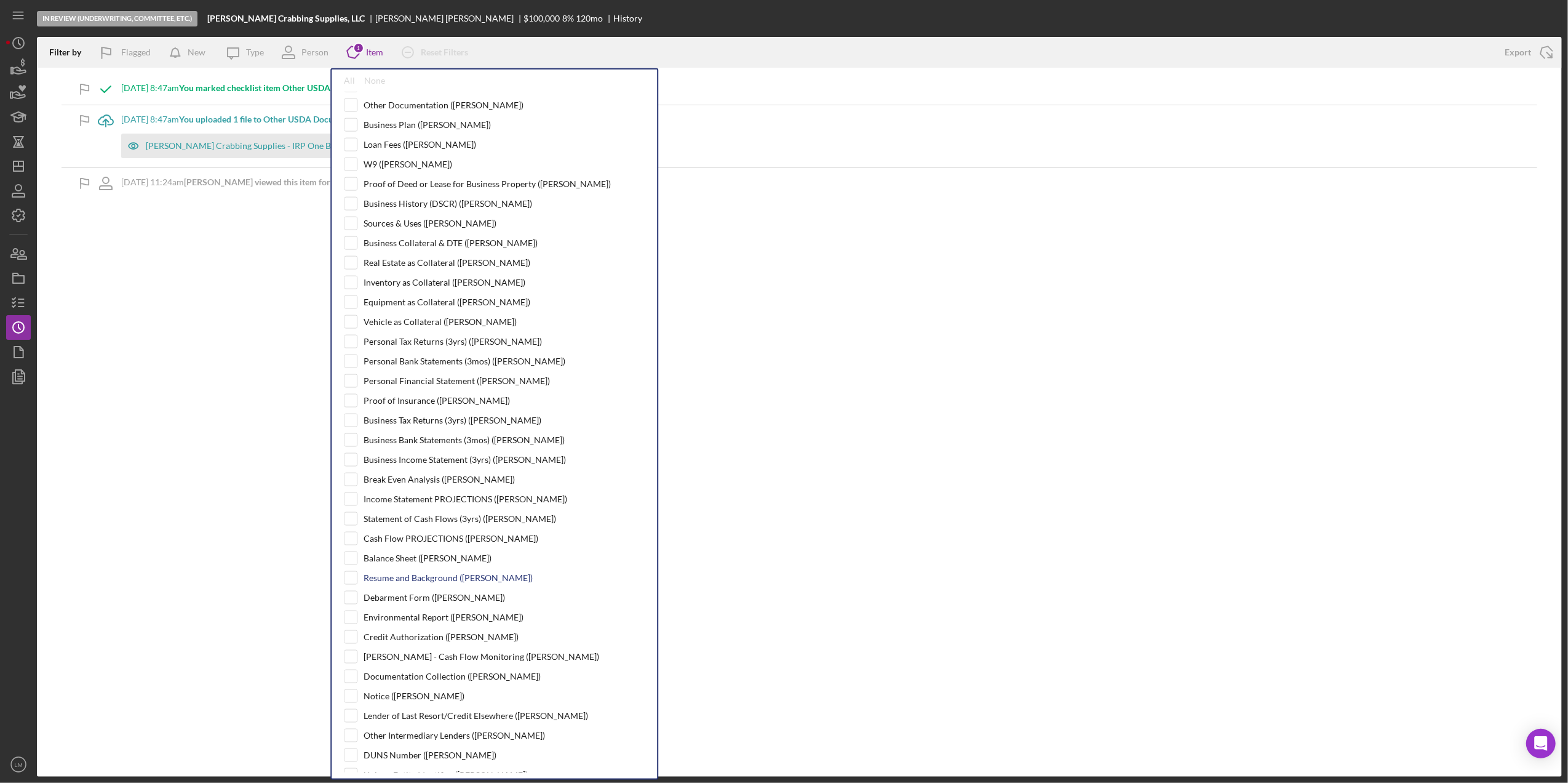
scroll to position [656, 0]
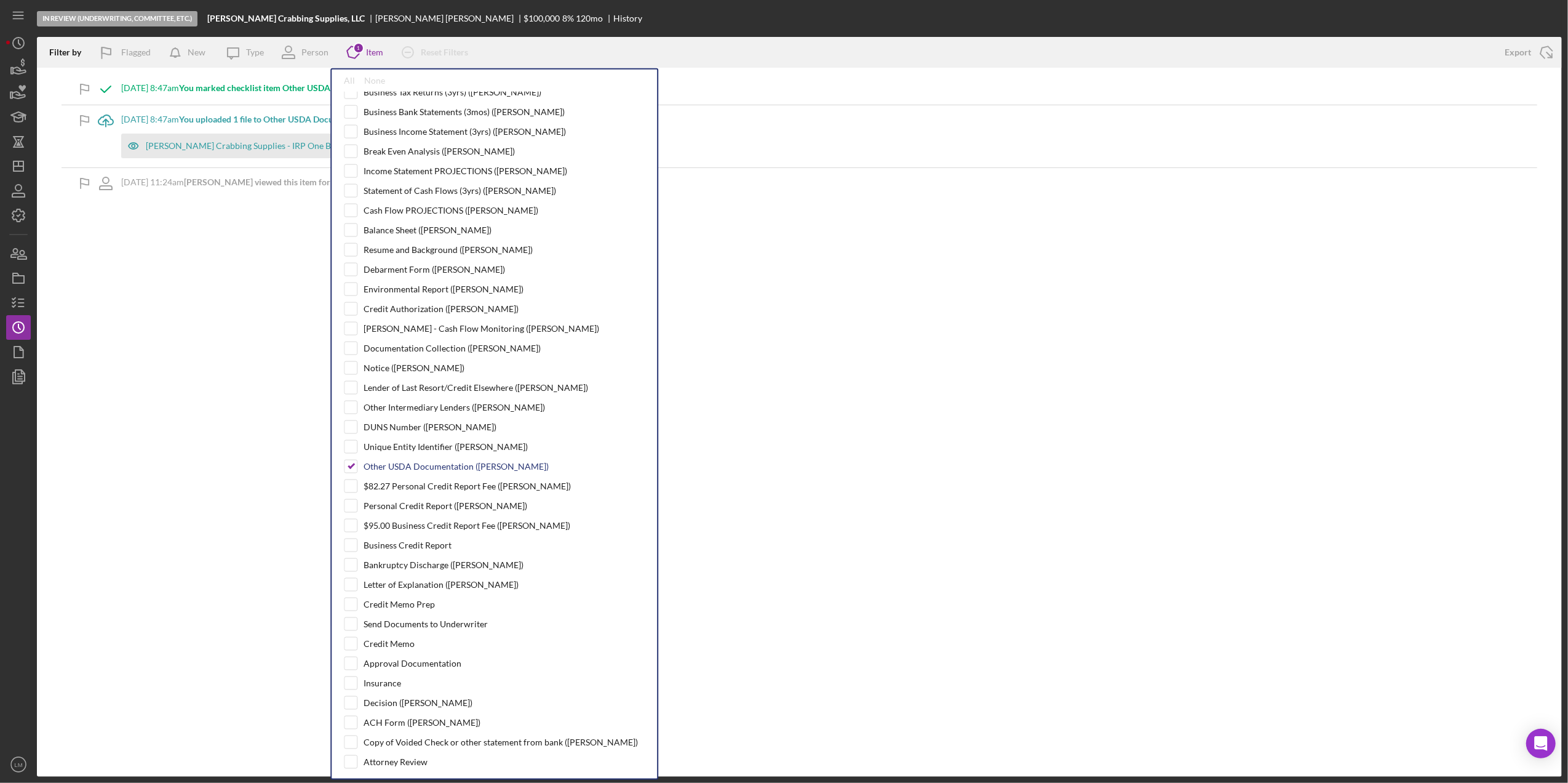
click at [411, 471] on div "Other USDA Documentation ([PERSON_NAME])" at bounding box center [456, 466] width 185 height 10
checkbox input "false"
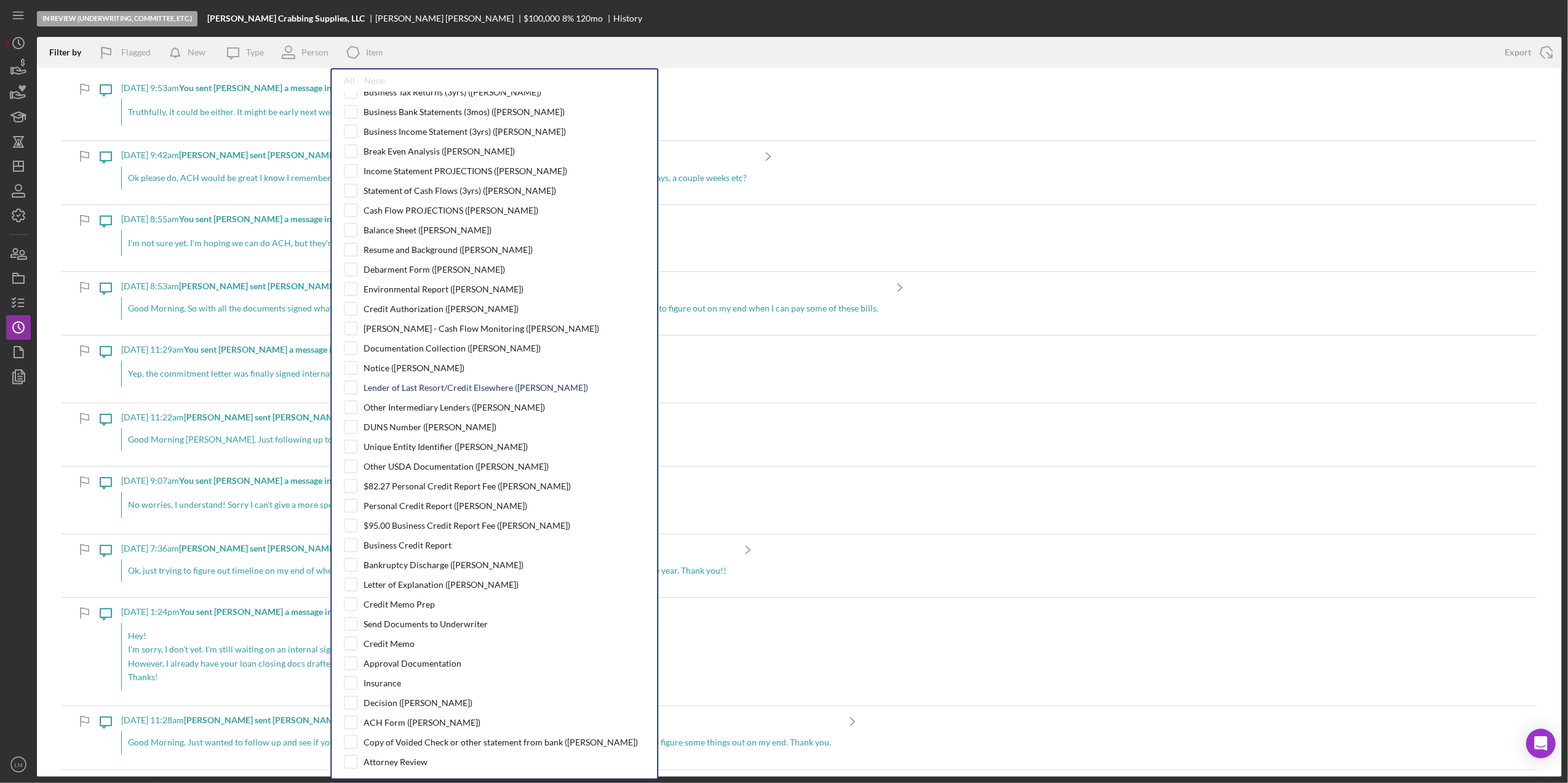
click at [425, 393] on div "Lender of Last Resort/Credit Elsewhere ([PERSON_NAME])" at bounding box center [476, 388] width 224 height 10
checkbox input "true"
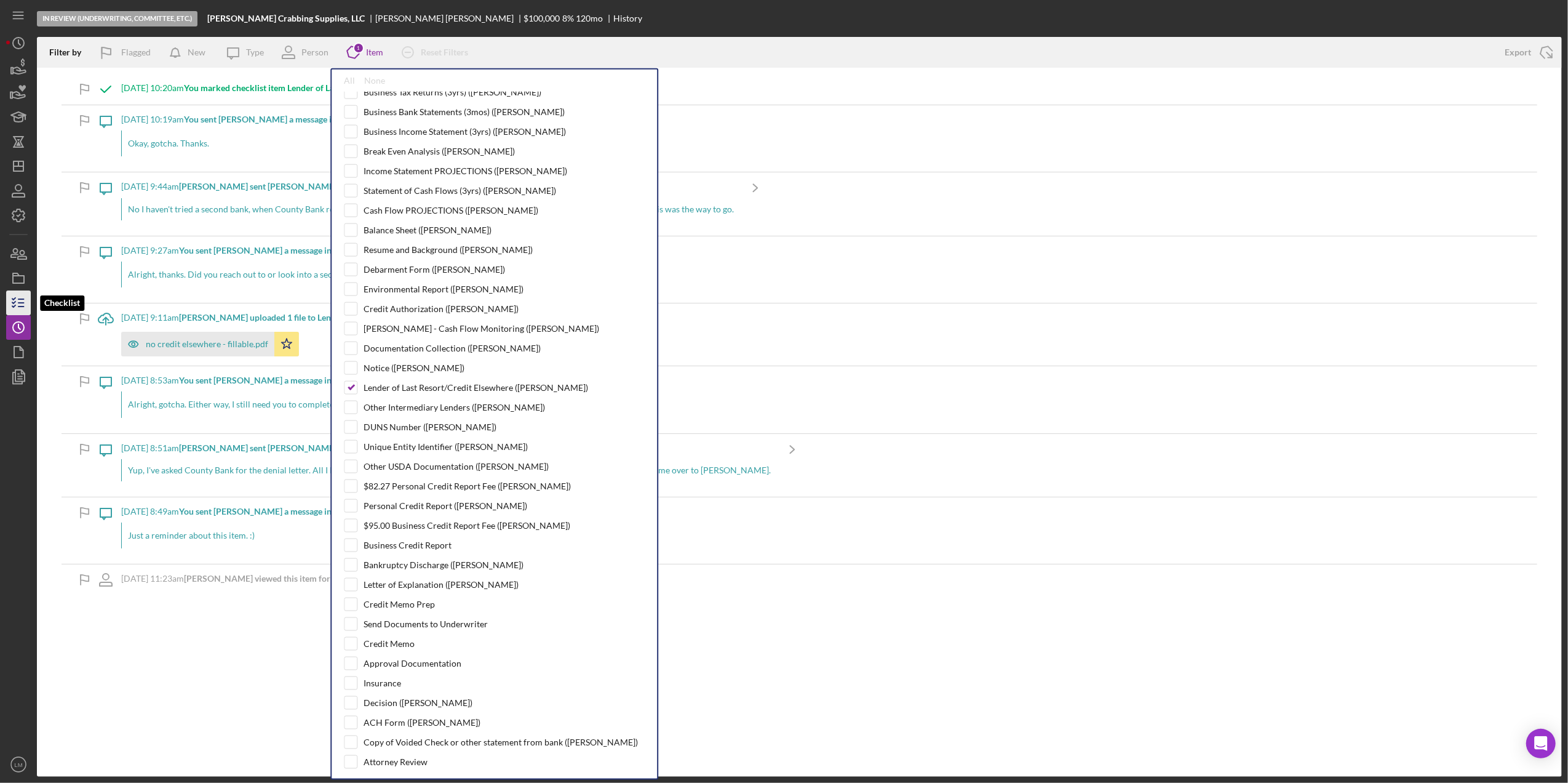
drag, startPoint x: 22, startPoint y: 299, endPoint x: 29, endPoint y: 303, distance: 8.1
click at [22, 301] on icon "button" at bounding box center [19, 303] width 31 height 31
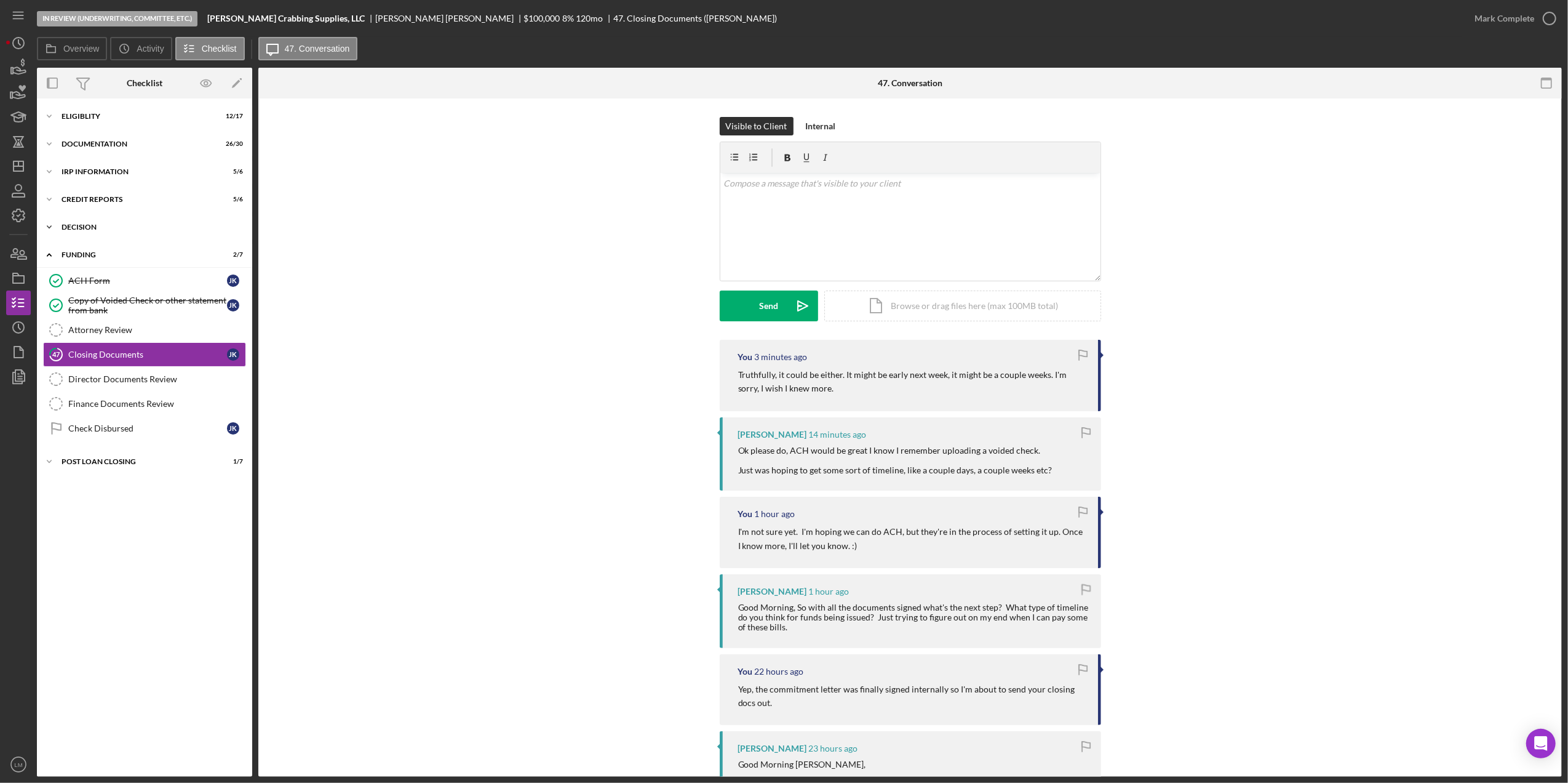
click at [151, 227] on div "Decision" at bounding box center [149, 227] width 175 height 7
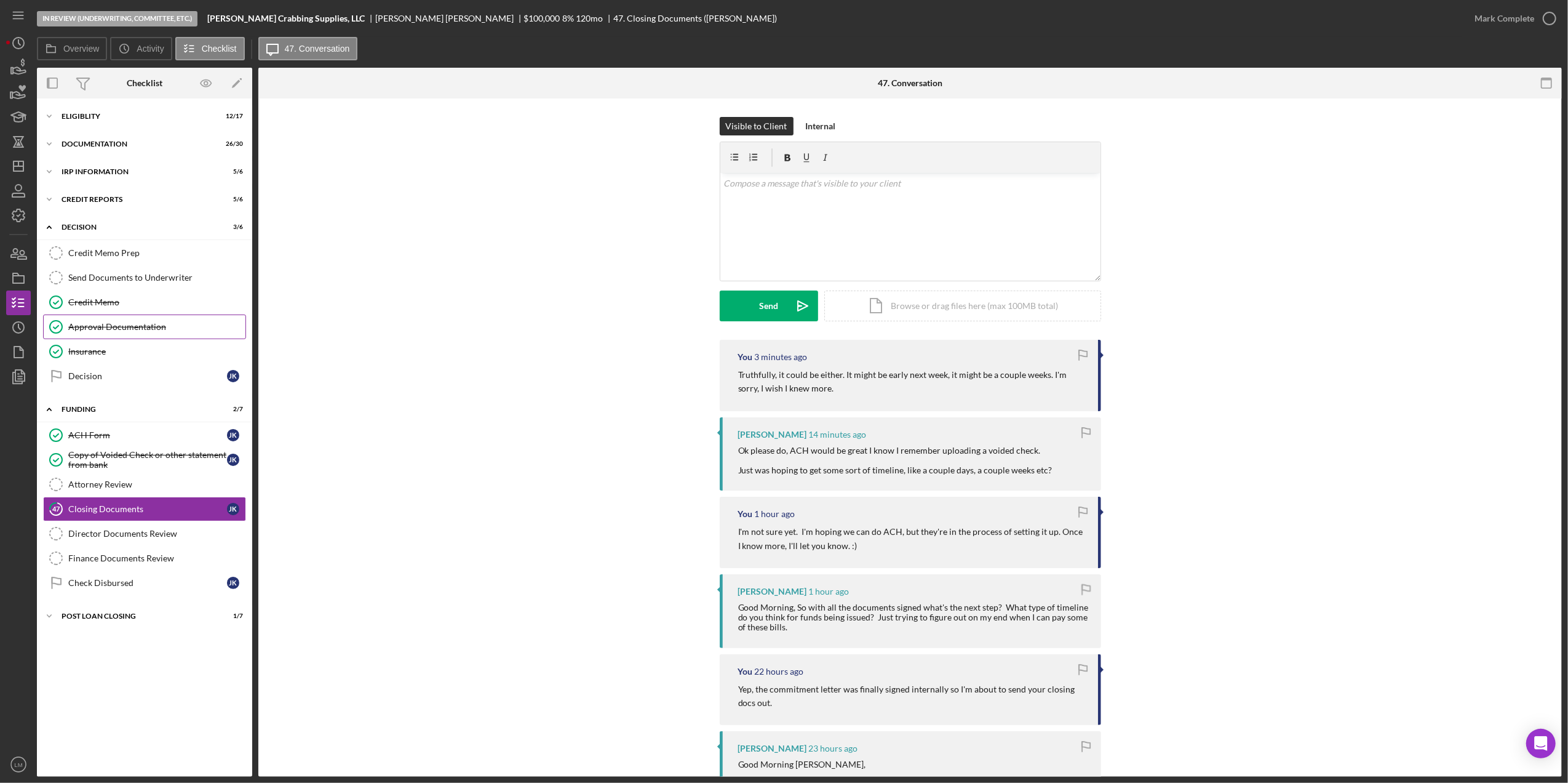
click at [128, 330] on div "Approval Documentation" at bounding box center [157, 326] width 177 height 10
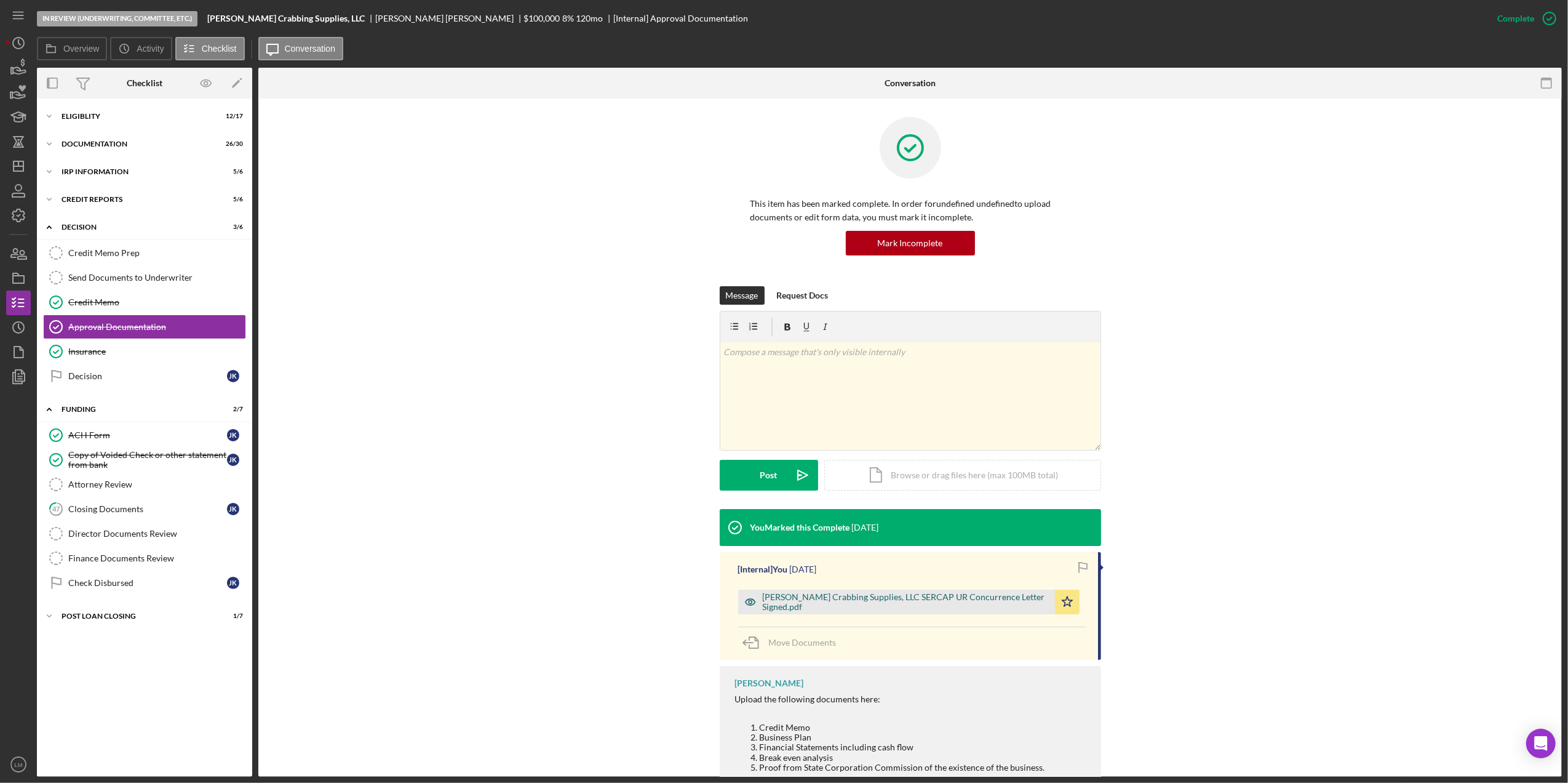
click at [935, 596] on div "[PERSON_NAME] Crabbing Supplies, LLC SERCAP UR Concurrence Letter Signed.pdf" at bounding box center [897, 601] width 317 height 25
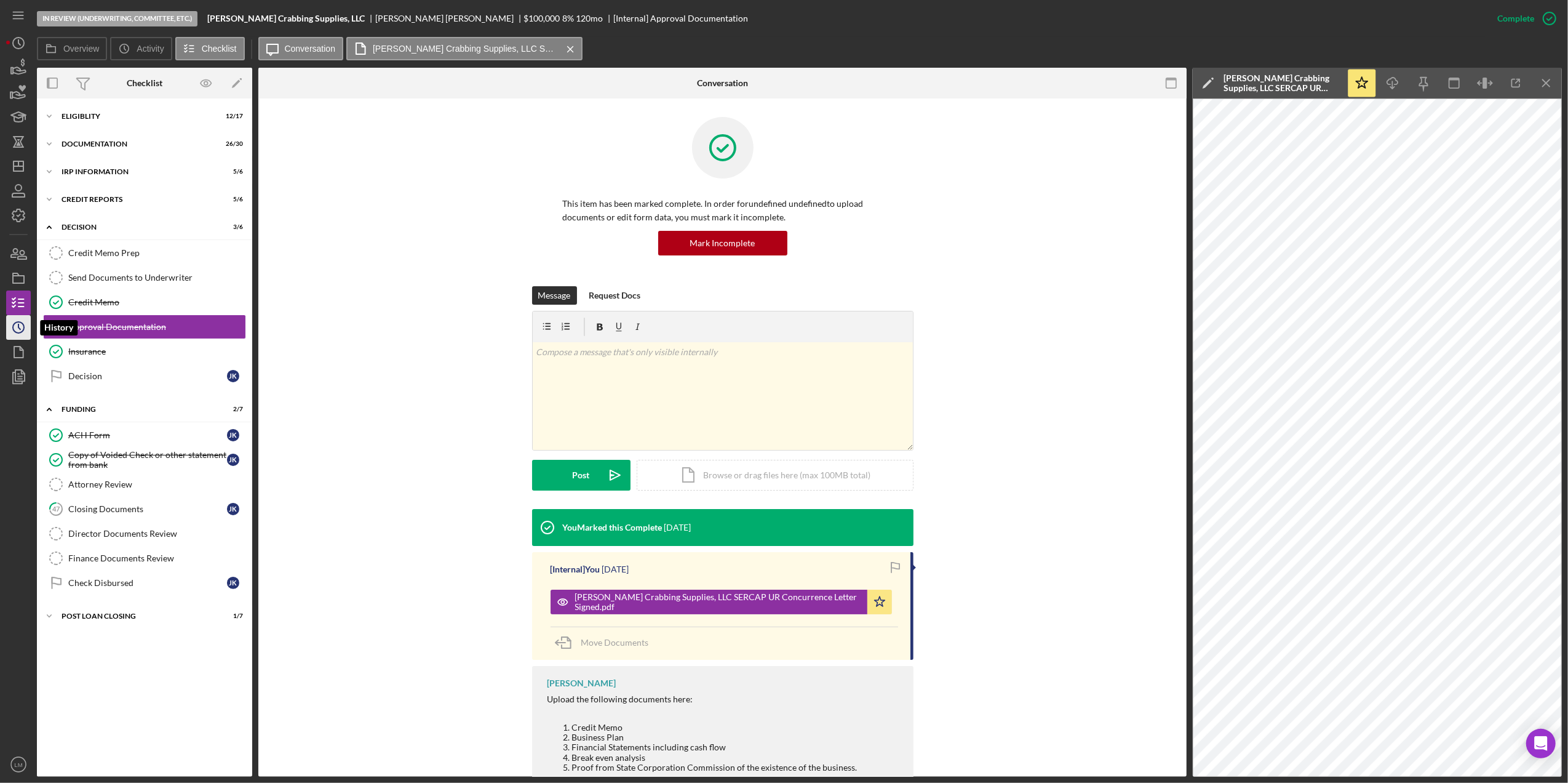
click at [22, 317] on icon "Icon/History" at bounding box center [19, 327] width 31 height 31
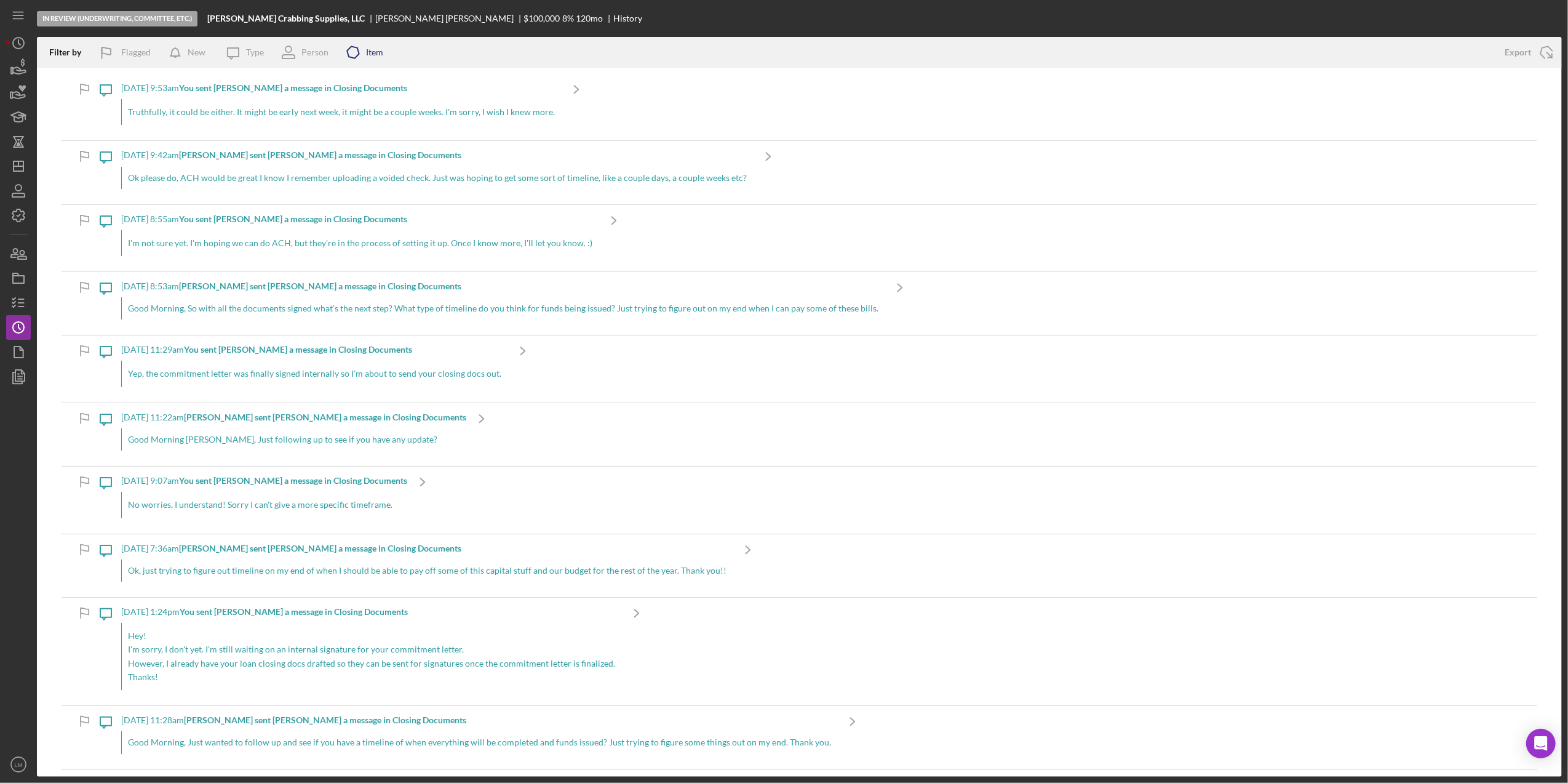
click at [358, 50] on icon "Icon/Product" at bounding box center [353, 52] width 31 height 31
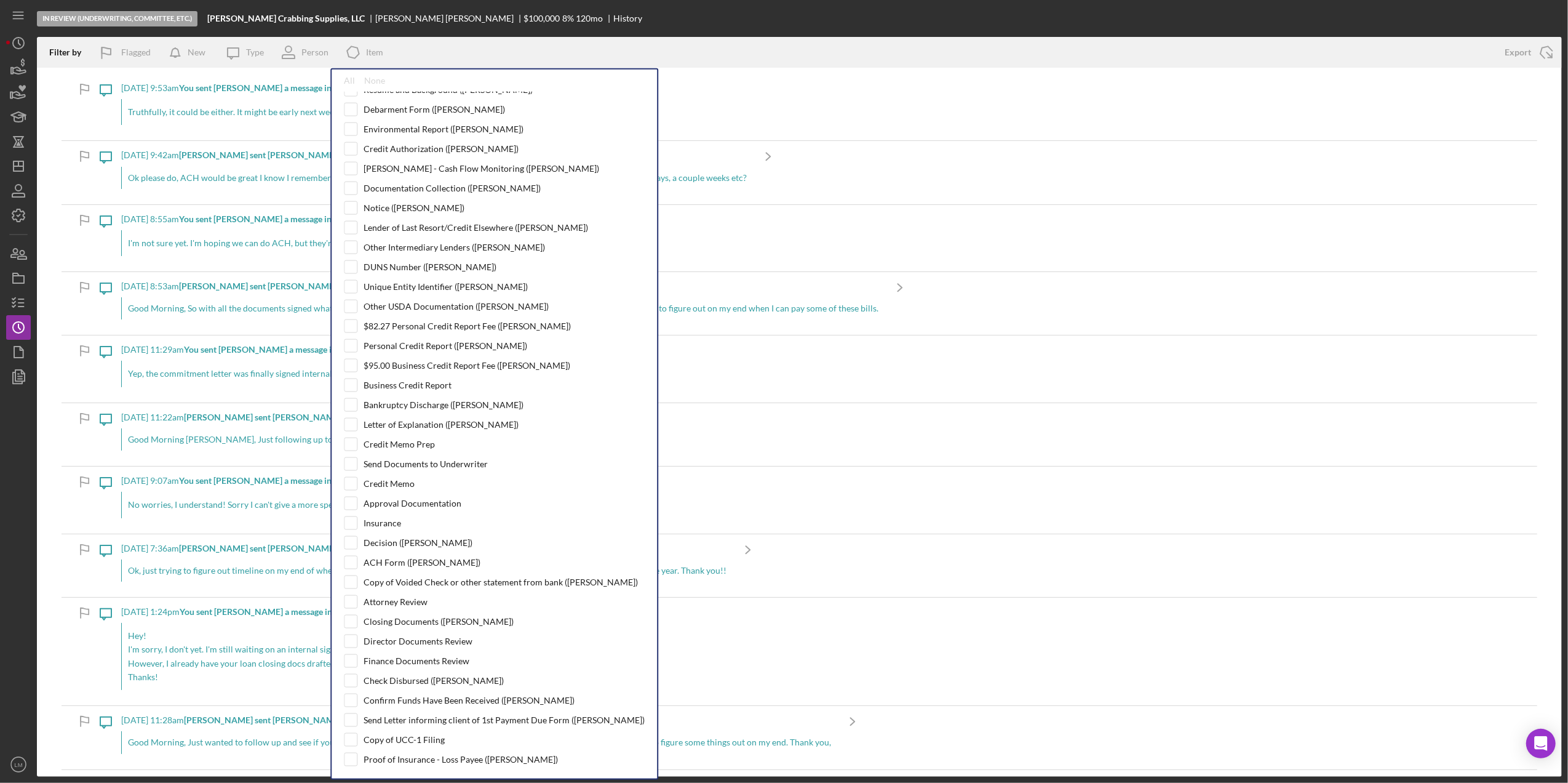
scroll to position [574, 0]
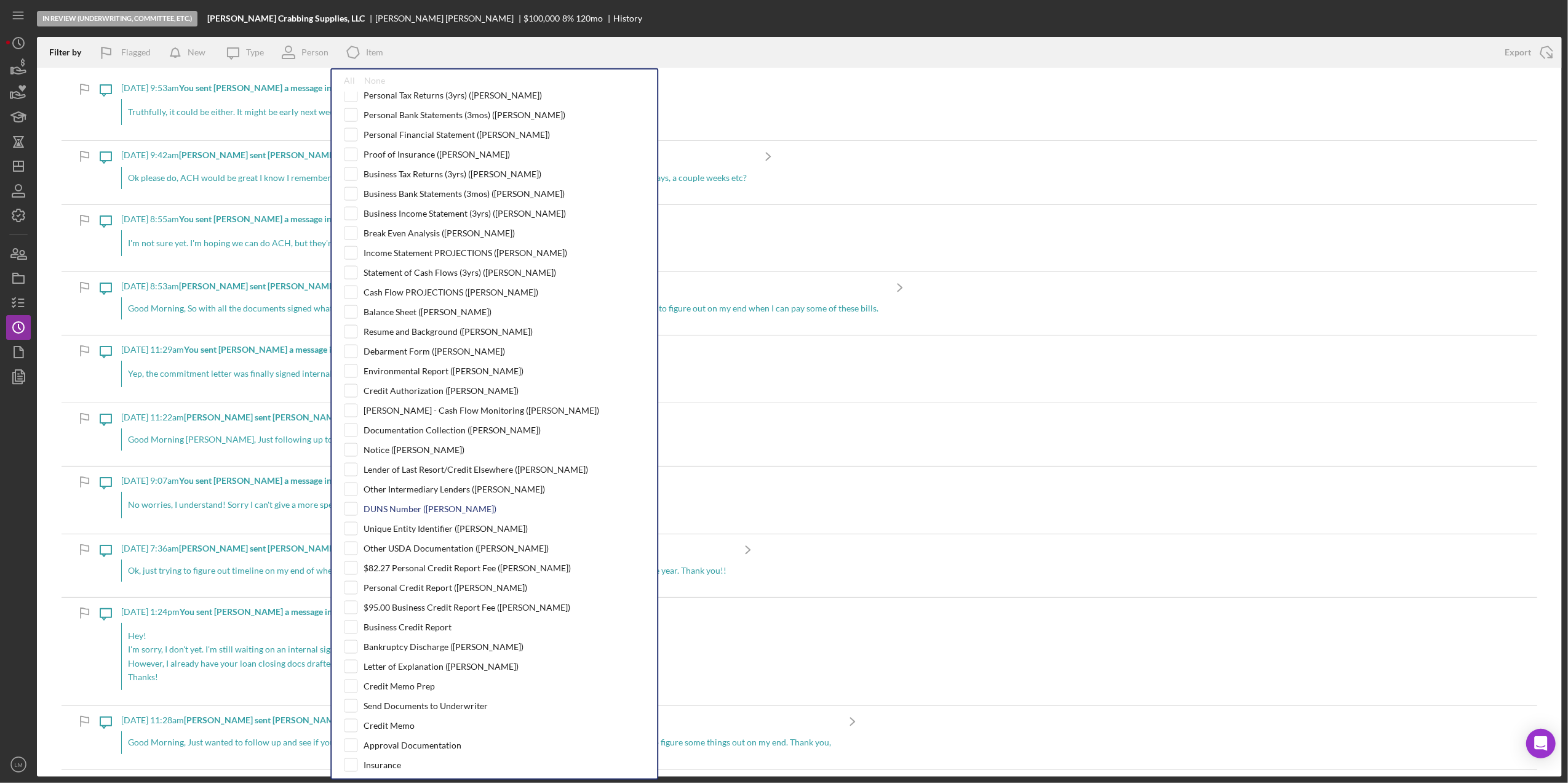
click at [426, 514] on div "DUNS Number ([PERSON_NAME])" at bounding box center [430, 508] width 133 height 10
checkbox input "true"
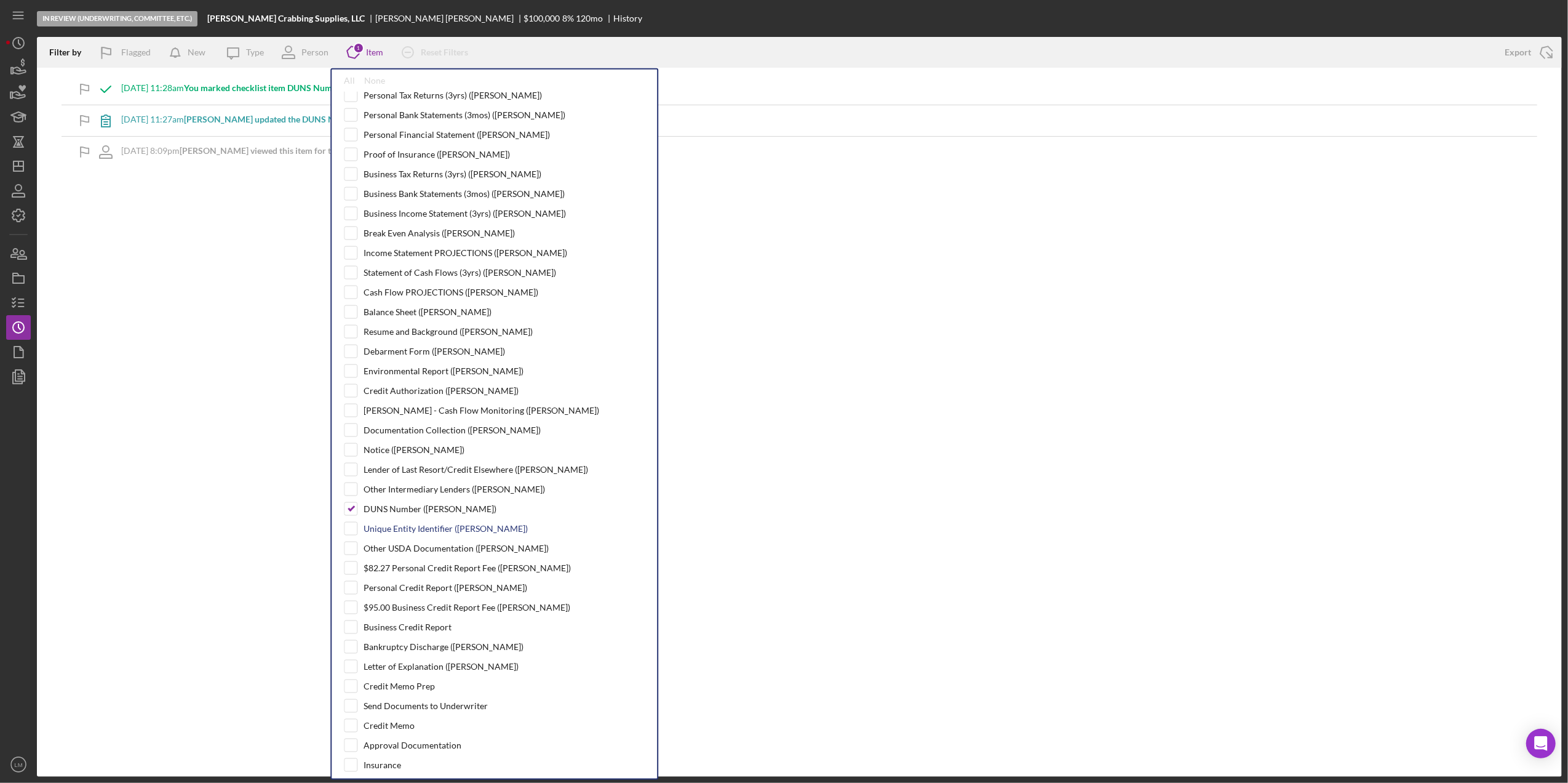
click at [413, 534] on div "Unique Entity Identifier ([PERSON_NAME])" at bounding box center [446, 528] width 164 height 10
checkbox input "true"
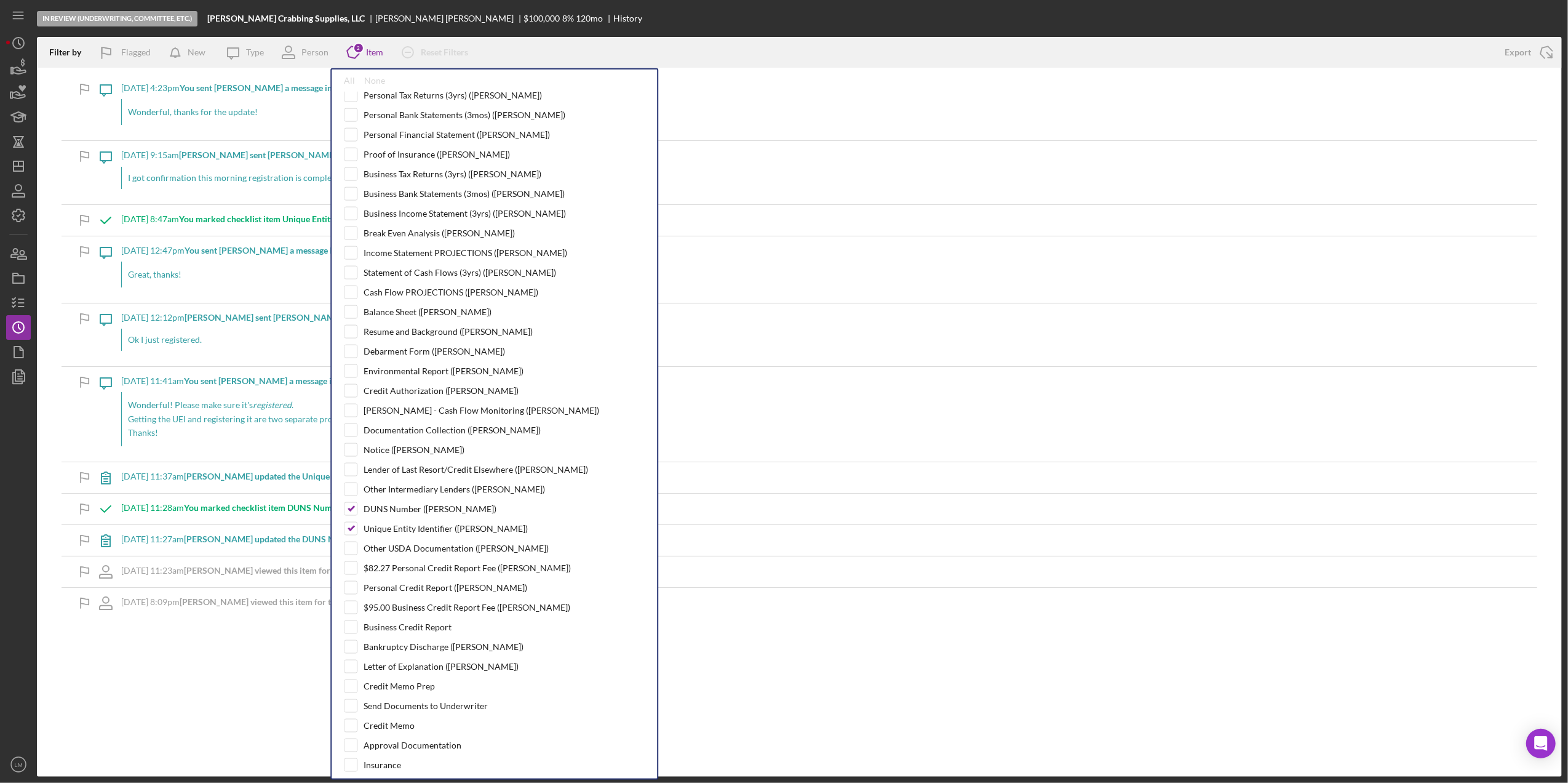
click at [178, 675] on div "Filter by Flagged New Icon/Message Type Person Icon/Product 2 Item All None Tim…" at bounding box center [799, 407] width 1525 height 740
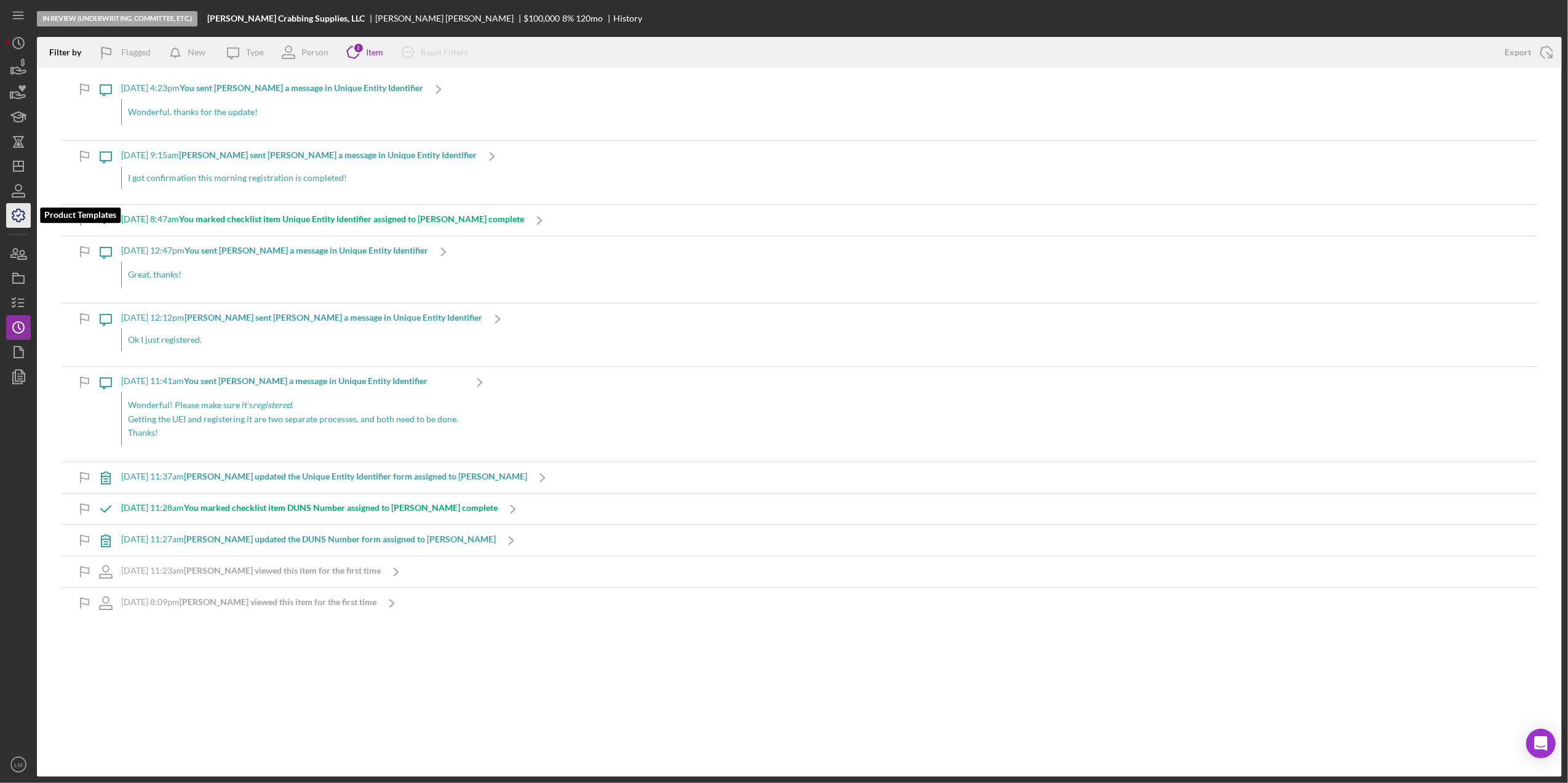
click at [25, 212] on icon "button" at bounding box center [19, 215] width 31 height 31
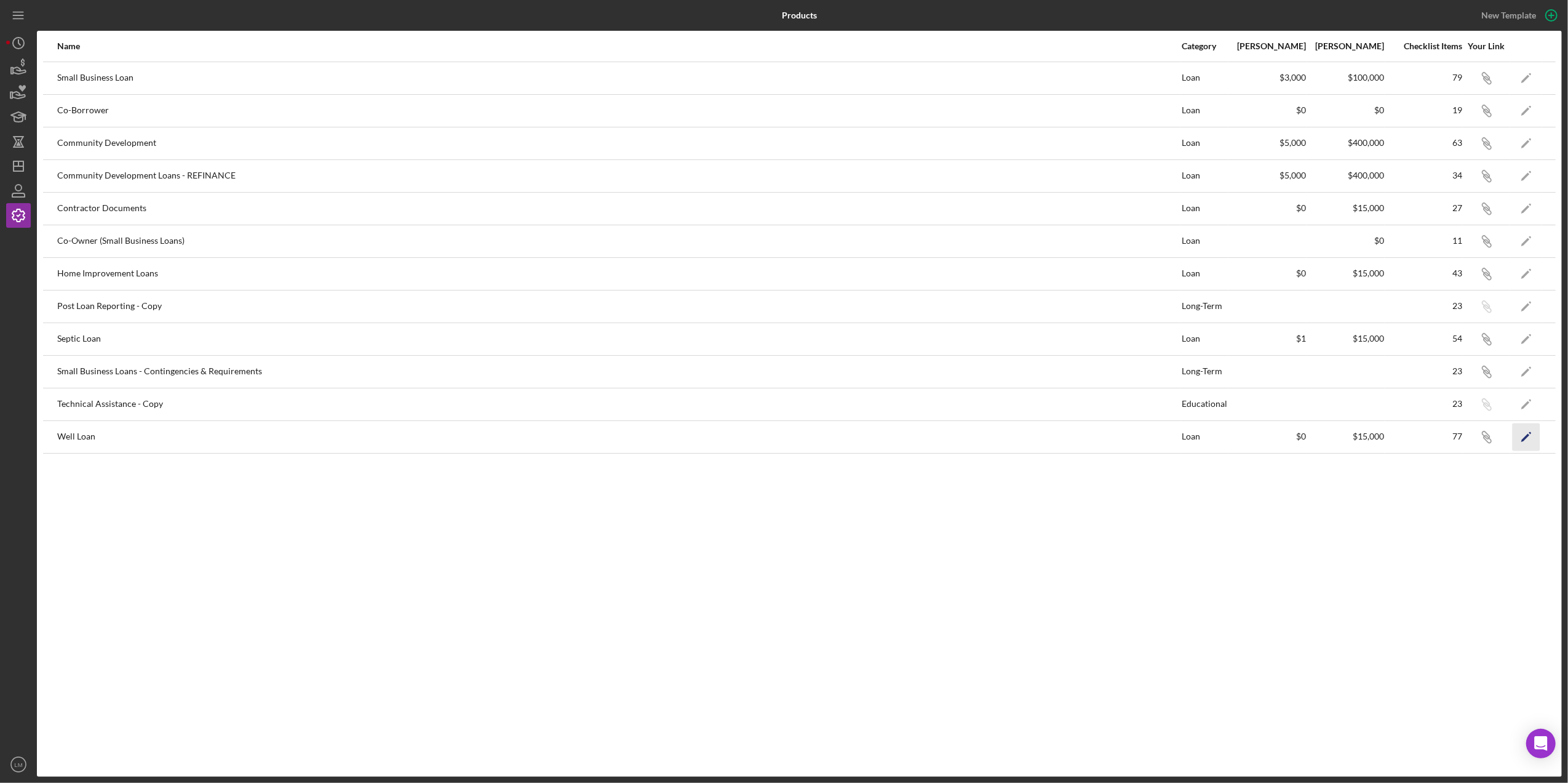
click at [1526, 439] on polygon "button" at bounding box center [1525, 437] width 9 height 9
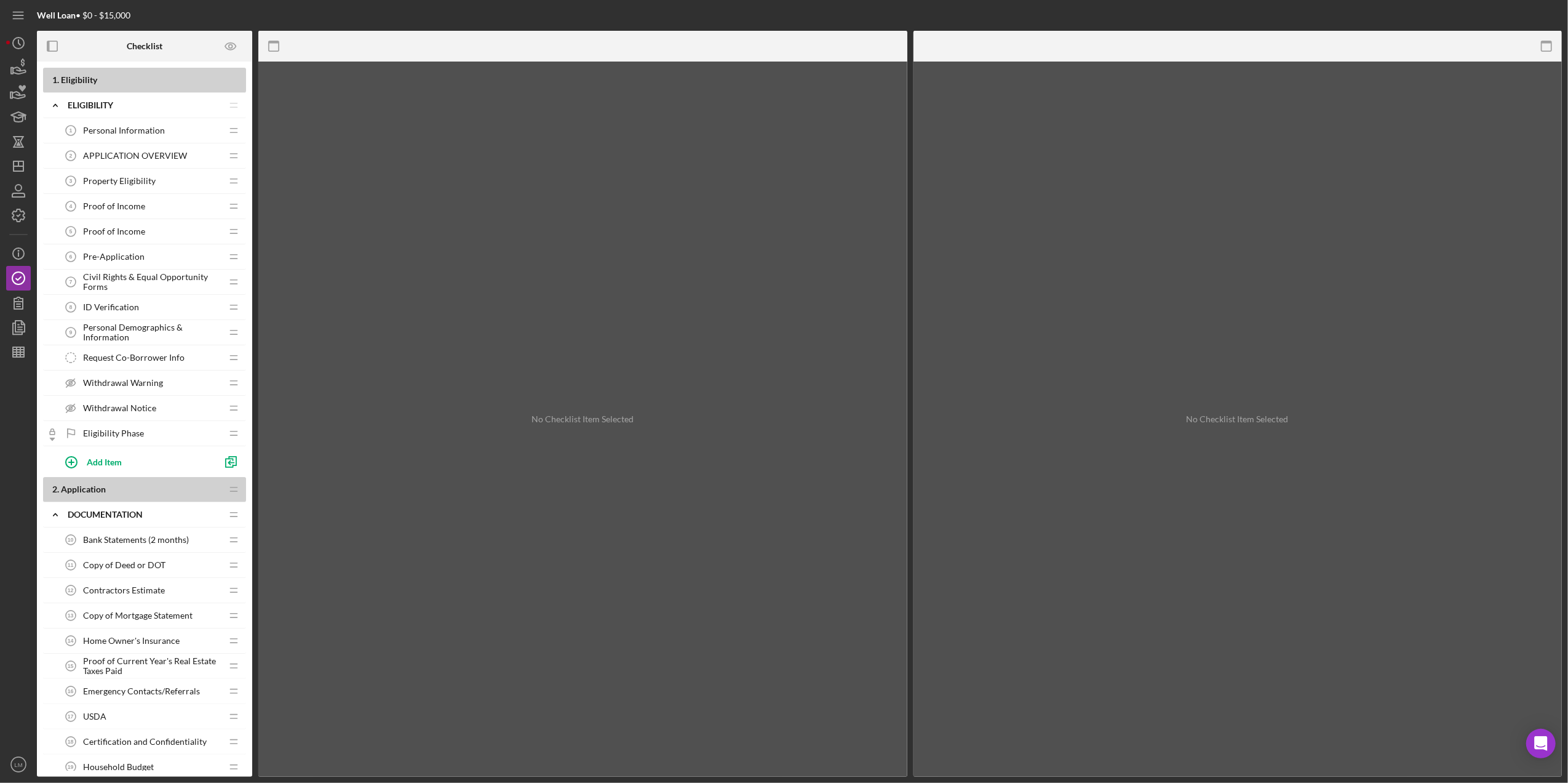
click at [131, 261] on span "Pre-Application" at bounding box center [113, 256] width 62 height 10
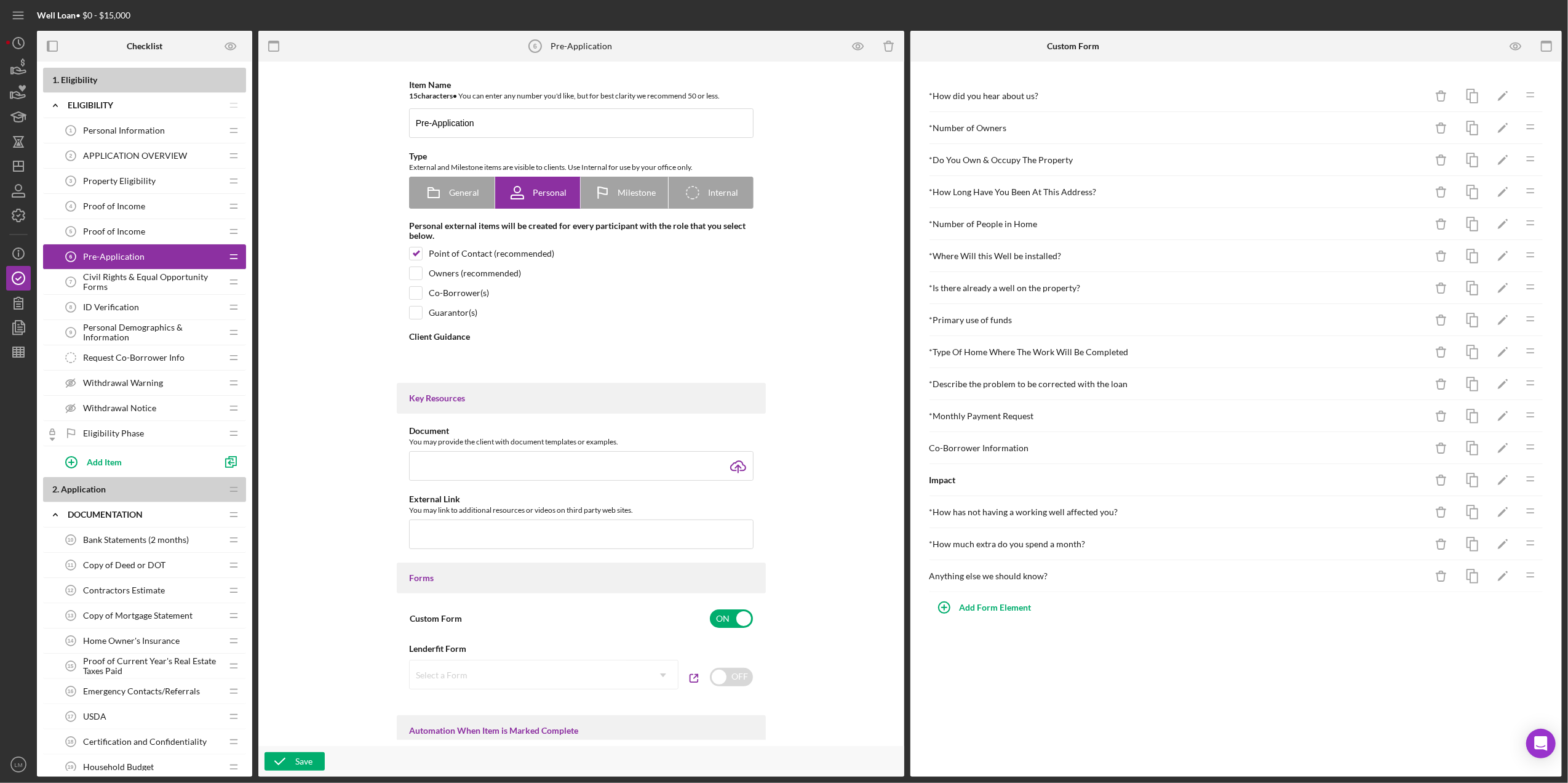
type textarea "<div>This form will give us a broad overview of your needs and your financing r…"
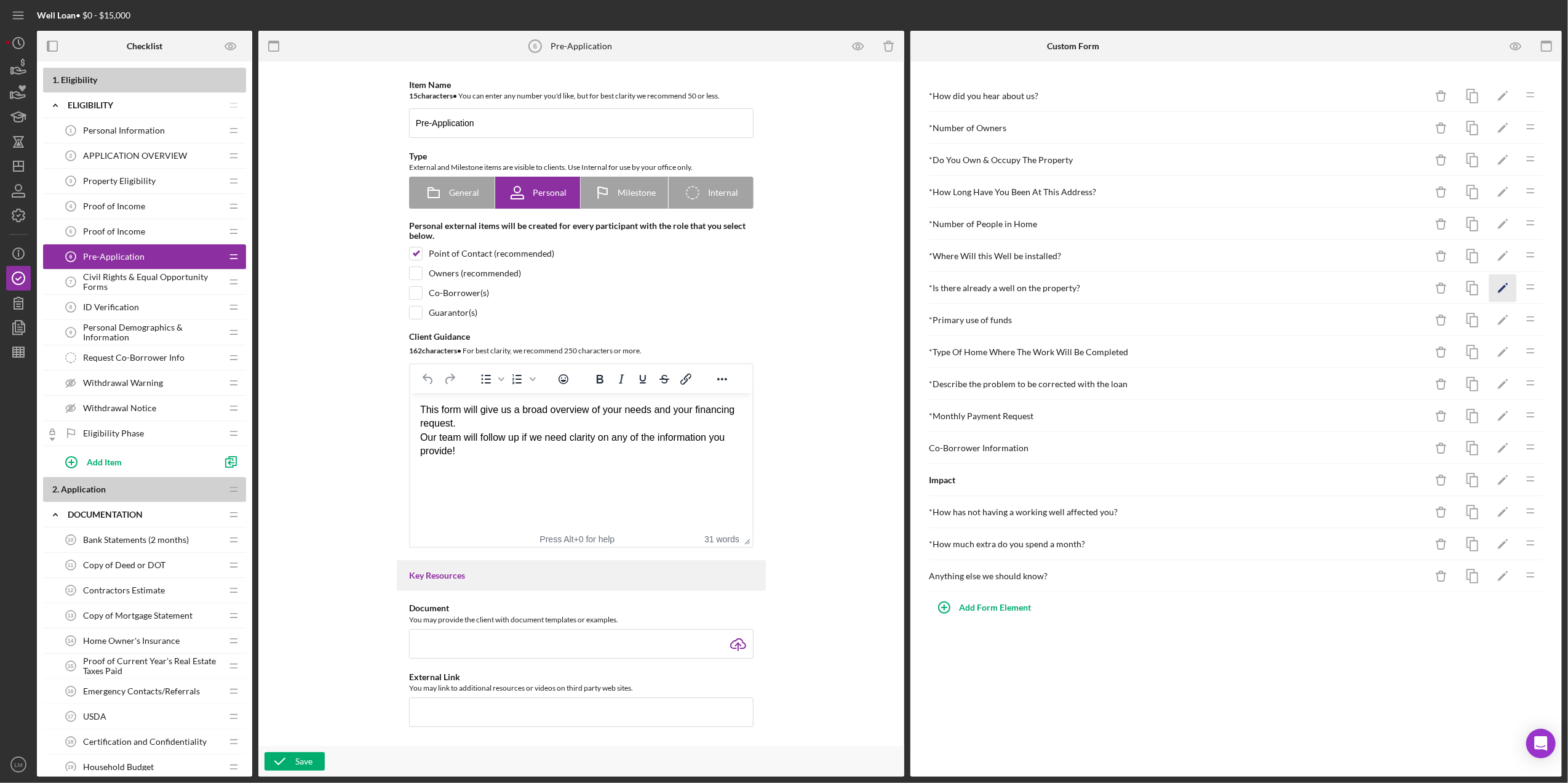
click at [1501, 295] on icon "Icon/Edit" at bounding box center [1503, 289] width 28 height 28
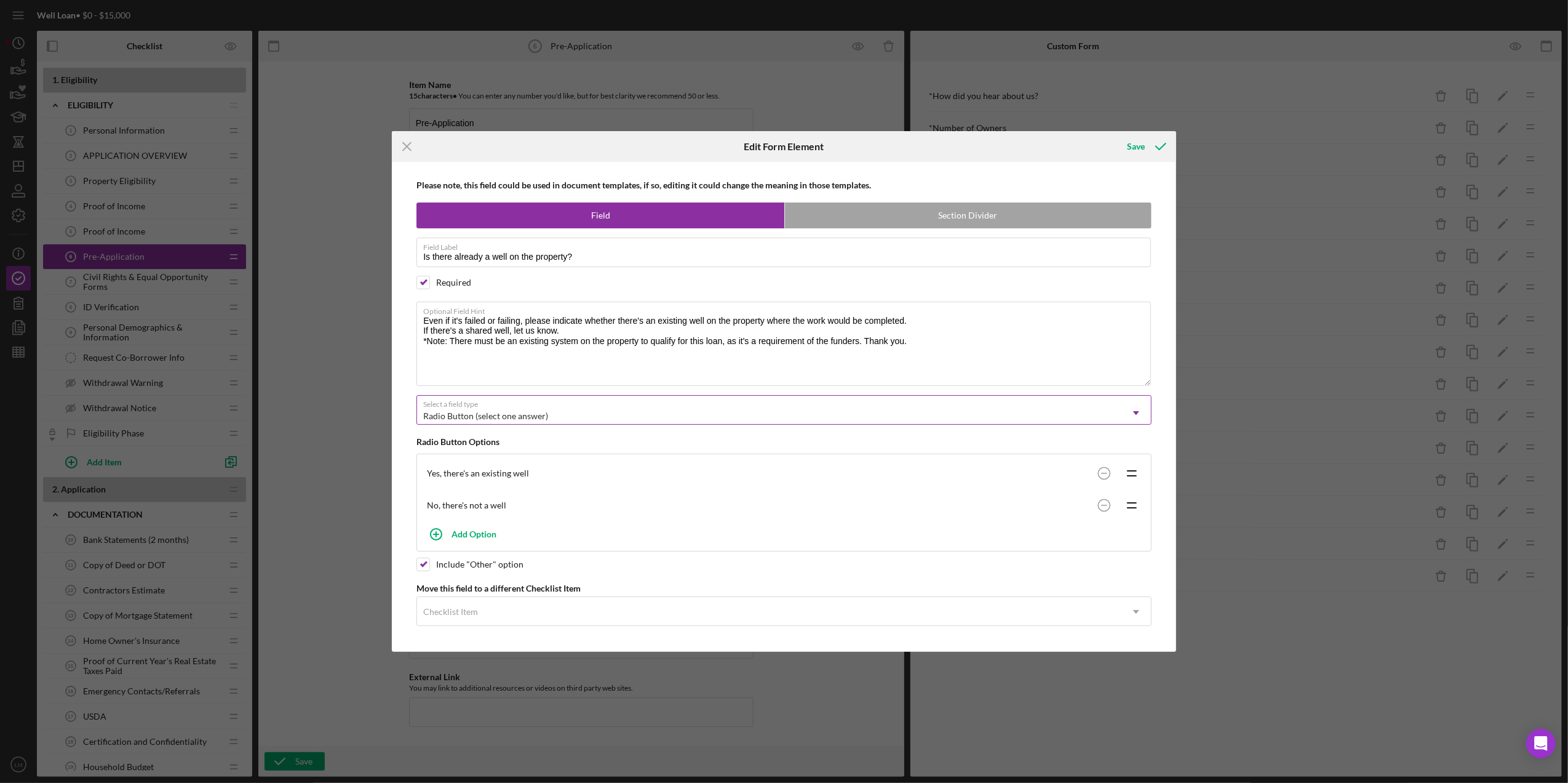
drag, startPoint x: 1142, startPoint y: 360, endPoint x: 1139, endPoint y: 406, distance: 46.1
click at [1139, 406] on div "Please note, this field could be used in document templates, if so, editing it …" at bounding box center [784, 406] width 772 height 489
drag, startPoint x: 461, startPoint y: 342, endPoint x: 903, endPoint y: 344, distance: 442.0
click at [903, 344] on textarea "Even if it's failed or failing, please indicate whether there's an existing wel…" at bounding box center [783, 343] width 734 height 84
click at [910, 344] on textarea "Even if it's failed or failing, please indicate whether there's an existing wel…" at bounding box center [783, 343] width 734 height 84
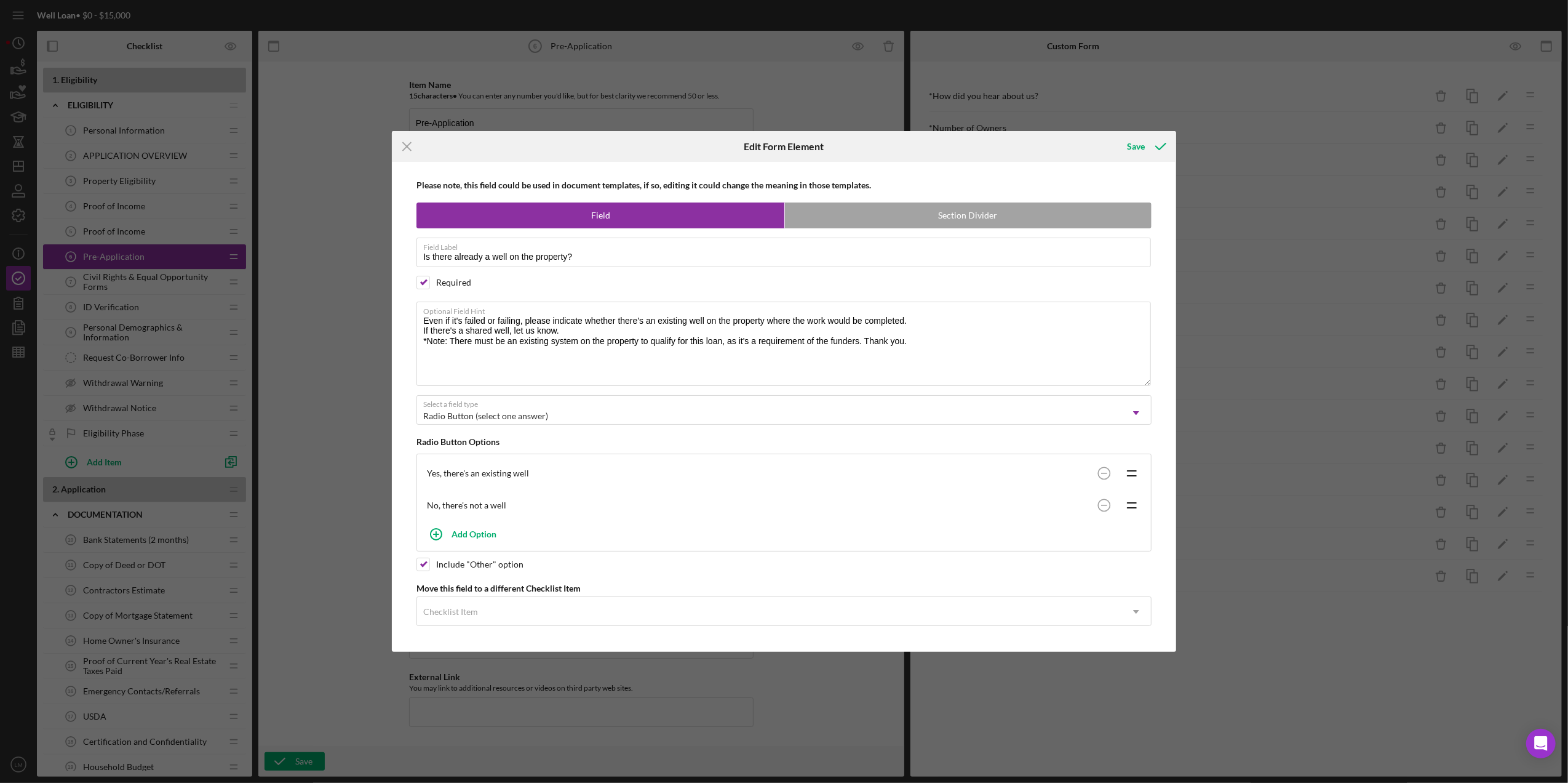
click at [606, 393] on div "Please note, this field could be used in document templates, if so, editing it …" at bounding box center [784, 406] width 772 height 489
click at [411, 150] on icon "Icon/Menu Close" at bounding box center [407, 147] width 31 height 31
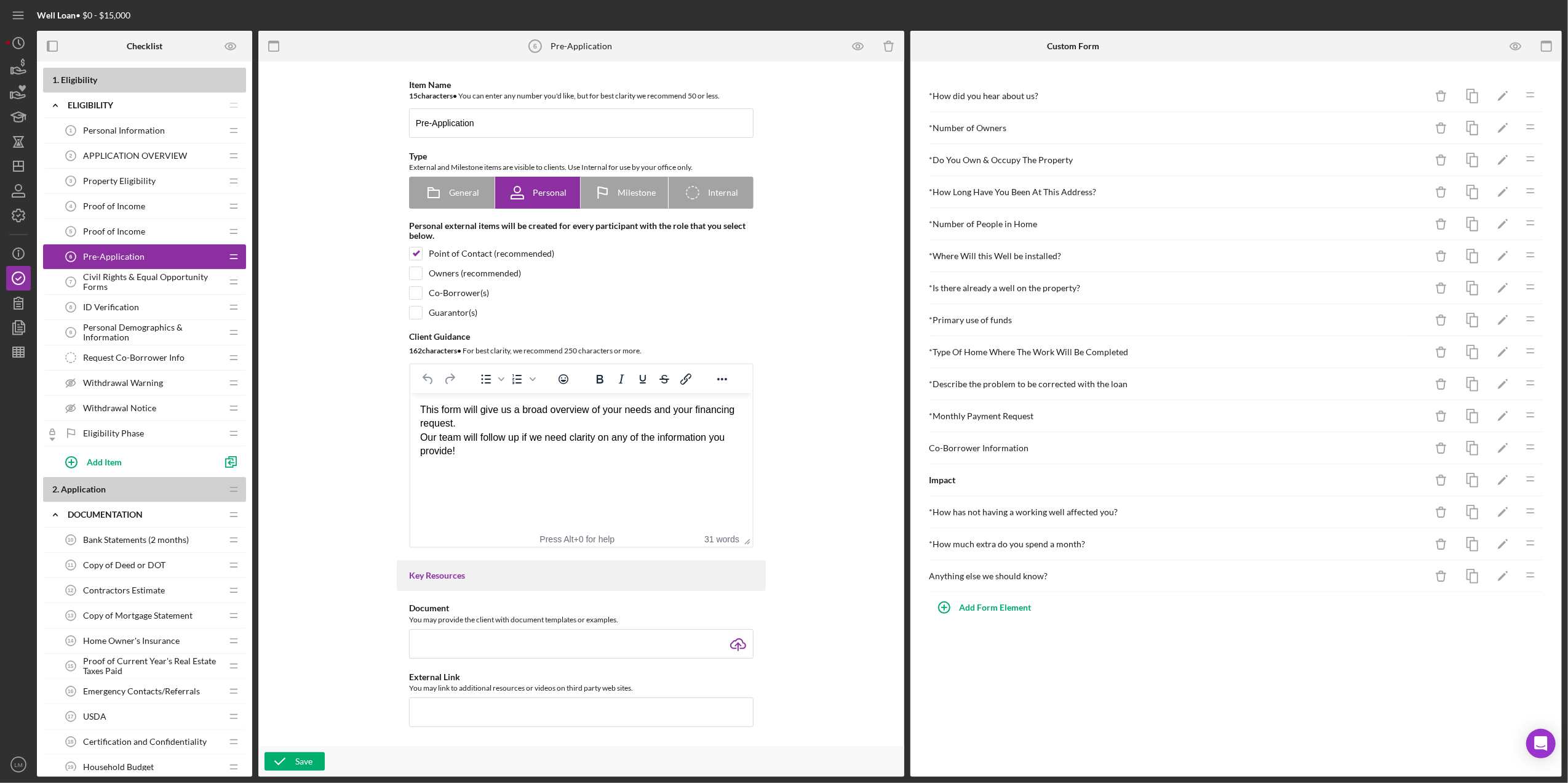
click at [33, 168] on nav "Icon/Menu Icon/Dashboard Dashboard Clients Product Templates Icon/Info Overview…" at bounding box center [21, 388] width 31 height 776
click at [16, 170] on icon "Icon/Dashboard" at bounding box center [19, 166] width 31 height 31
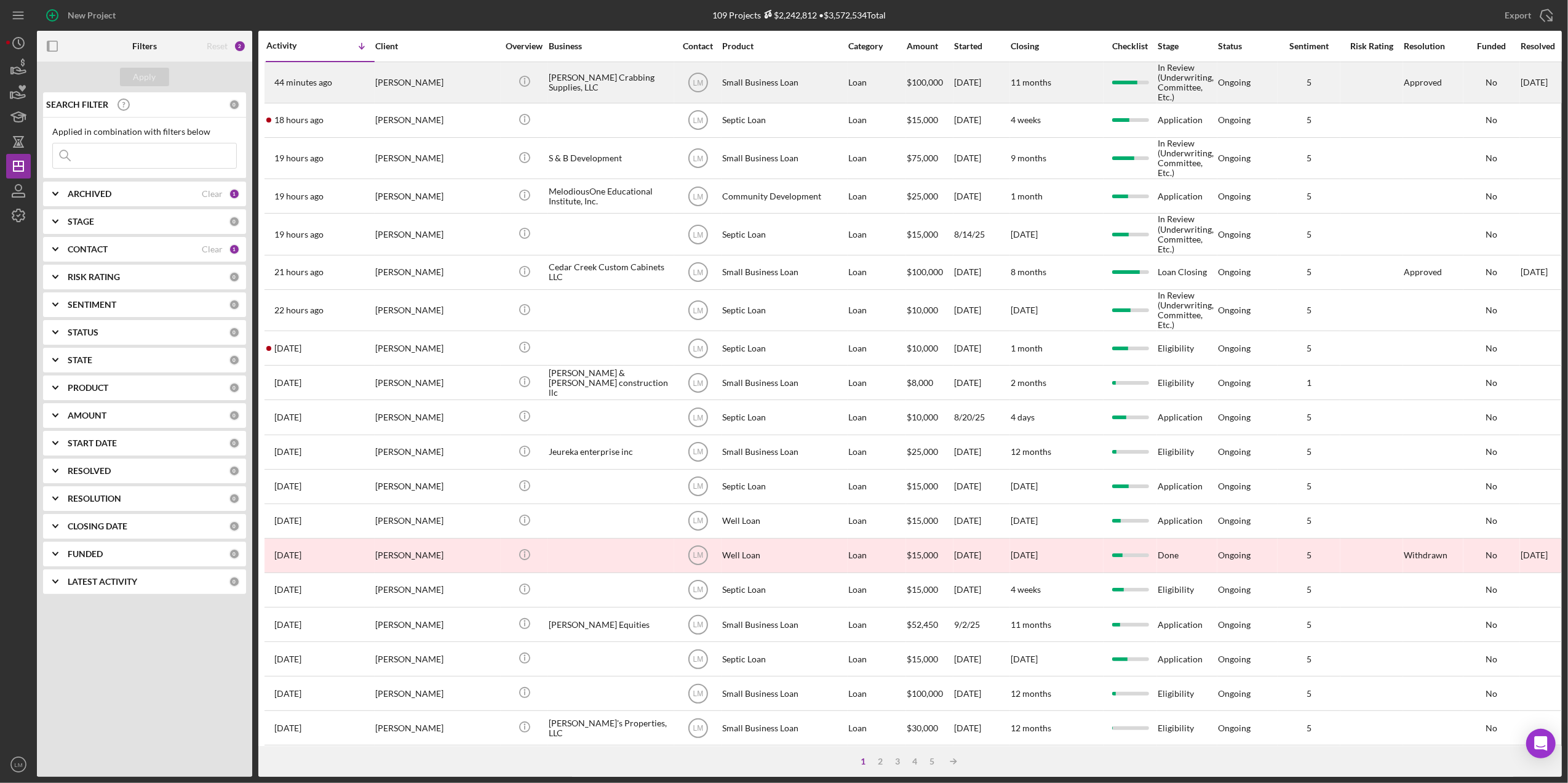
click at [402, 84] on div "[PERSON_NAME]" at bounding box center [436, 82] width 123 height 39
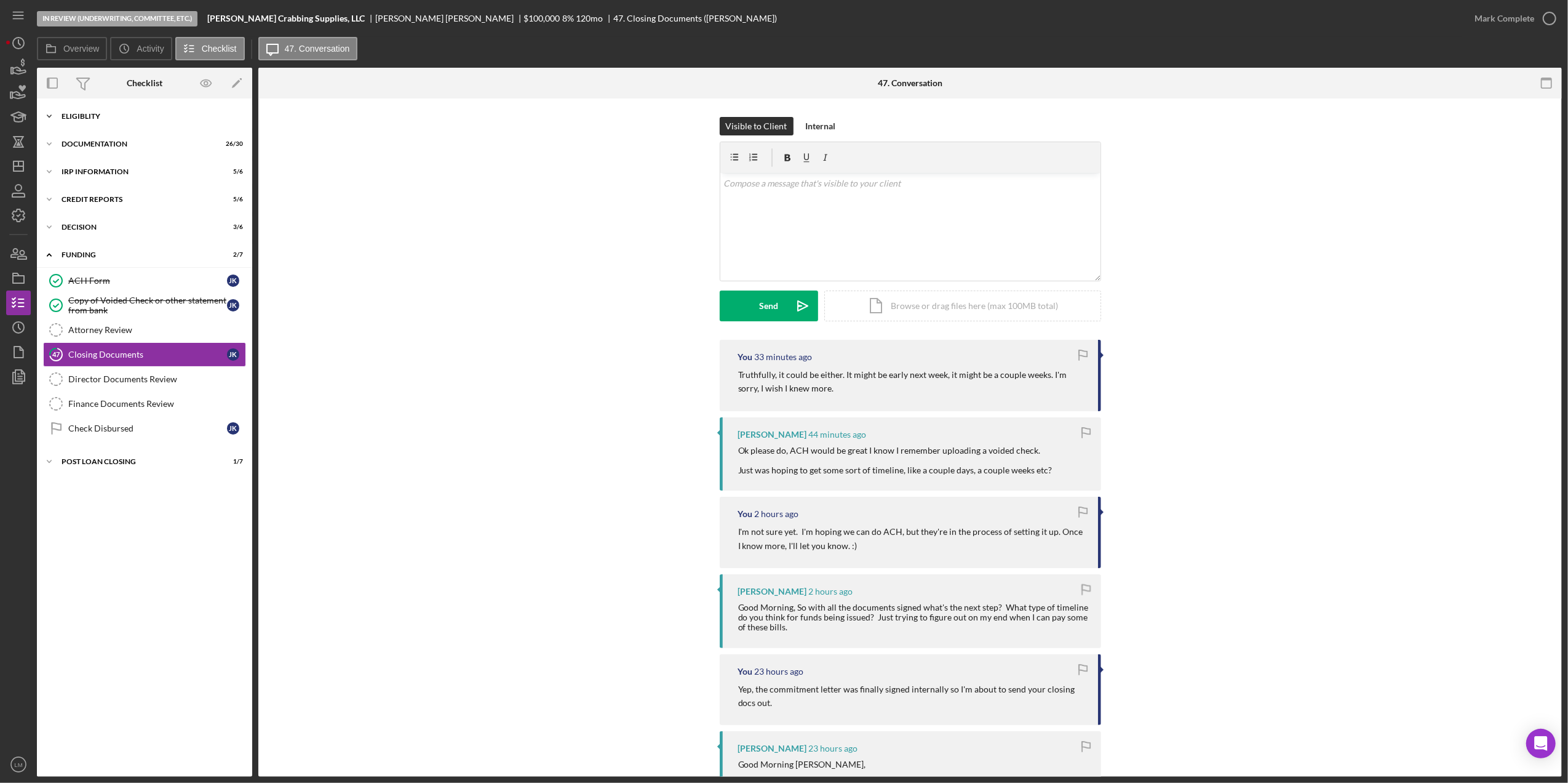
click at [125, 118] on div "Eligiblity" at bounding box center [149, 116] width 175 height 7
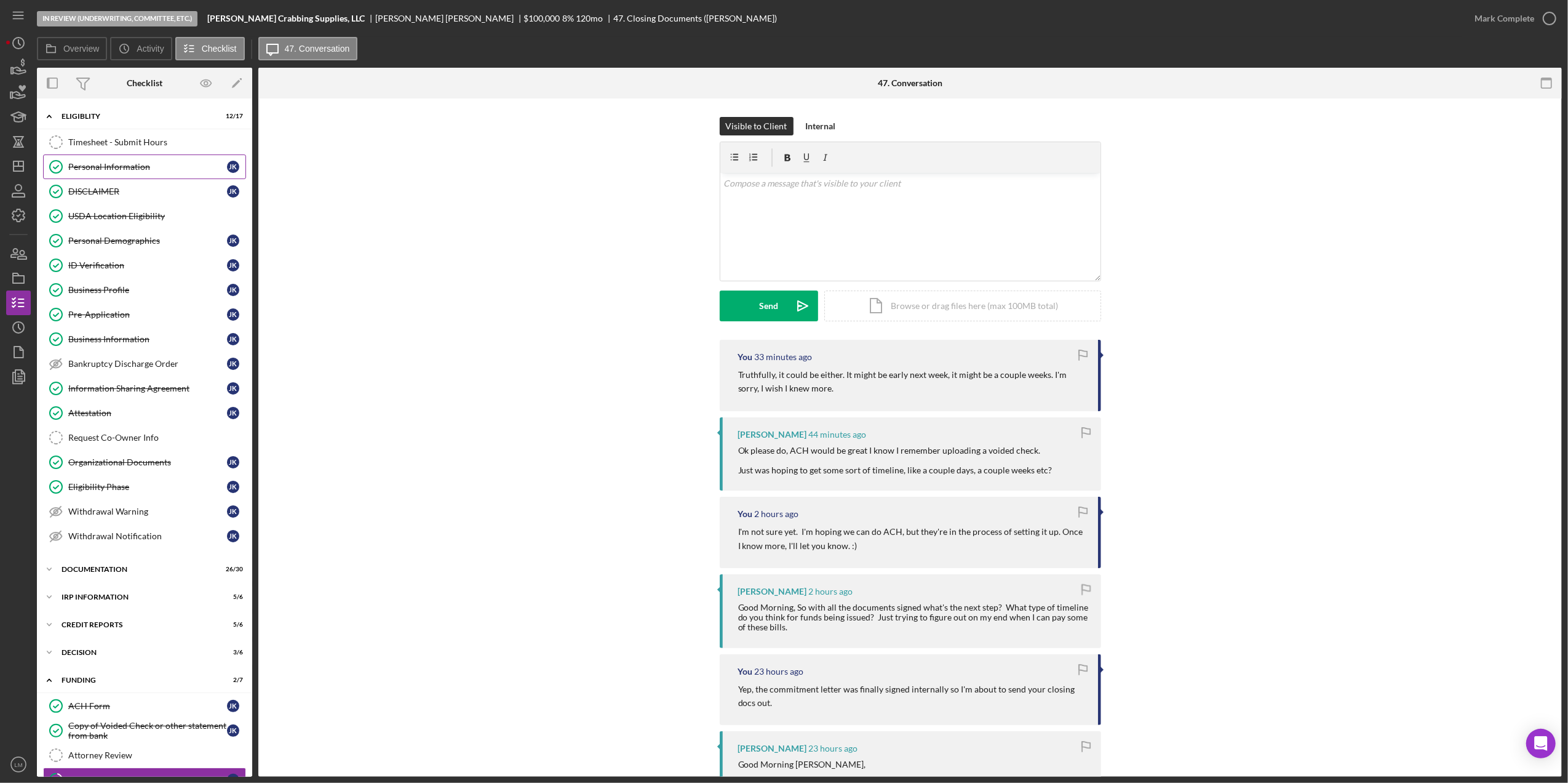
click at [125, 171] on div "Personal Information" at bounding box center [147, 167] width 159 height 10
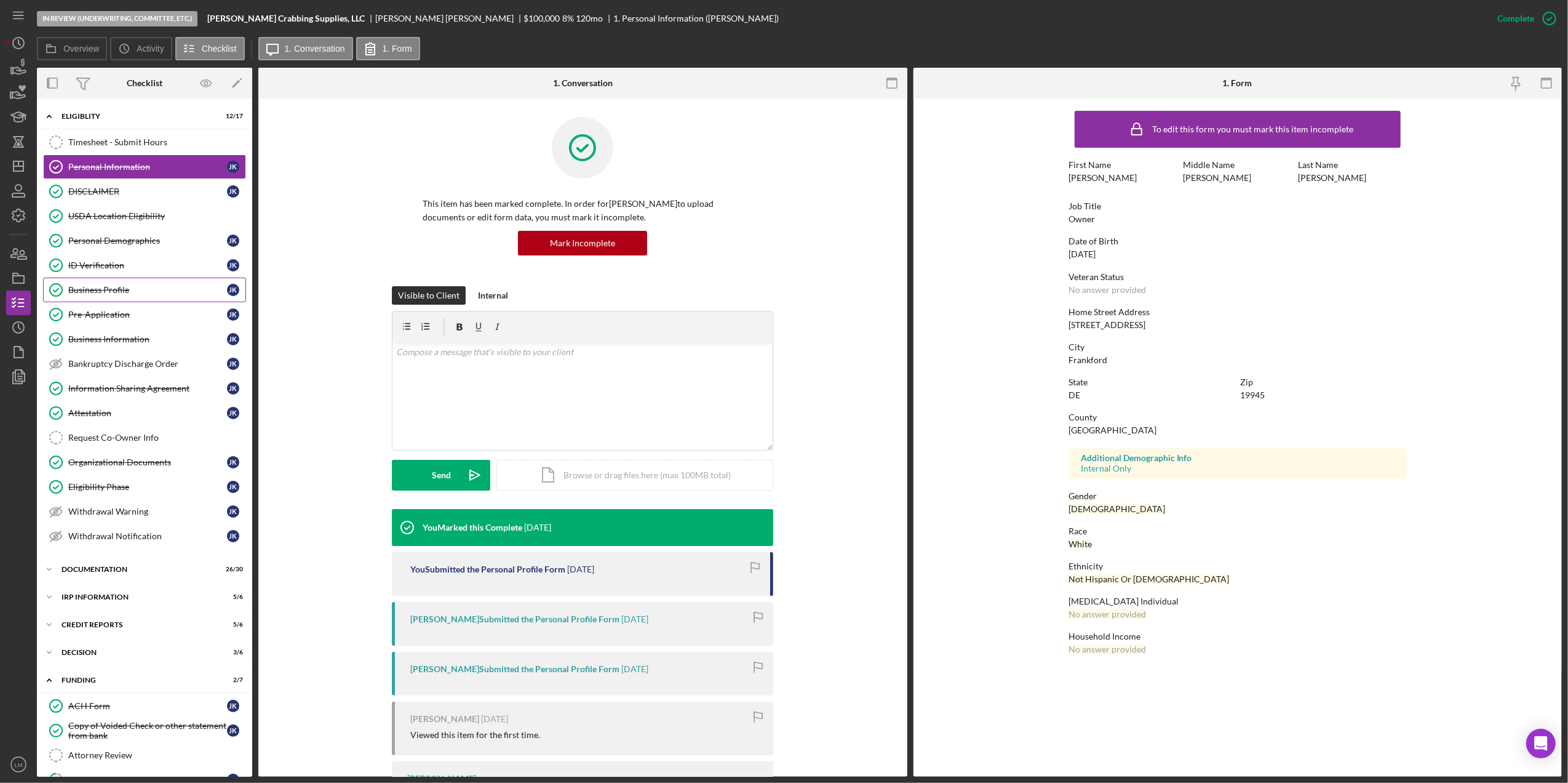
click at [129, 291] on div "Business Profile" at bounding box center [147, 289] width 159 height 10
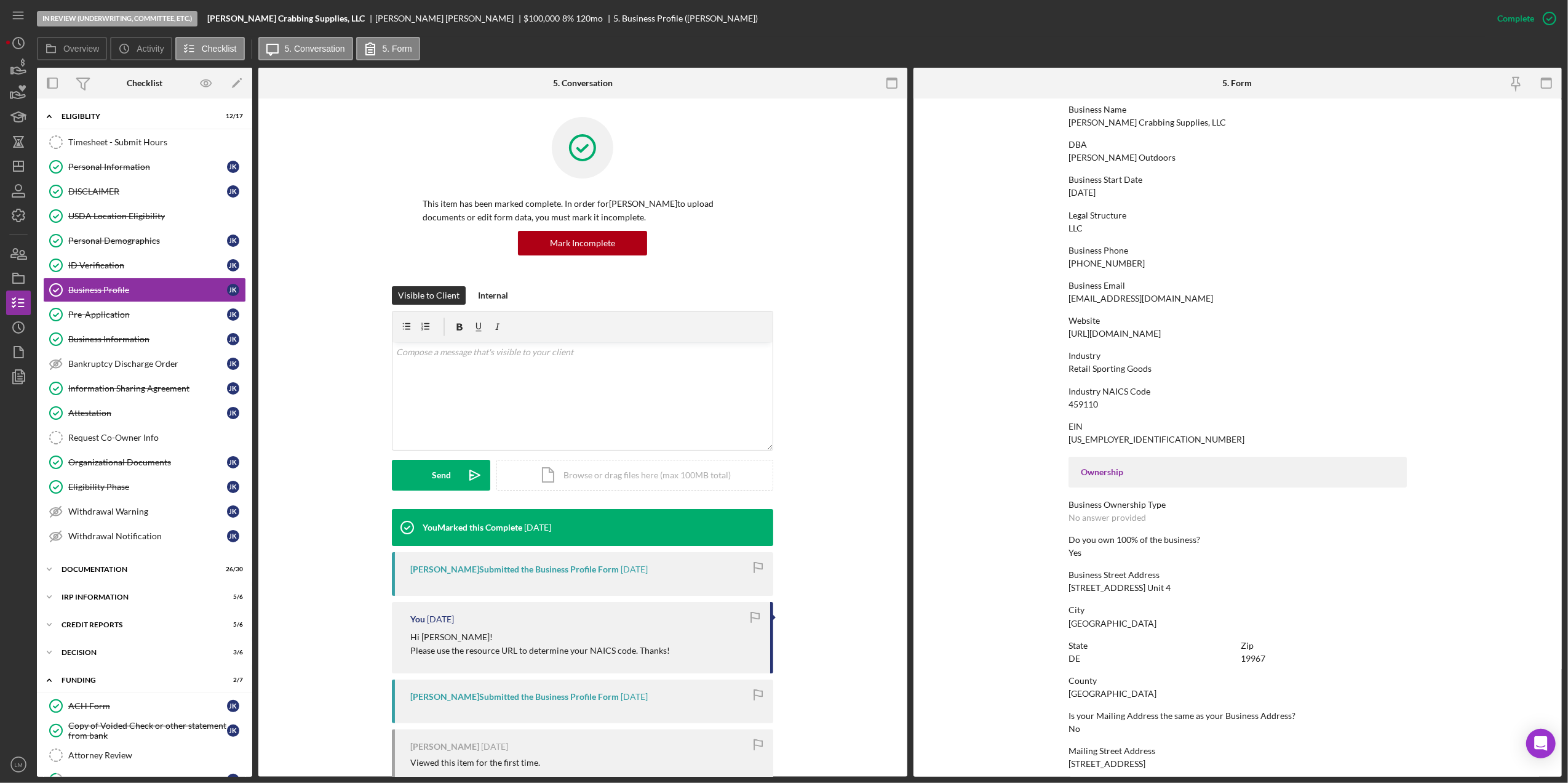
scroll to position [164, 0]
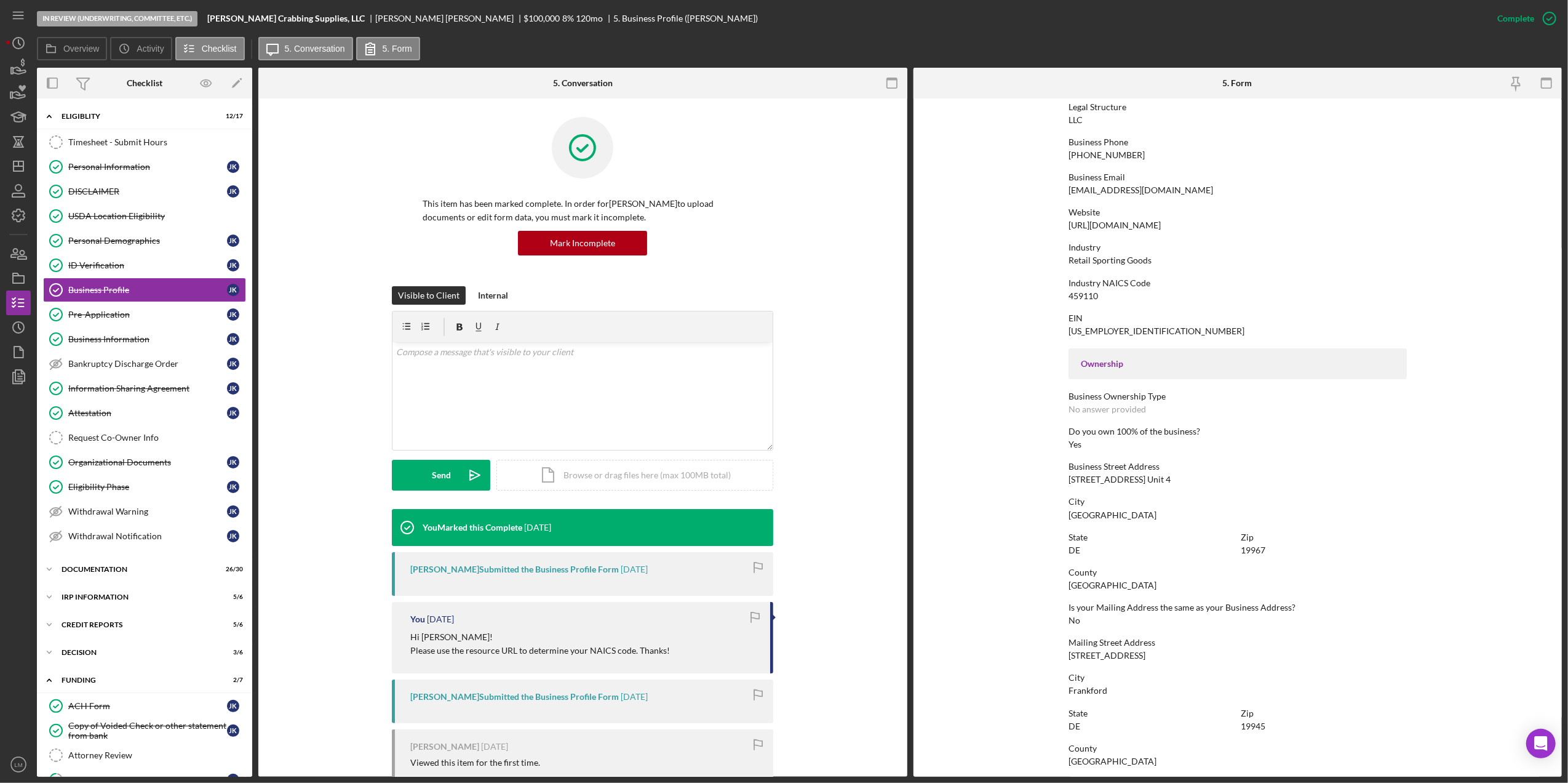
click at [1133, 481] on div "[STREET_ADDRESS] Unit 4" at bounding box center [1120, 479] width 102 height 10
copy div "[STREET_ADDRESS] Unit 4"
click at [1082, 515] on div "[GEOGRAPHIC_DATA]" at bounding box center [1112, 515] width 88 height 10
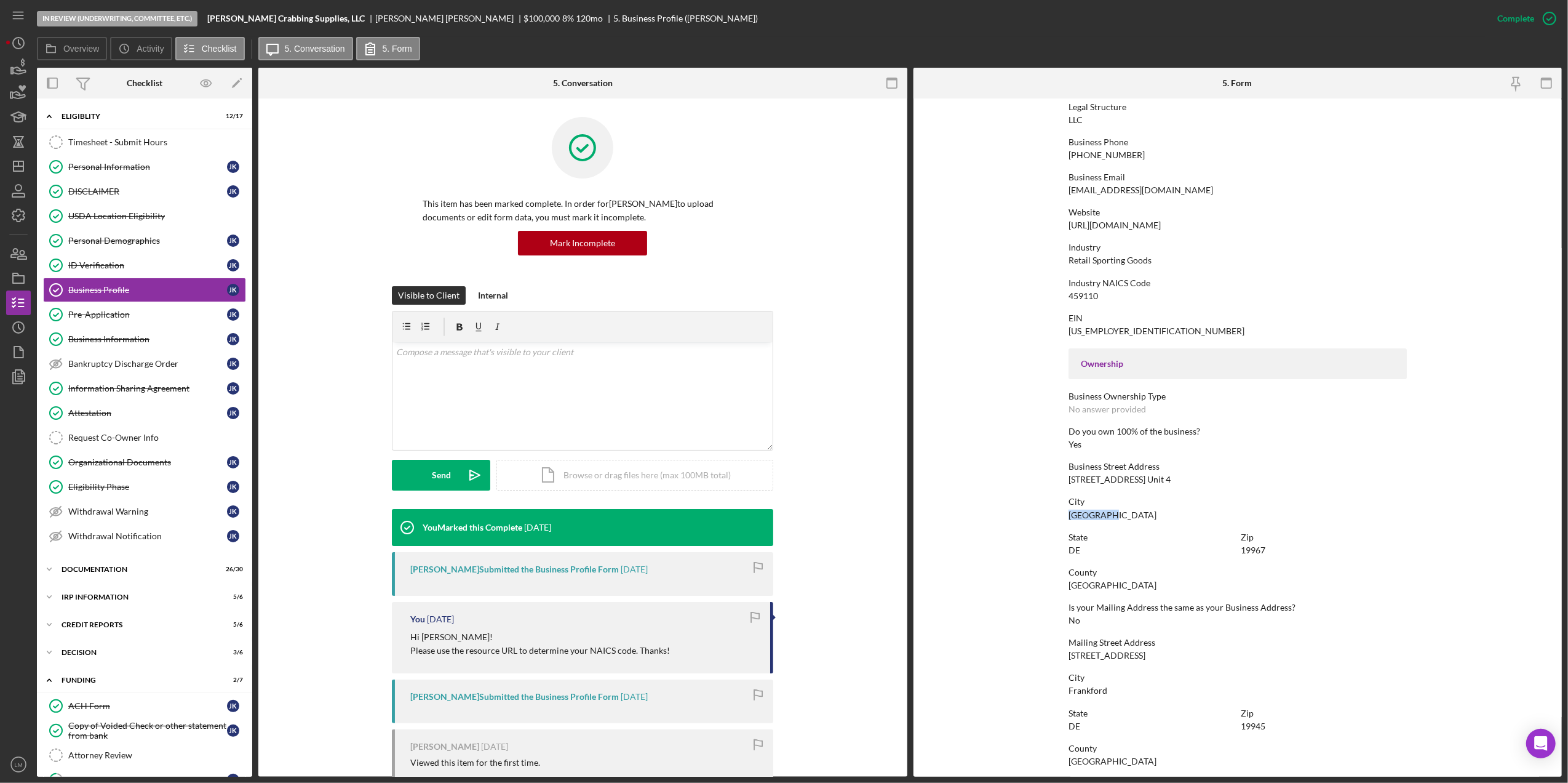
click at [1082, 515] on div "[GEOGRAPHIC_DATA]" at bounding box center [1112, 515] width 88 height 10
copy div "[GEOGRAPHIC_DATA]"
click at [1260, 547] on div "19967" at bounding box center [1252, 550] width 25 height 10
copy div "19967"
